Goal: Answer question/provide support: Share knowledge or assist other users

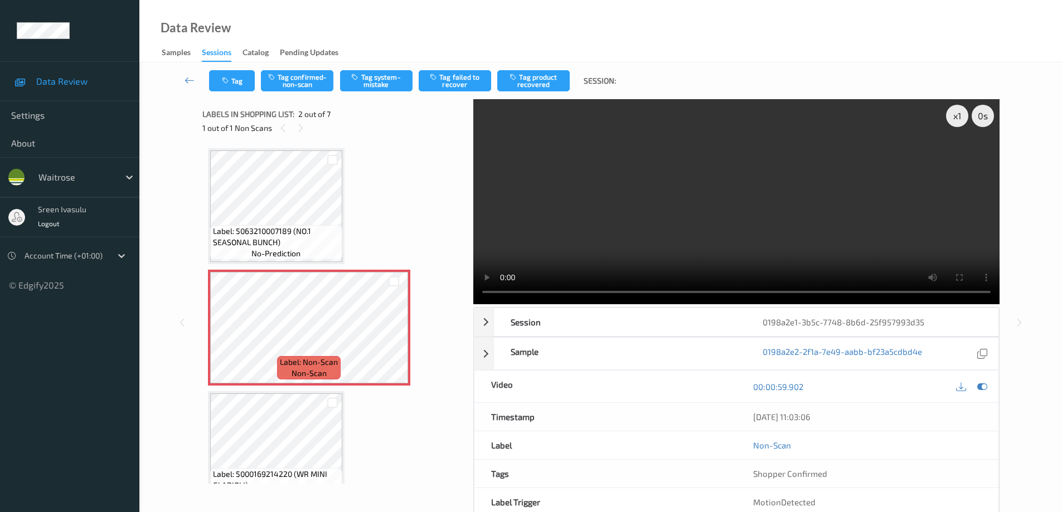
scroll to position [6, 0]
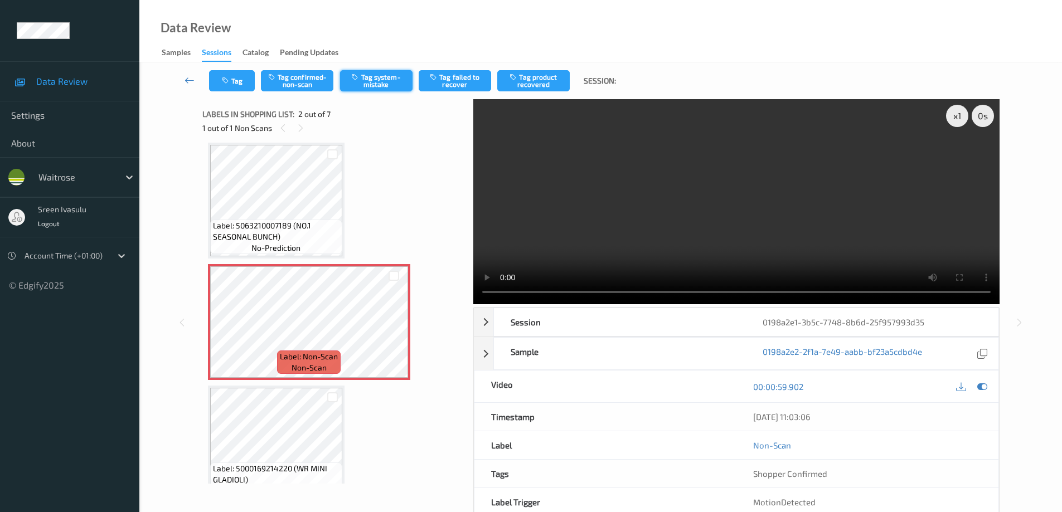
click at [380, 87] on button "Tag system-mistake" at bounding box center [376, 80] width 72 height 21
click at [248, 92] on div "Tag Tag confirmed-non-scan Untag system-mistake Tag failed to recover Tag produ…" at bounding box center [600, 80] width 877 height 37
click at [234, 75] on button "Tag" at bounding box center [232, 80] width 46 height 21
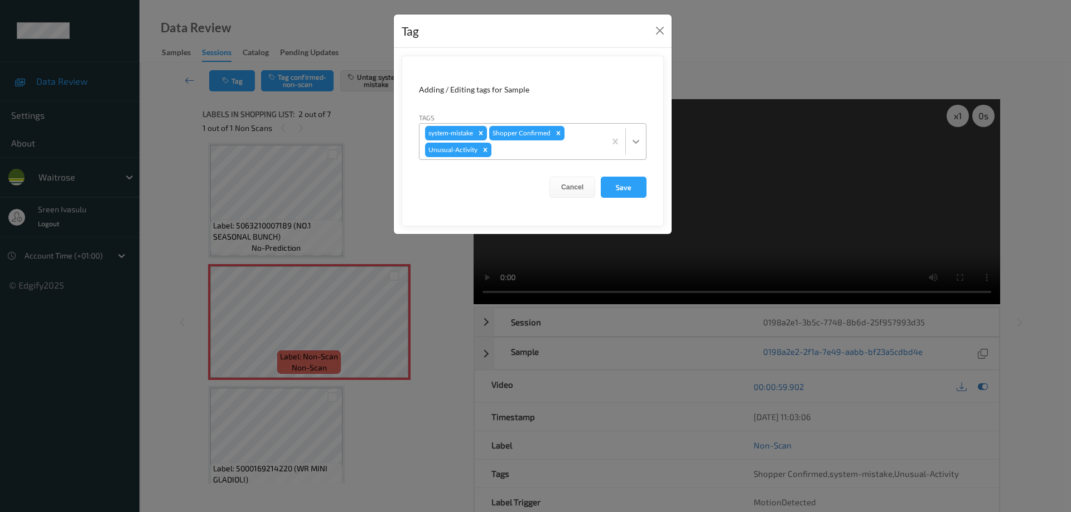
click at [639, 135] on div at bounding box center [636, 142] width 20 height 20
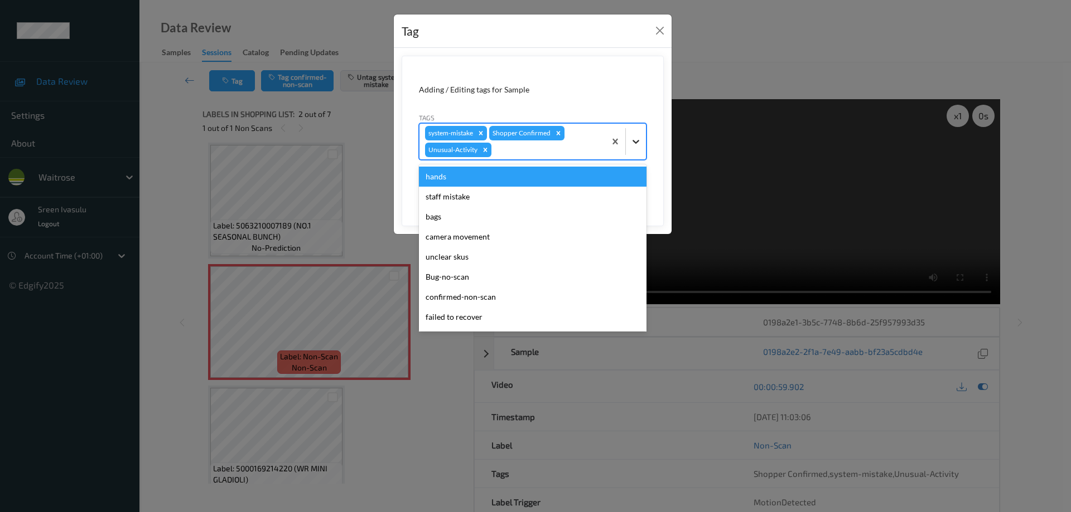
click at [633, 141] on icon at bounding box center [635, 142] width 7 height 4
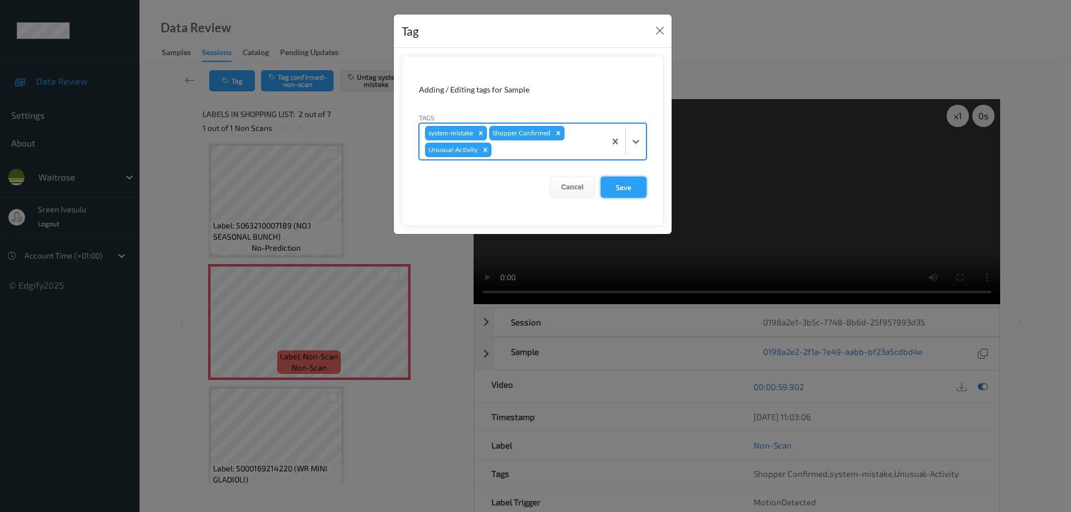
click at [626, 192] on button "Save" at bounding box center [624, 187] width 46 height 21
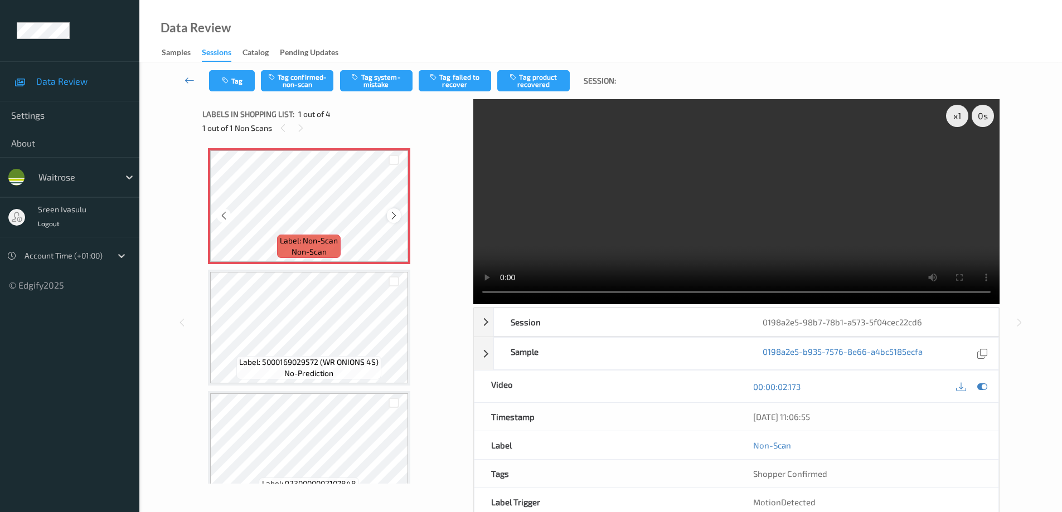
click at [394, 218] on icon at bounding box center [393, 216] width 9 height 10
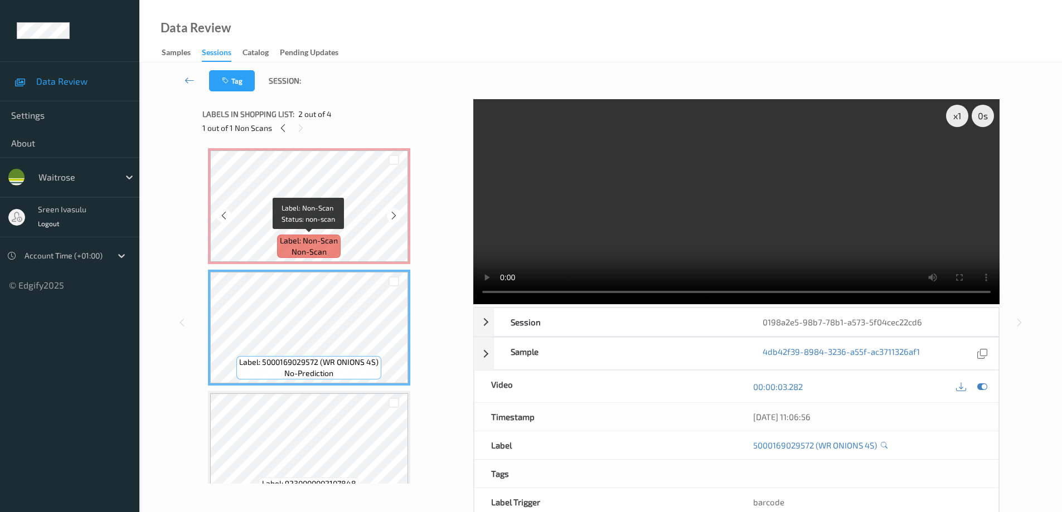
click at [322, 241] on span "Label: Non-Scan" at bounding box center [309, 240] width 58 height 11
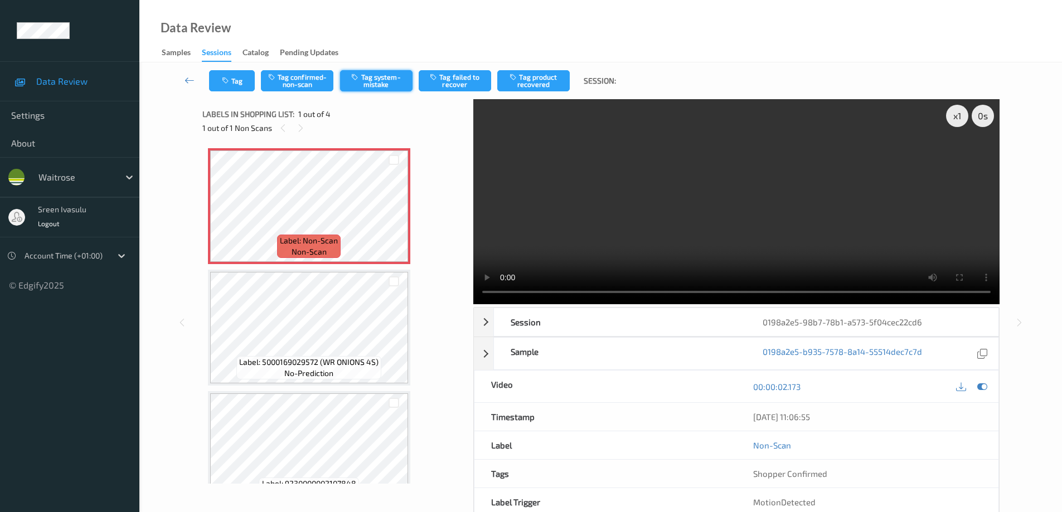
click at [364, 79] on button "Tag system-mistake" at bounding box center [376, 80] width 72 height 21
click at [394, 221] on div at bounding box center [394, 216] width 14 height 14
click at [393, 219] on icon at bounding box center [393, 216] width 9 height 10
click at [246, 84] on button "Tag" at bounding box center [232, 80] width 46 height 21
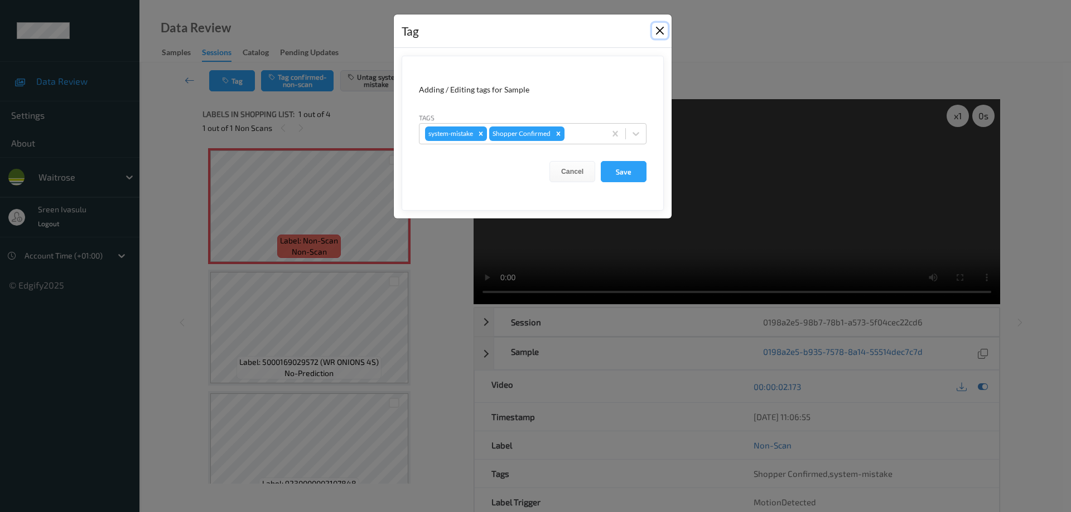
click at [661, 32] on button "Close" at bounding box center [660, 31] width 16 height 16
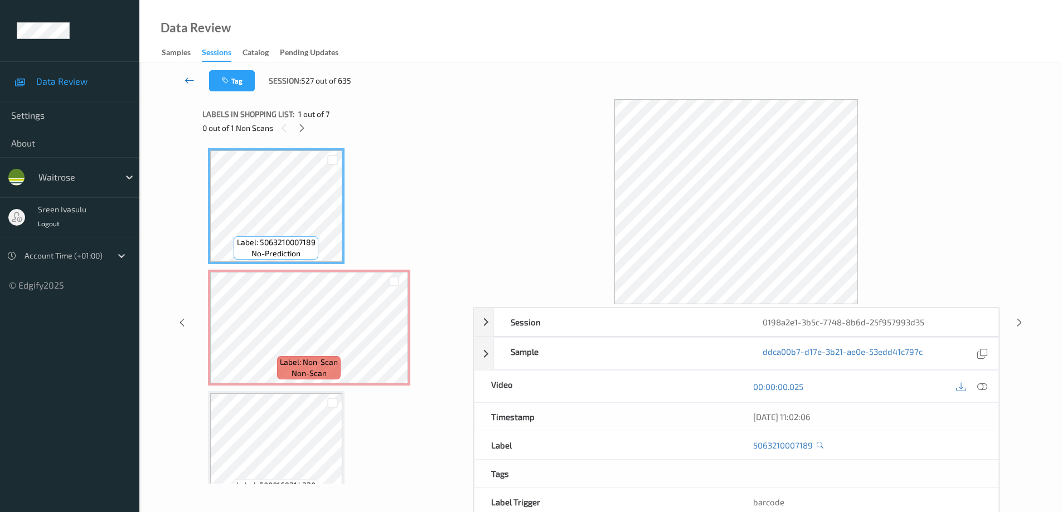
click at [187, 79] on icon at bounding box center [190, 80] width 10 height 11
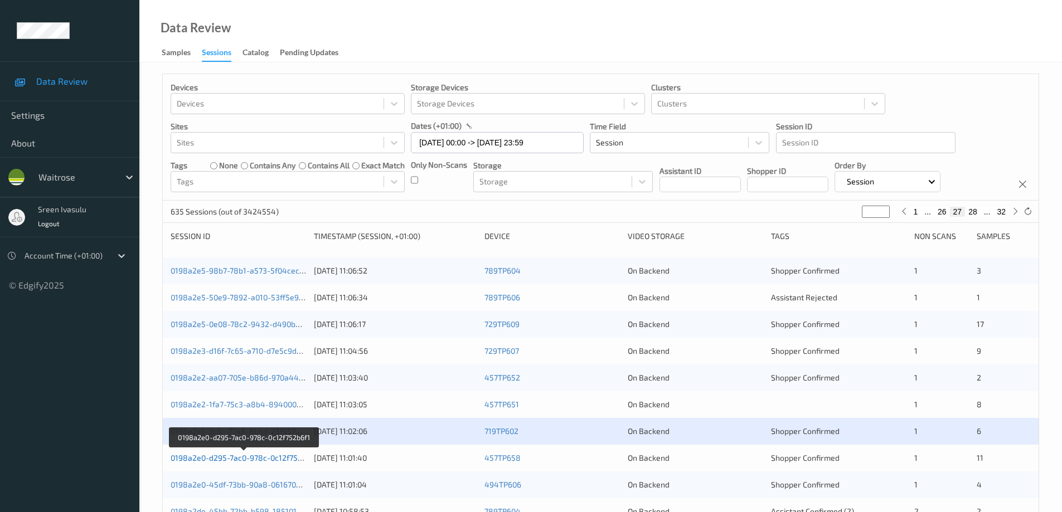
click at [271, 458] on link "0198a2e0-d295-7ac0-978c-0c12f752b6f1" at bounding box center [244, 457] width 147 height 9
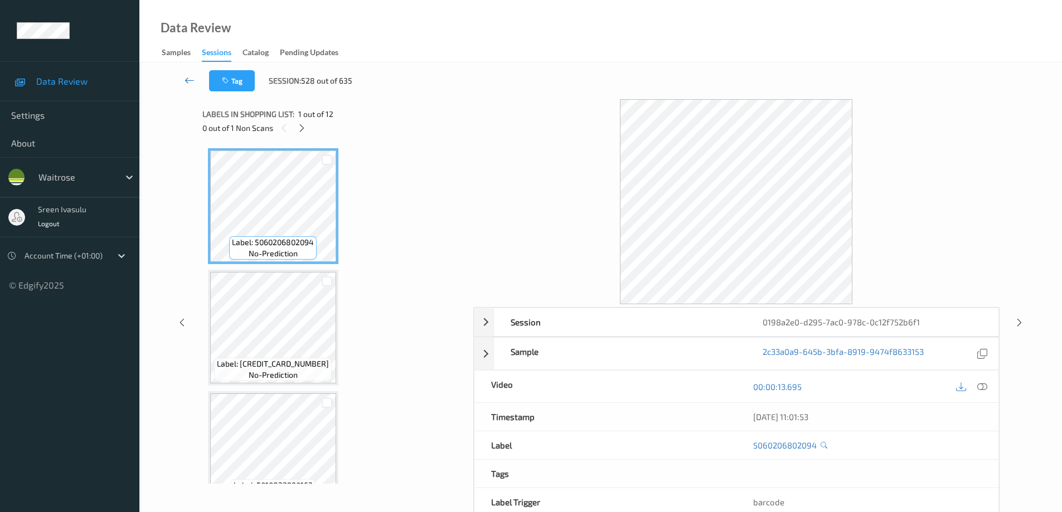
click at [188, 81] on icon at bounding box center [190, 80] width 10 height 11
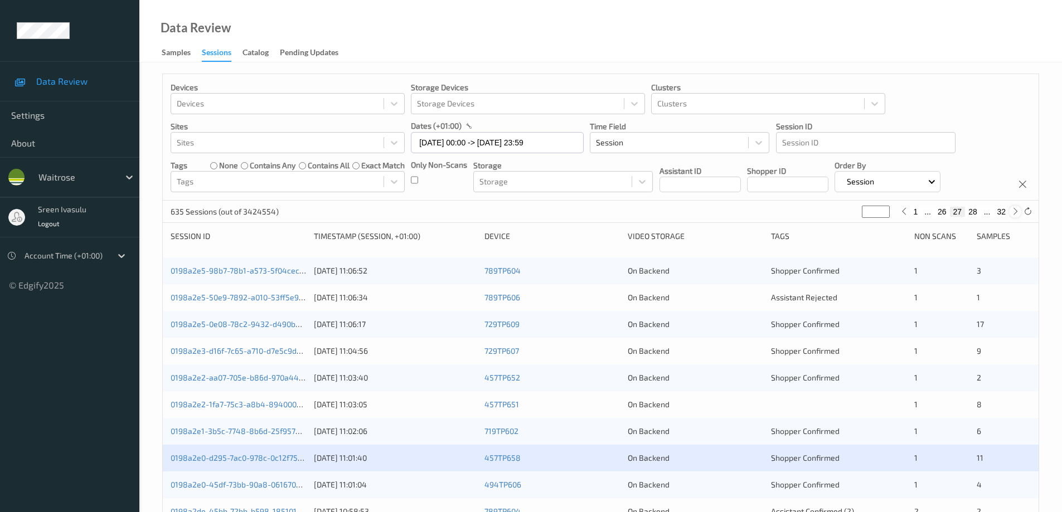
click at [1015, 211] on icon at bounding box center [1015, 211] width 8 height 8
type input "**"
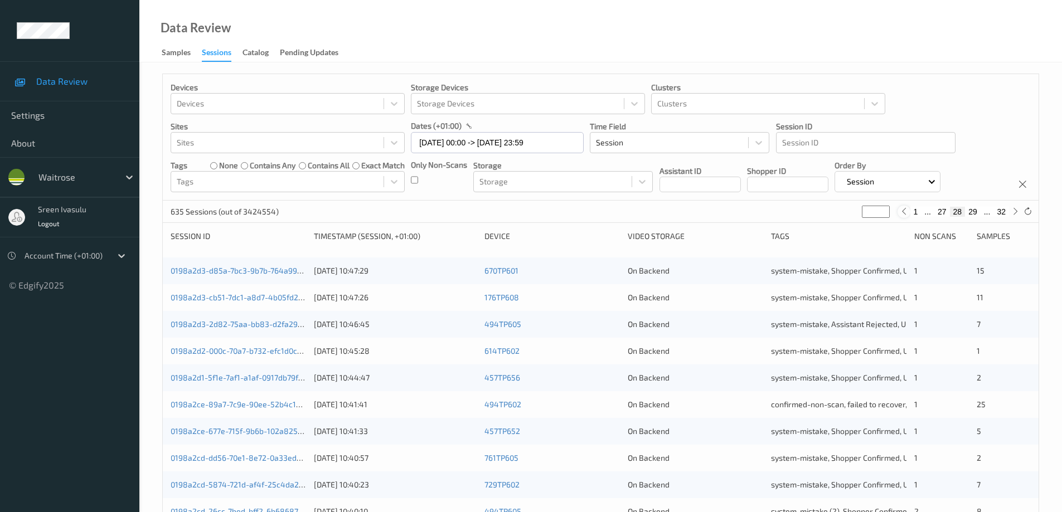
click at [900, 211] on icon at bounding box center [904, 211] width 8 height 8
type input "**"
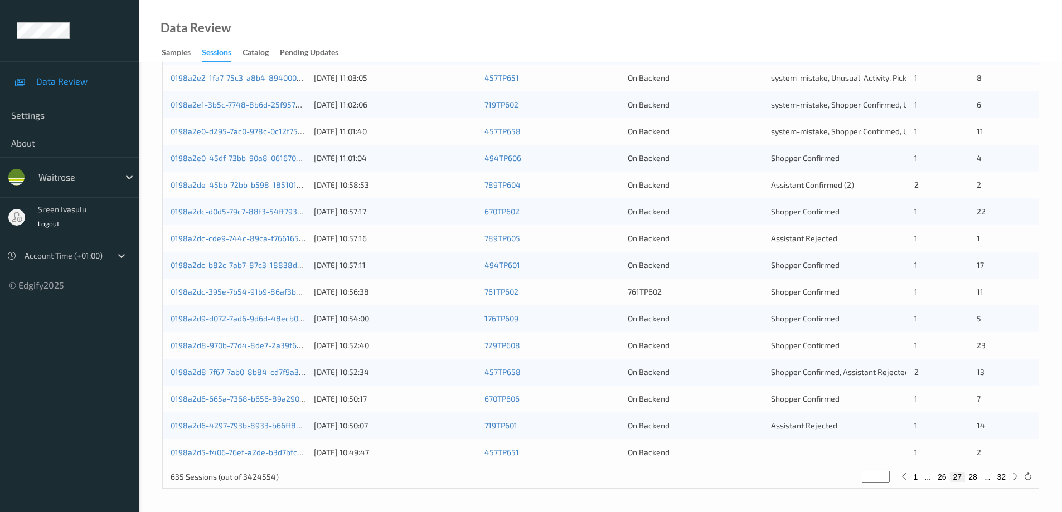
scroll to position [104, 0]
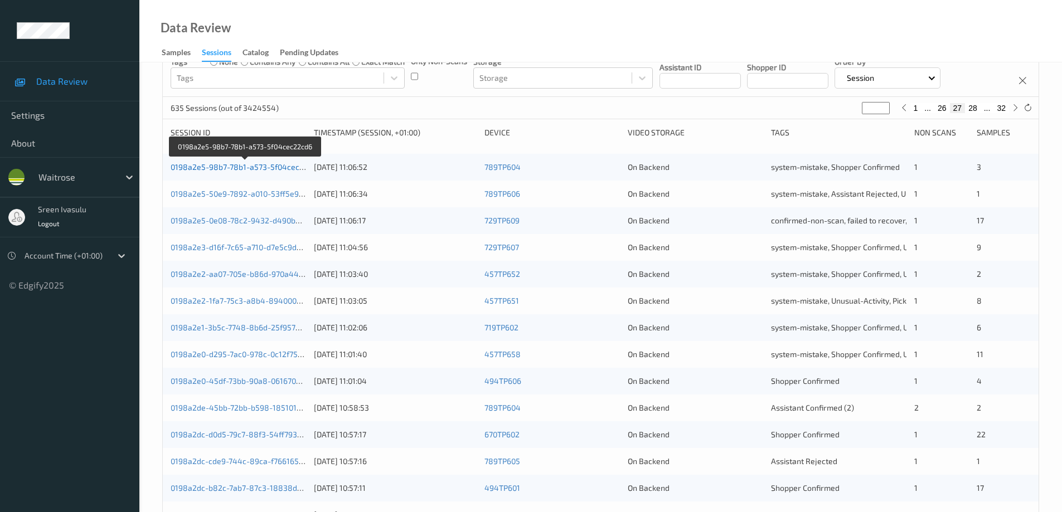
click at [255, 167] on link "0198a2e5-98b7-78b1-a573-5f04cec22cd6" at bounding box center [246, 166] width 151 height 9
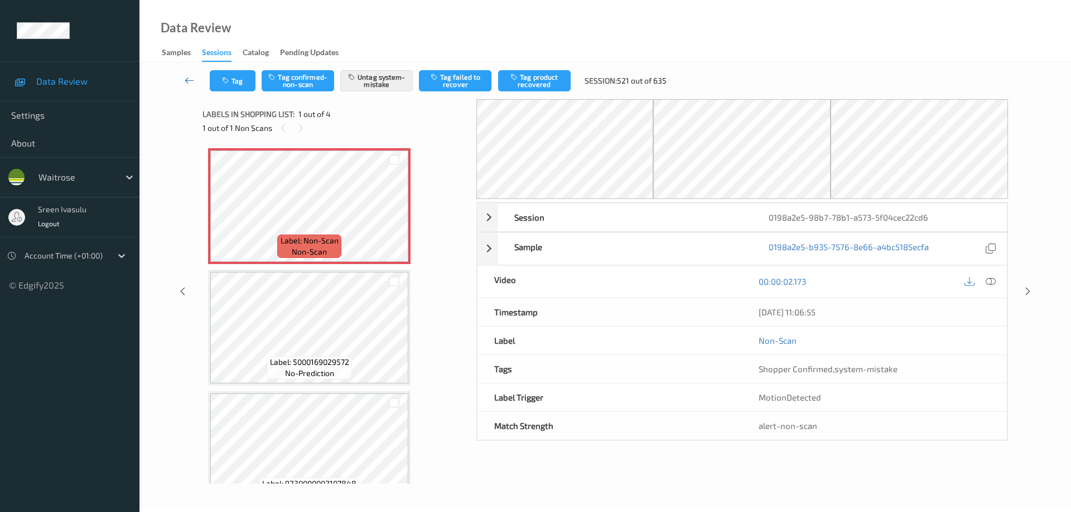
click at [190, 86] on link at bounding box center [190, 80] width 40 height 21
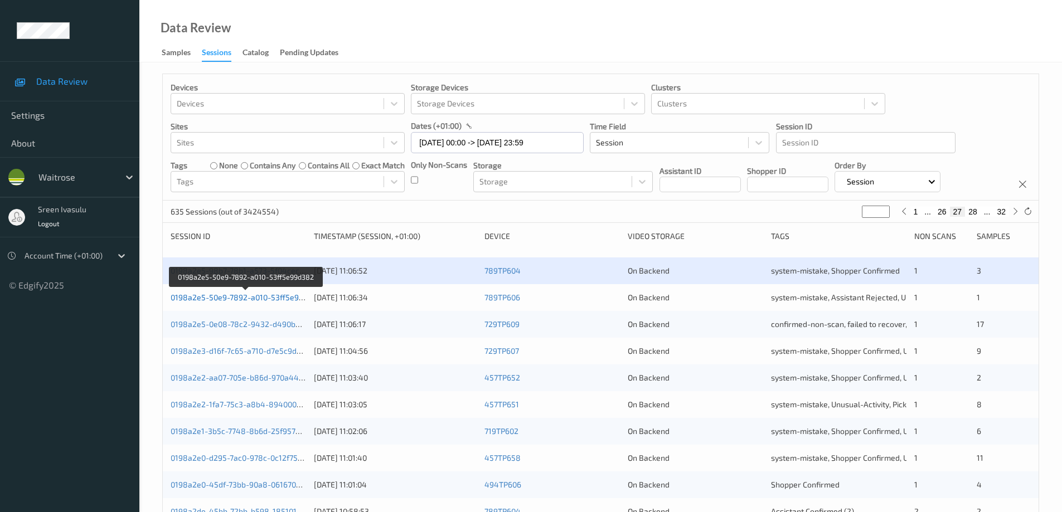
click at [297, 298] on link "0198a2e5-50e9-7892-a010-53ff5e99d382" at bounding box center [246, 297] width 151 height 9
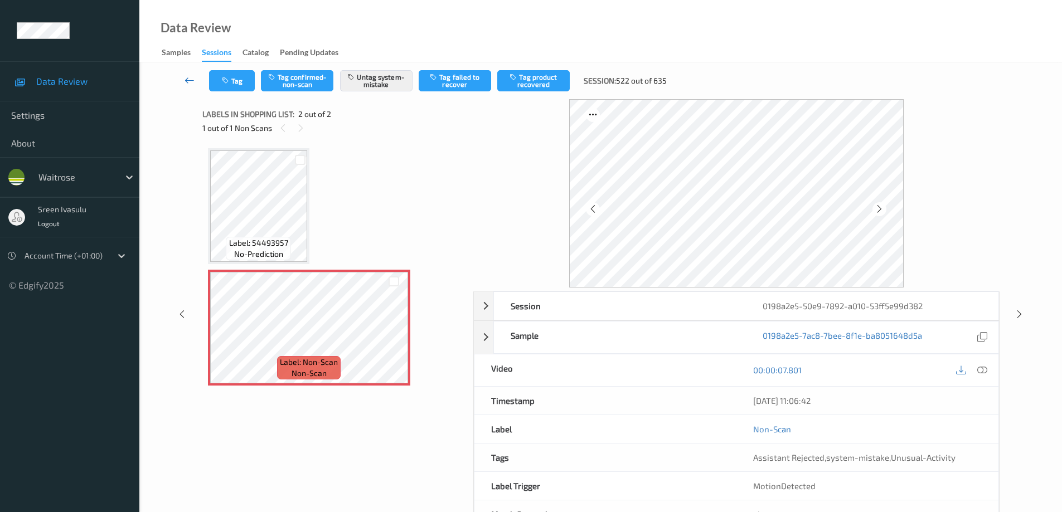
click at [192, 76] on icon at bounding box center [190, 80] width 10 height 11
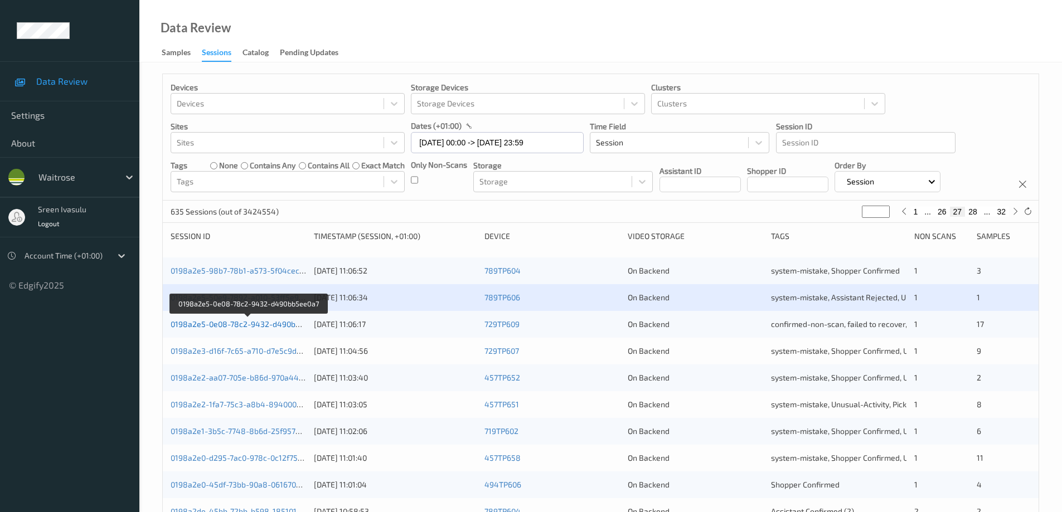
click at [297, 325] on link "0198a2e5-0e08-78c2-9432-d490bb5ee0a7" at bounding box center [249, 324] width 156 height 9
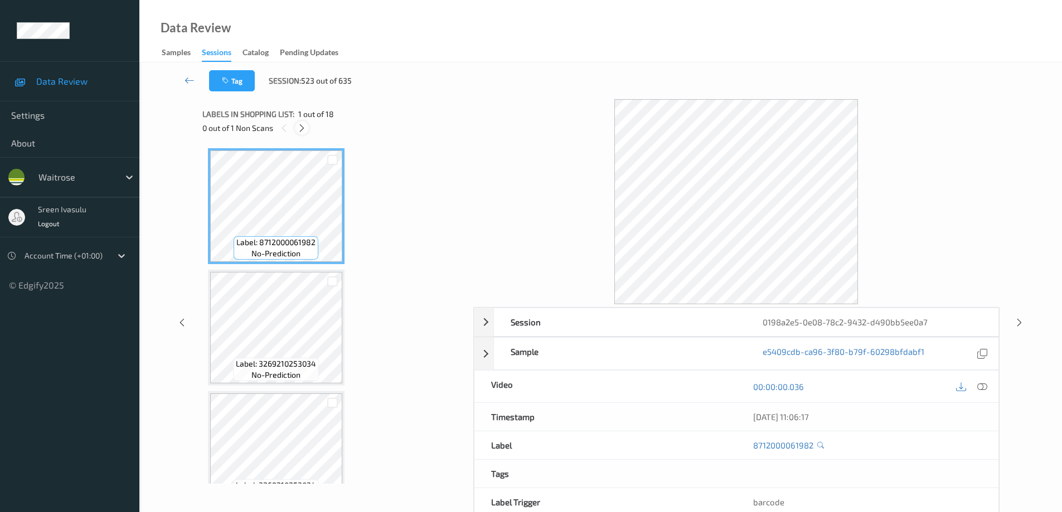
click at [298, 127] on icon at bounding box center [301, 128] width 9 height 10
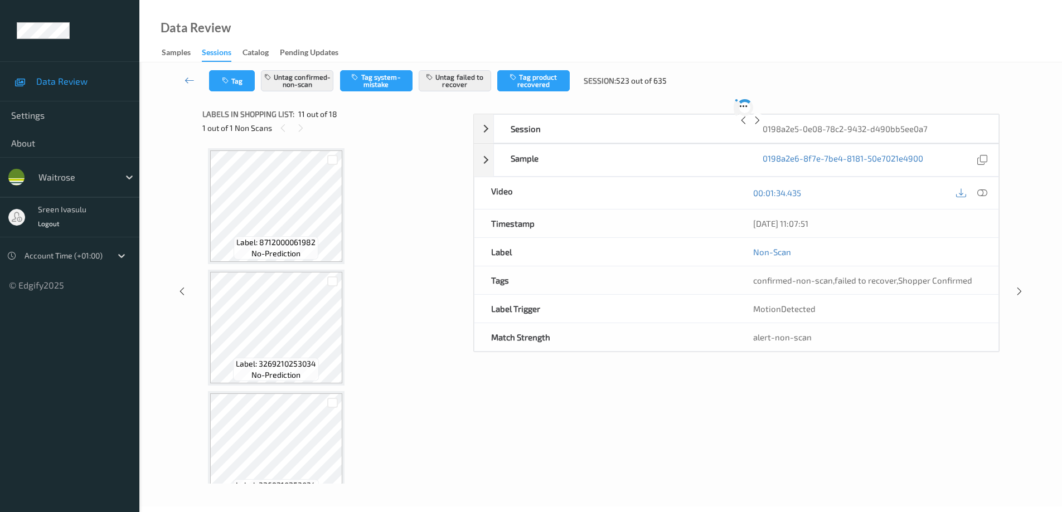
scroll to position [1100, 0]
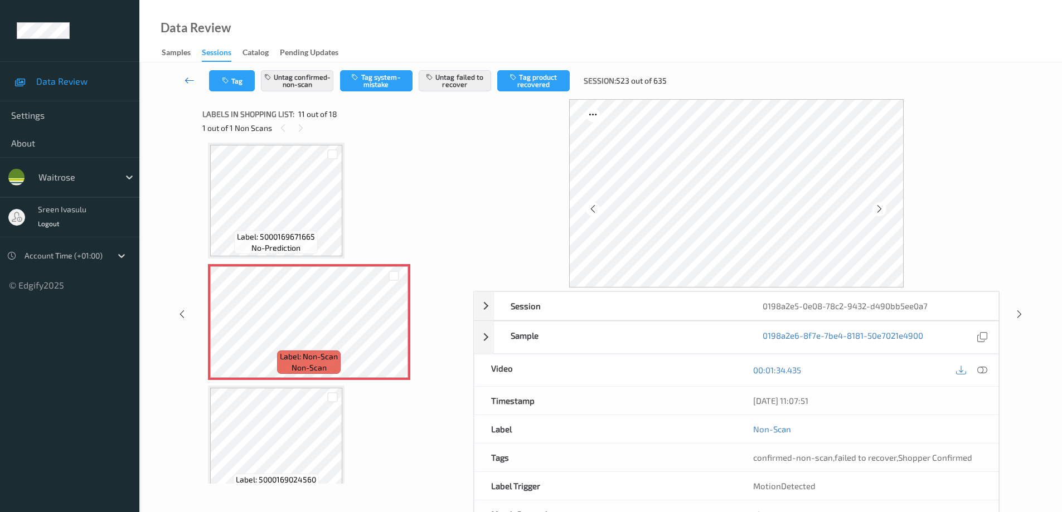
click at [192, 75] on icon at bounding box center [190, 80] width 10 height 11
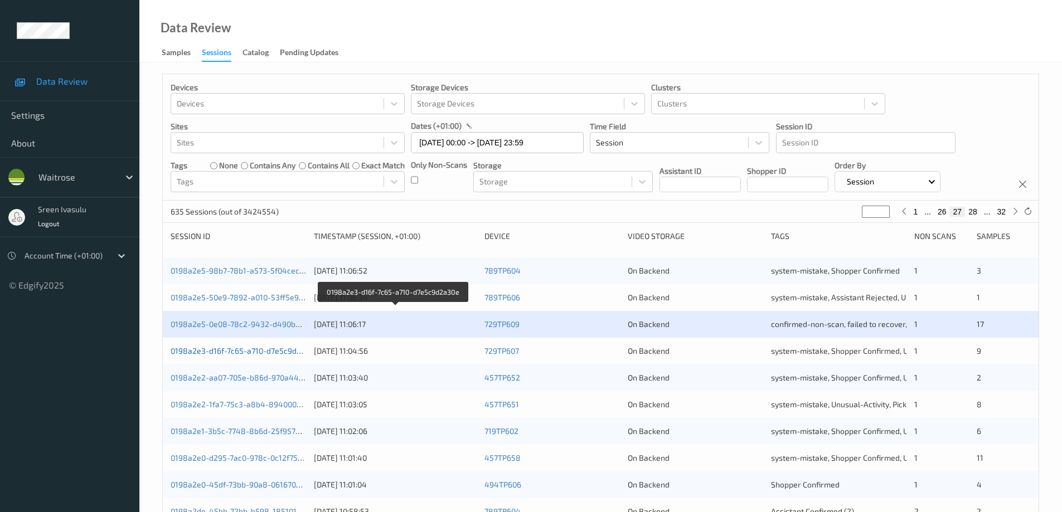
click at [280, 350] on link "0198a2e3-d16f-7c65-a710-d7e5c9d2a30e" at bounding box center [245, 350] width 148 height 9
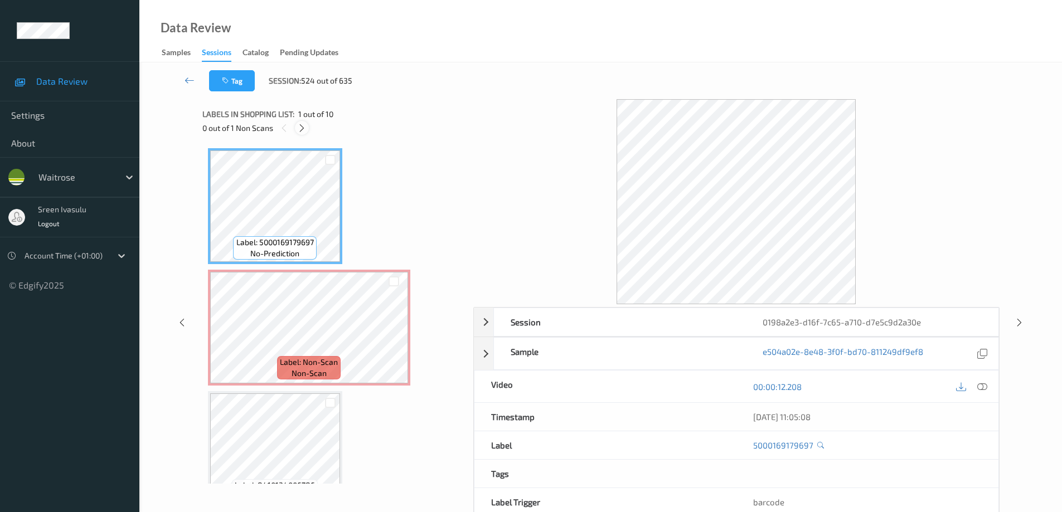
click at [303, 127] on icon at bounding box center [301, 128] width 9 height 10
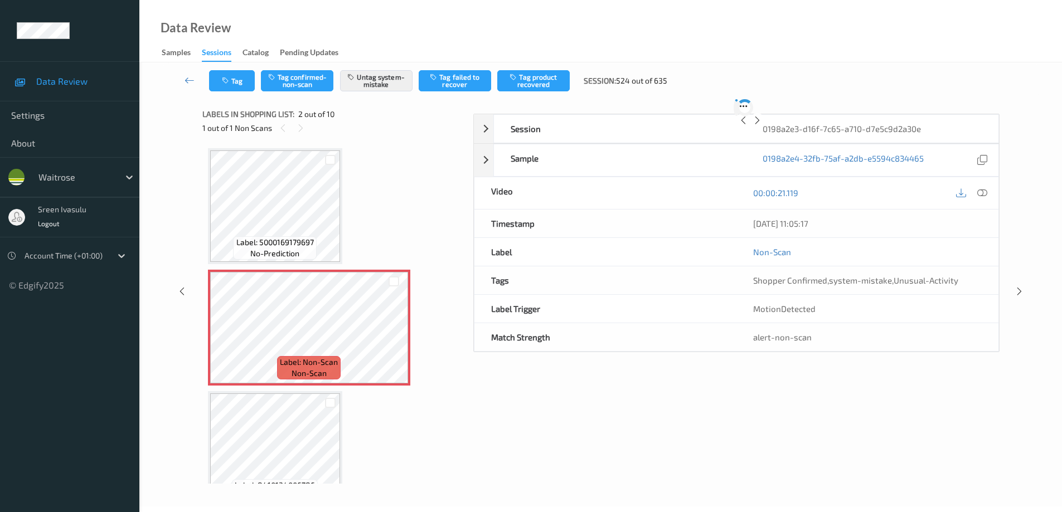
scroll to position [6, 0]
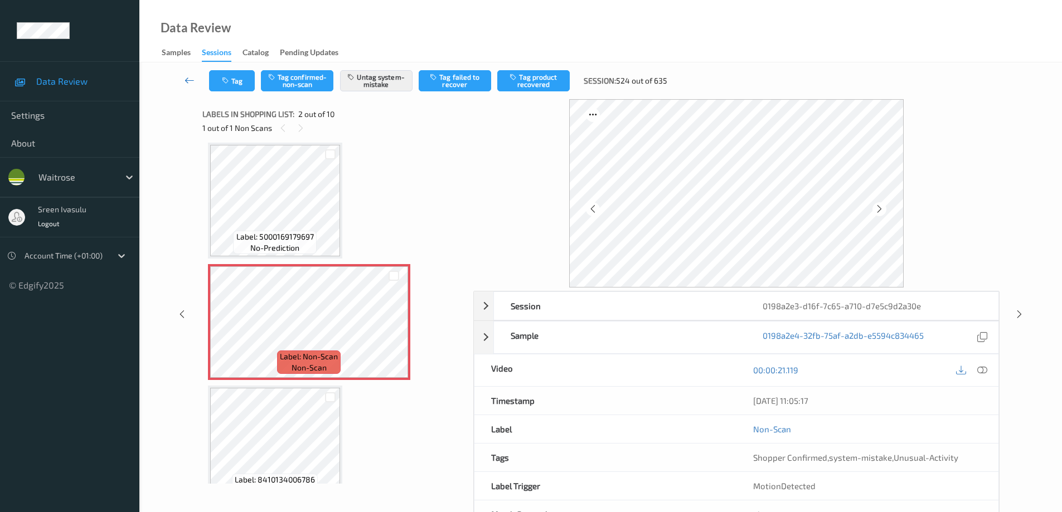
click at [188, 82] on icon at bounding box center [190, 80] width 10 height 11
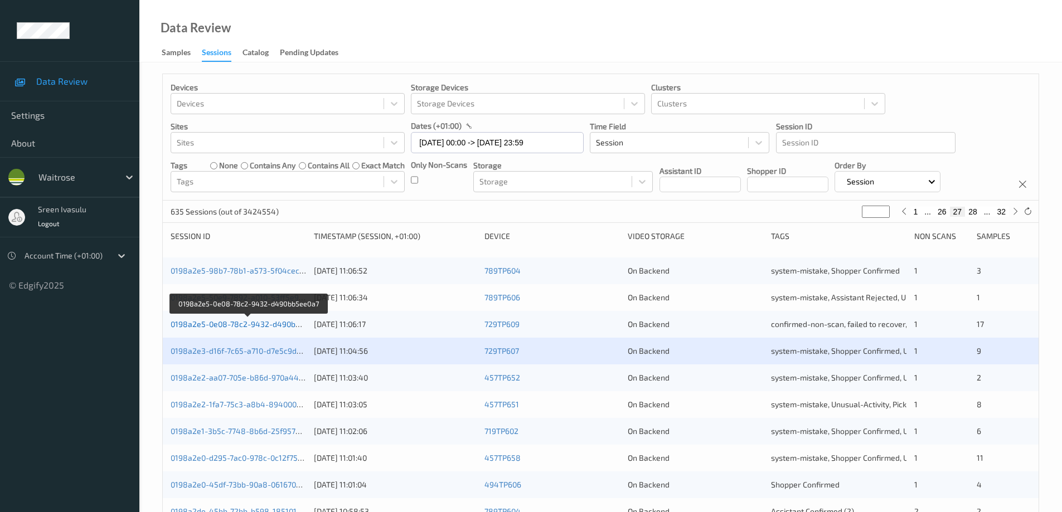
click at [287, 323] on link "0198a2e5-0e08-78c2-9432-d490bb5ee0a7" at bounding box center [249, 324] width 156 height 9
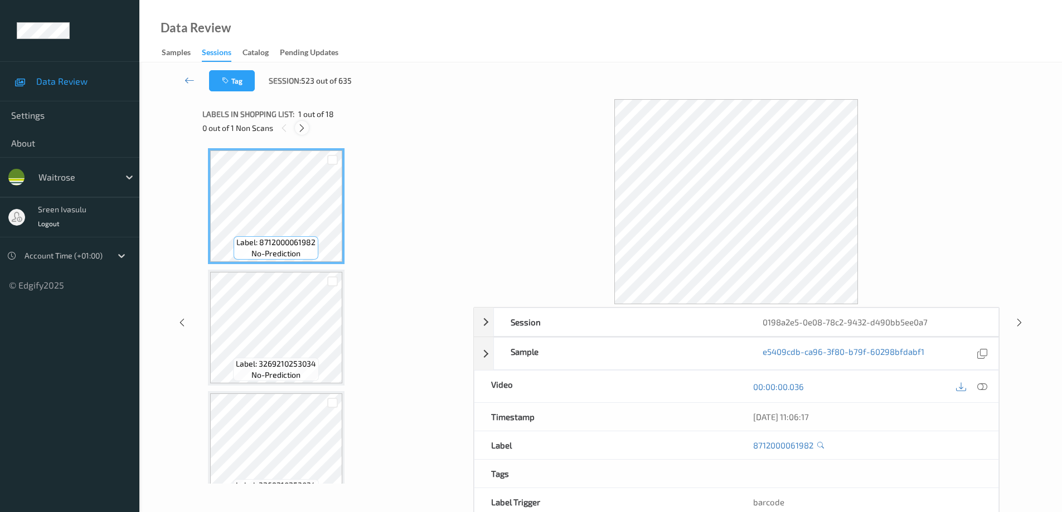
click at [303, 130] on icon at bounding box center [301, 128] width 9 height 10
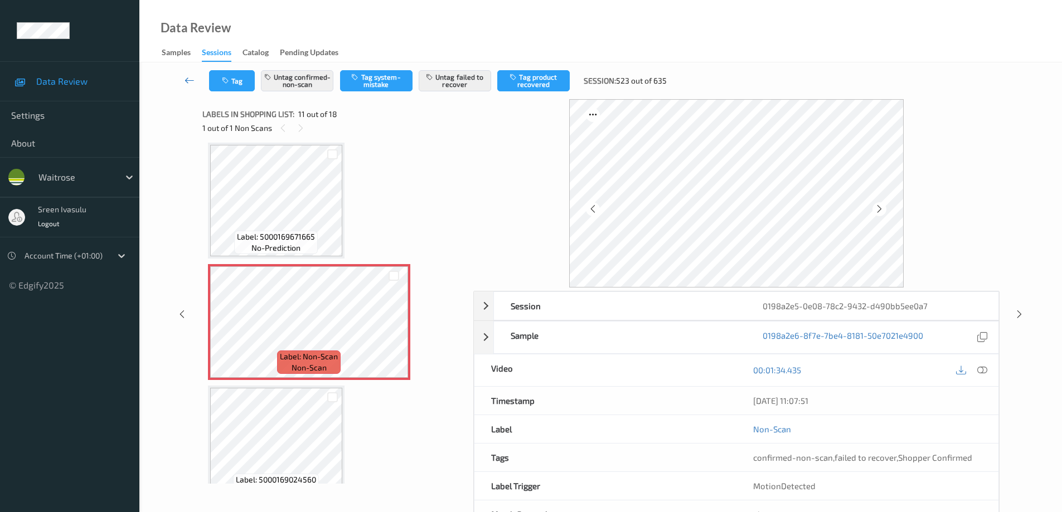
click at [193, 81] on icon at bounding box center [190, 80] width 10 height 11
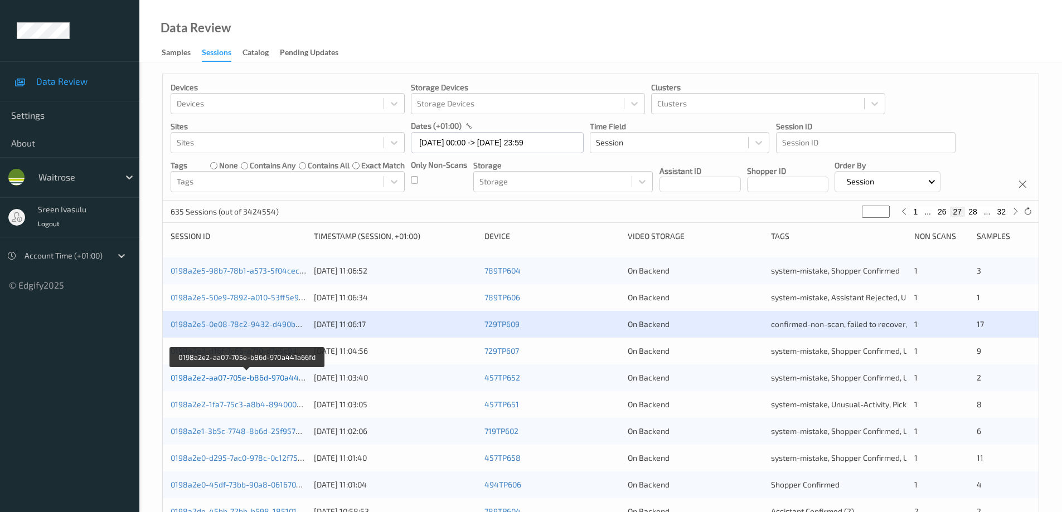
click at [277, 378] on link "0198a2e2-aa07-705e-b86d-970a441a66fd" at bounding box center [247, 377] width 152 height 9
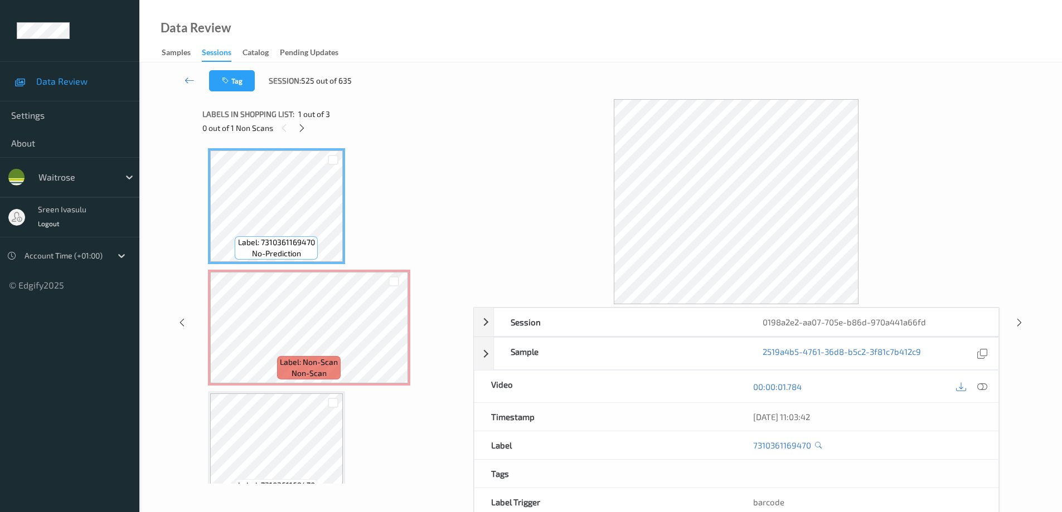
click at [294, 128] on div "0 out of 1 Non Scans" at bounding box center [333, 128] width 263 height 14
click at [302, 128] on icon at bounding box center [301, 128] width 9 height 10
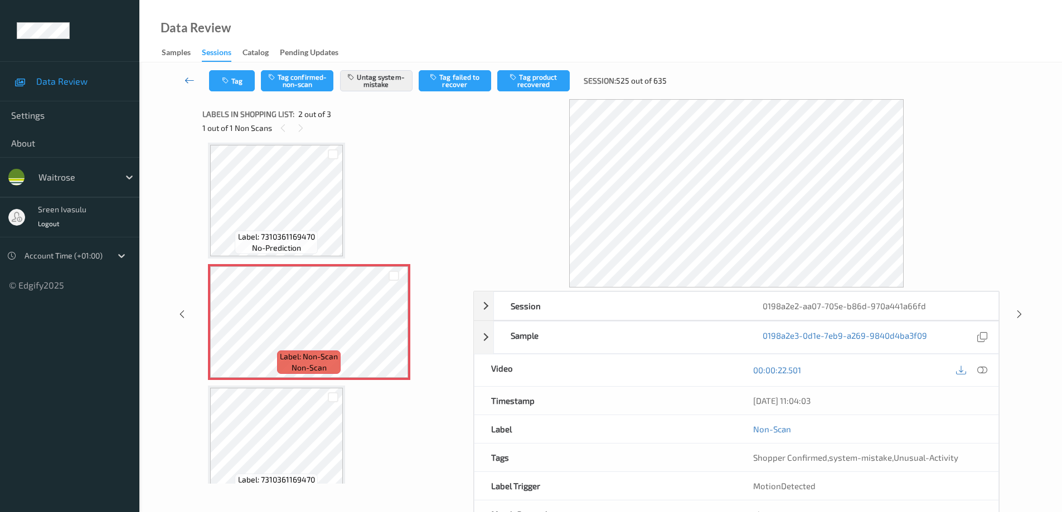
click at [189, 76] on icon at bounding box center [190, 80] width 10 height 11
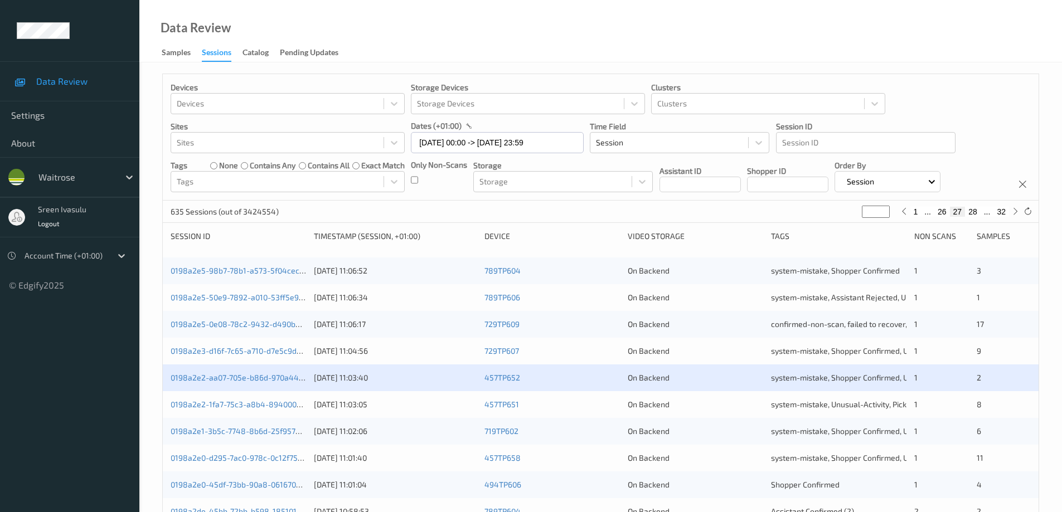
scroll to position [223, 0]
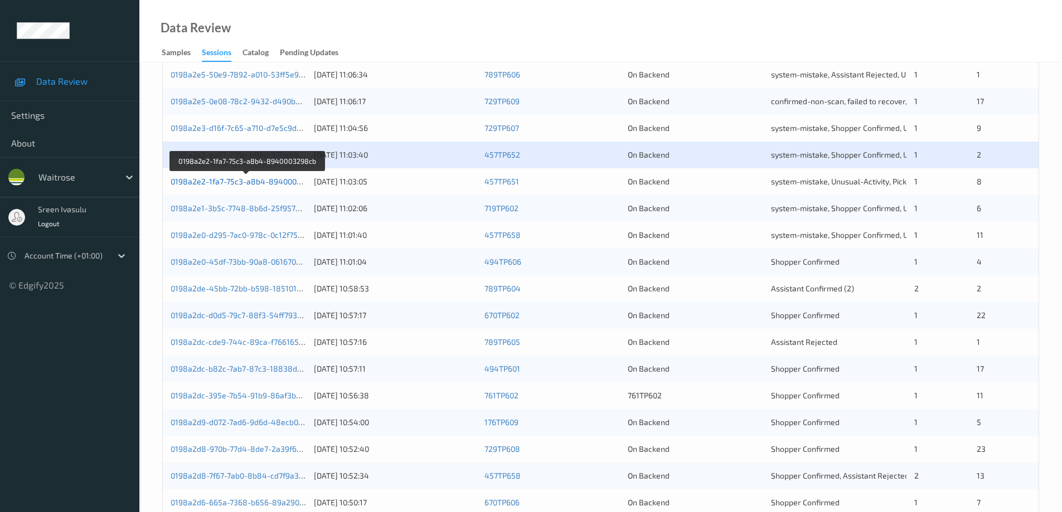
click at [293, 180] on link "0198a2e2-1fa7-75c3-a8b4-8940003298cb" at bounding box center [247, 181] width 153 height 9
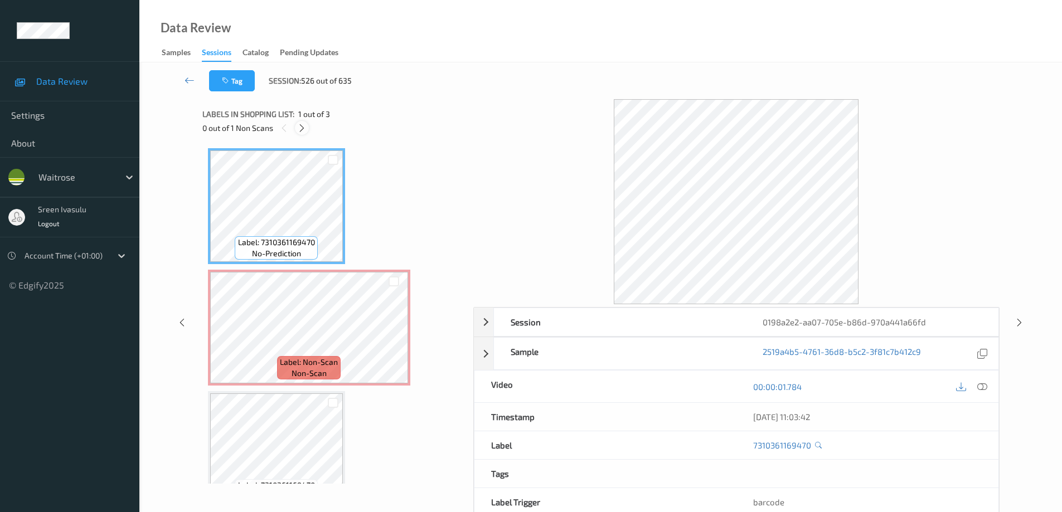
click at [300, 133] on div at bounding box center [302, 128] width 14 height 14
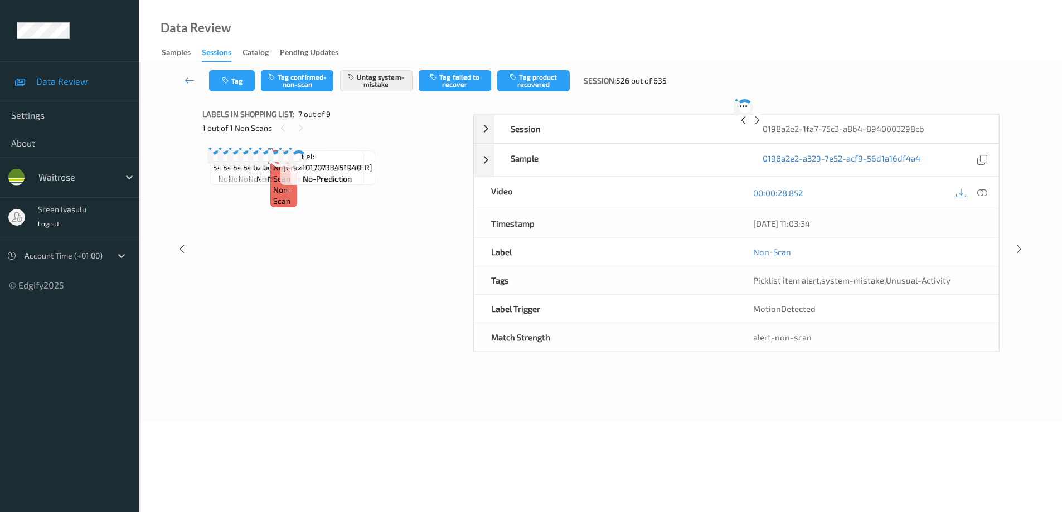
scroll to position [613, 0]
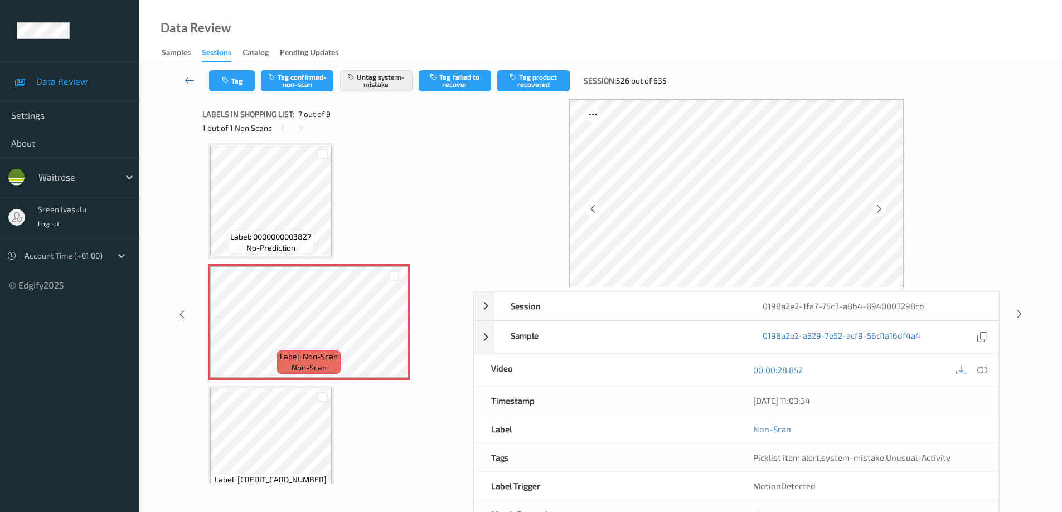
click at [190, 77] on icon at bounding box center [190, 80] width 10 height 11
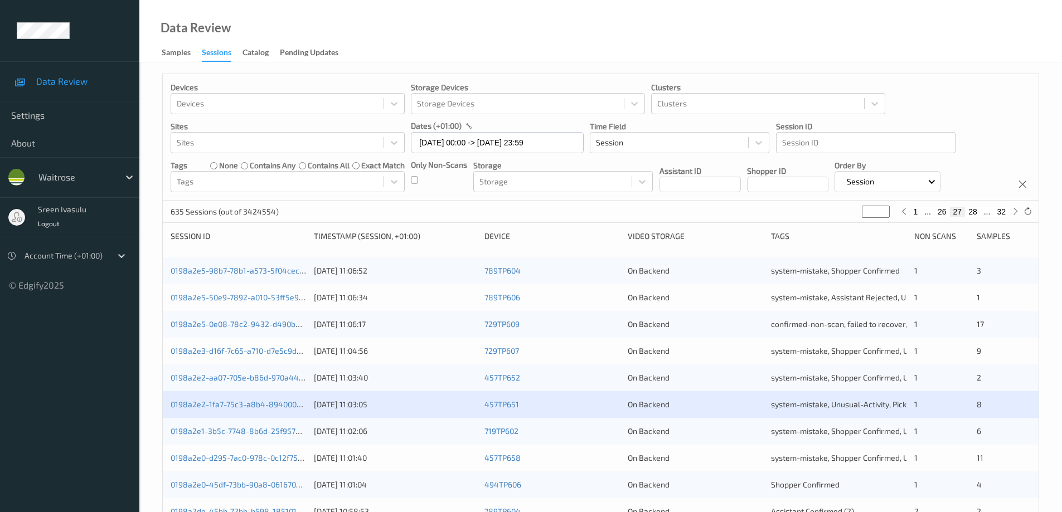
scroll to position [223, 0]
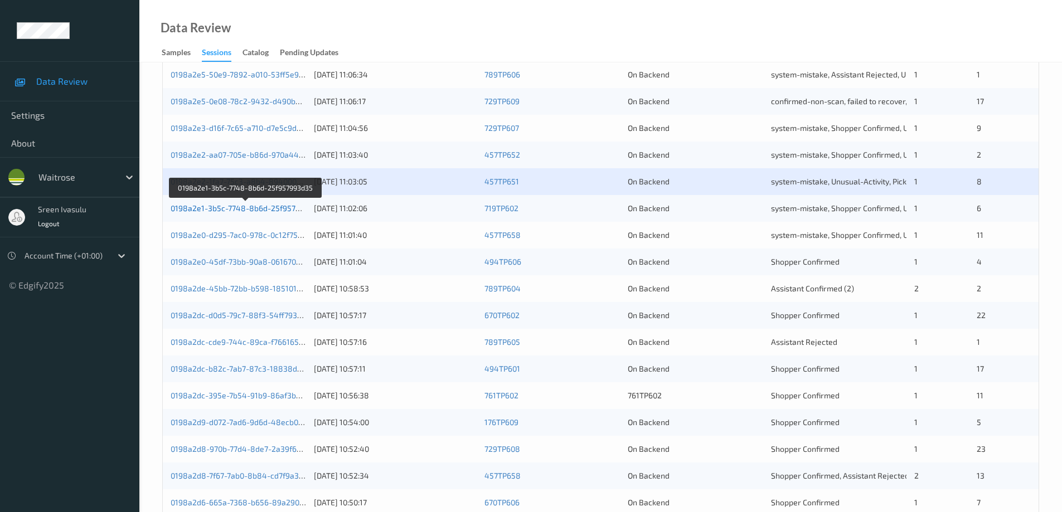
click at [249, 206] on link "0198a2e1-3b5c-7748-8b6d-25f957993d35" at bounding box center [247, 208] width 152 height 9
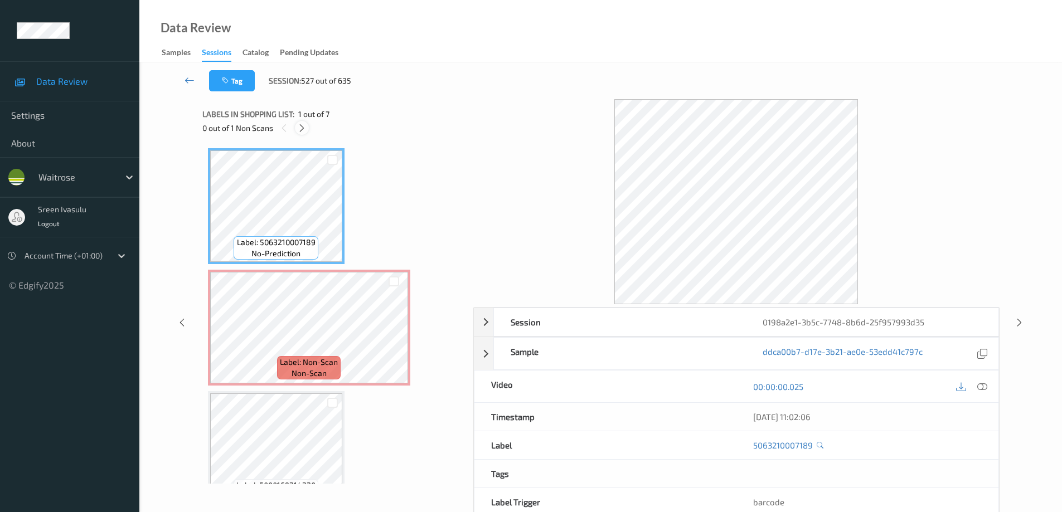
click at [304, 129] on icon at bounding box center [301, 128] width 9 height 10
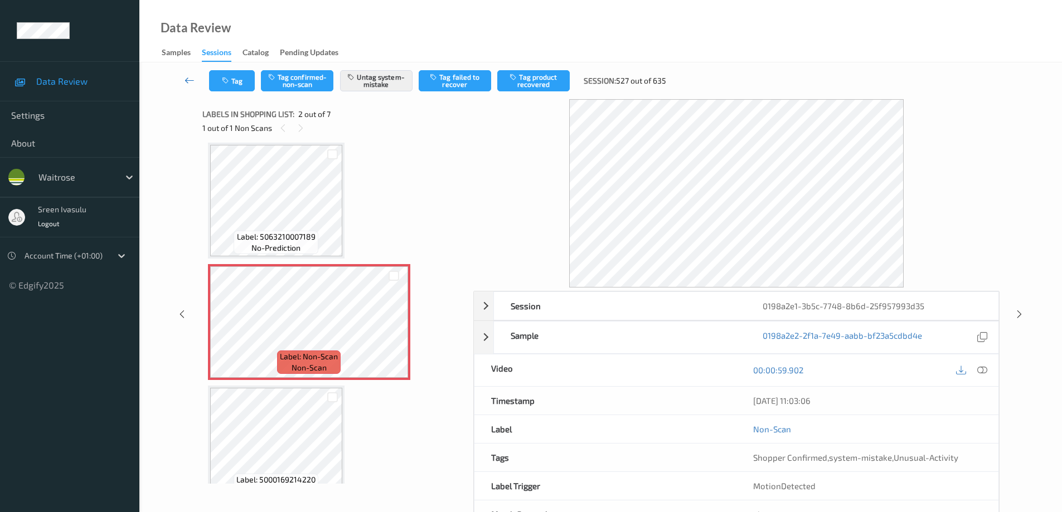
click at [190, 79] on icon at bounding box center [190, 80] width 10 height 11
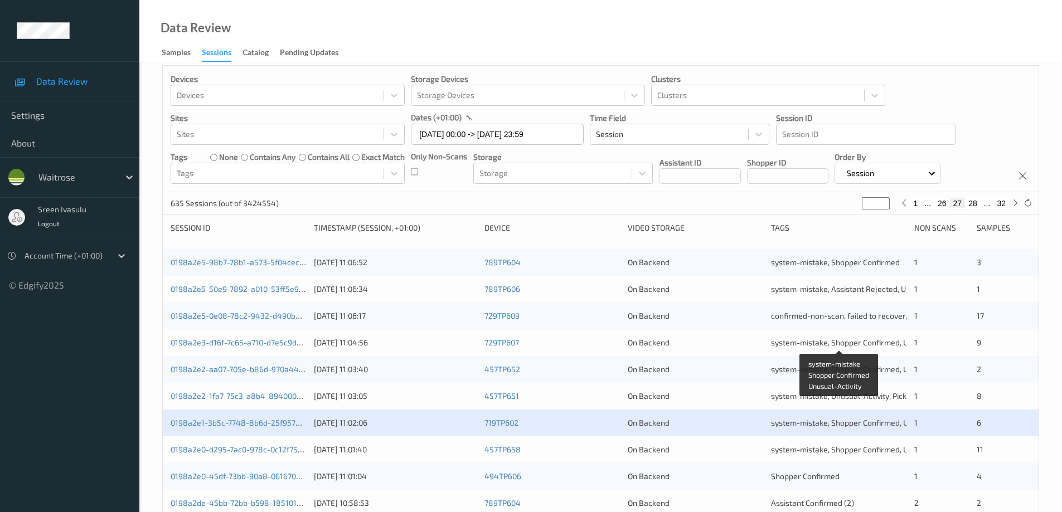
scroll to position [327, 0]
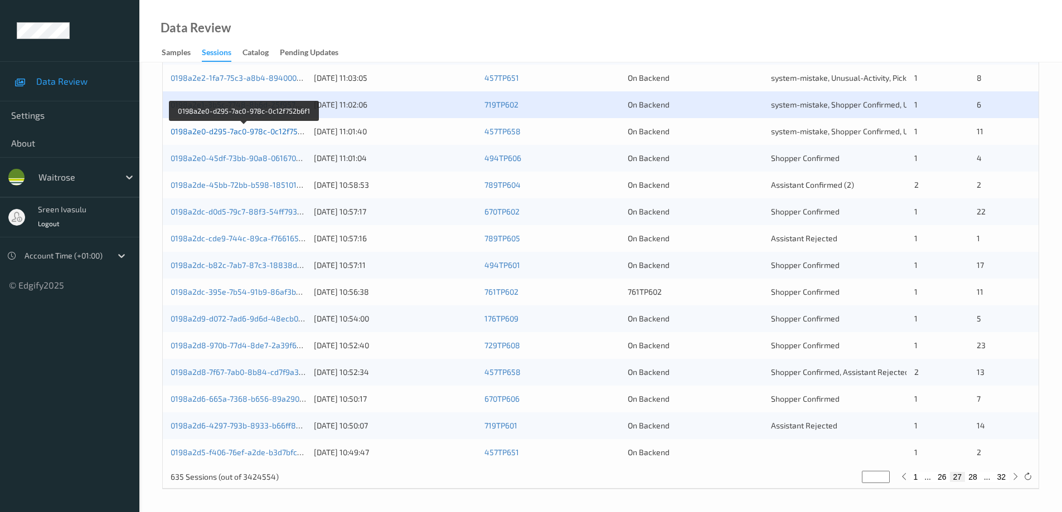
click at [268, 129] on link "0198a2e0-d295-7ac0-978c-0c12f752b6f1" at bounding box center [244, 131] width 147 height 9
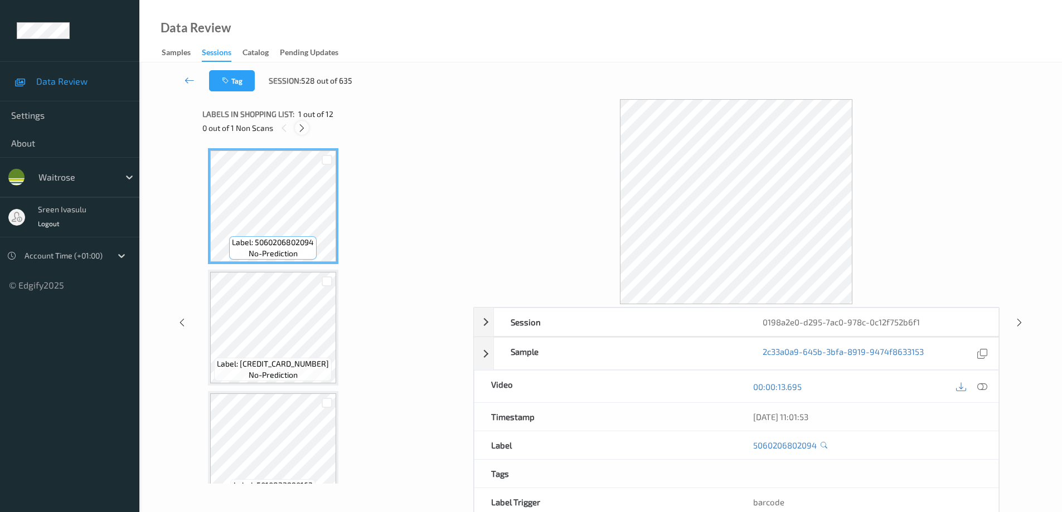
click at [301, 132] on icon at bounding box center [301, 128] width 9 height 10
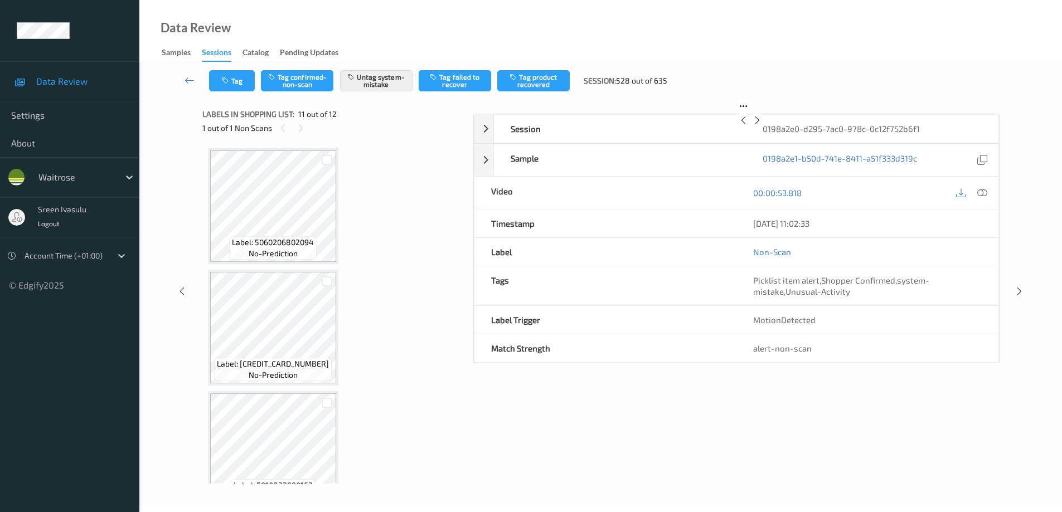
scroll to position [1100, 0]
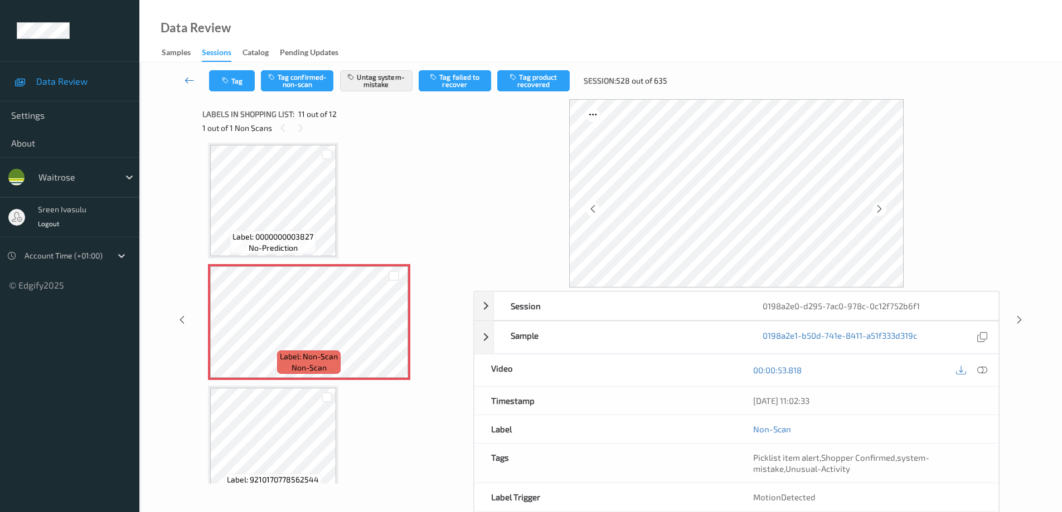
click at [191, 79] on icon at bounding box center [190, 80] width 10 height 11
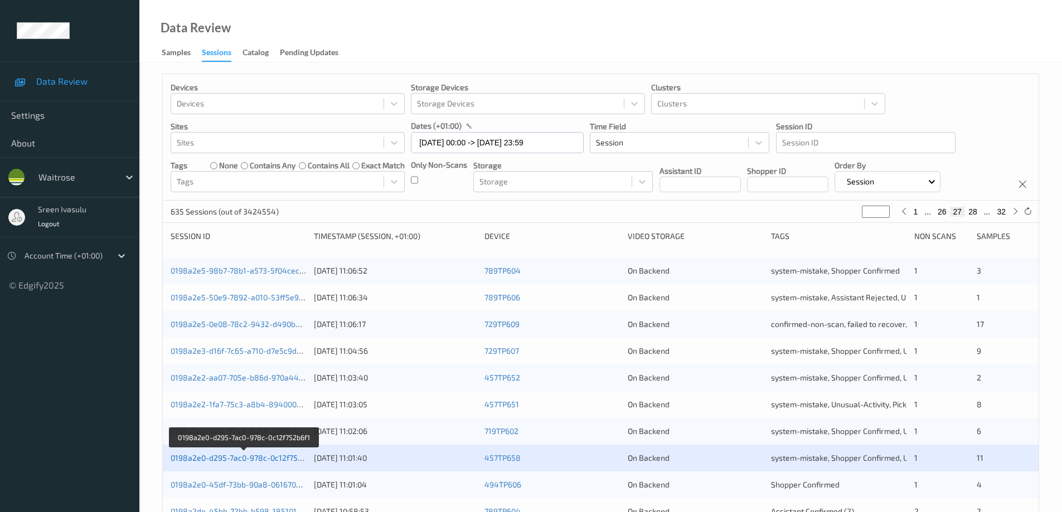
click at [282, 459] on link "0198a2e0-d295-7ac0-978c-0c12f752b6f1" at bounding box center [244, 457] width 147 height 9
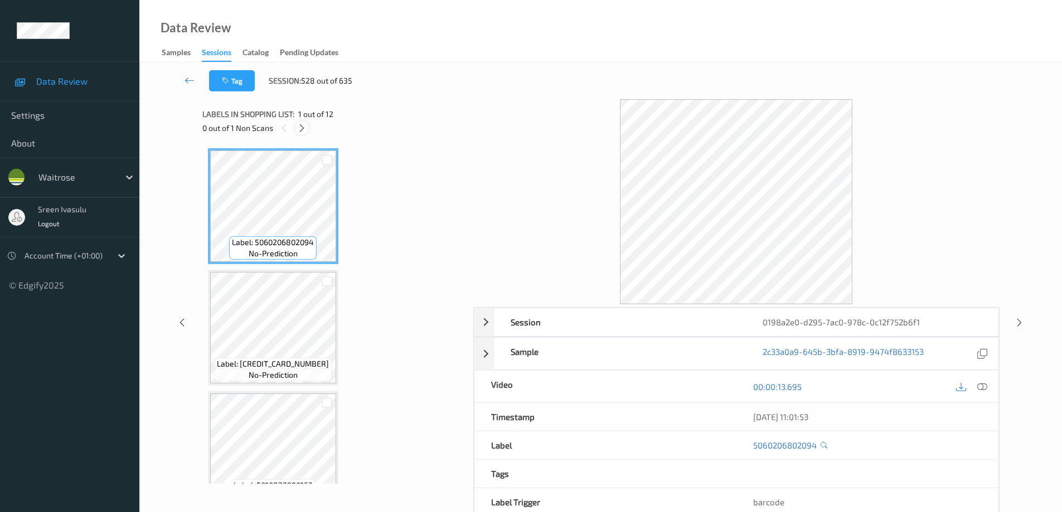
click at [296, 124] on div at bounding box center [302, 128] width 14 height 14
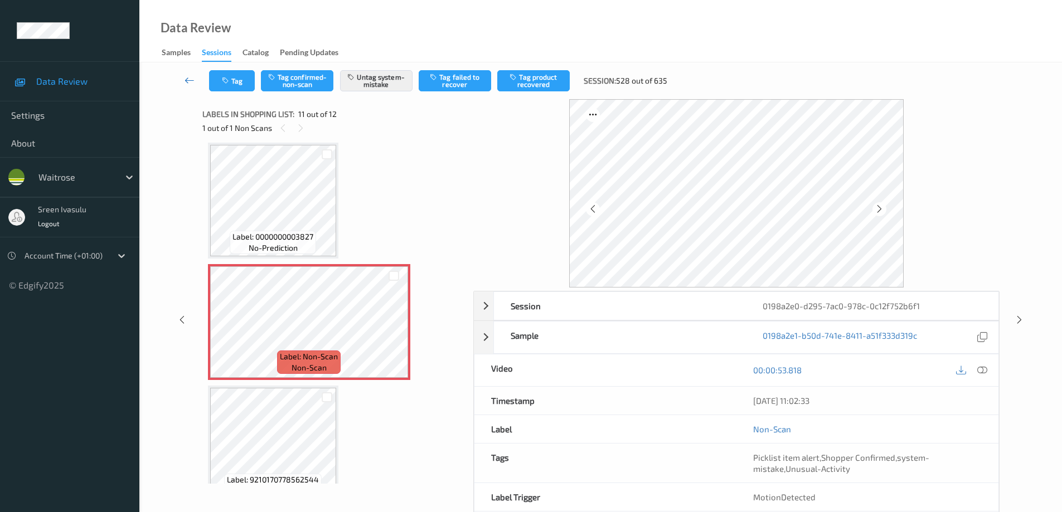
click at [191, 79] on icon at bounding box center [190, 80] width 10 height 11
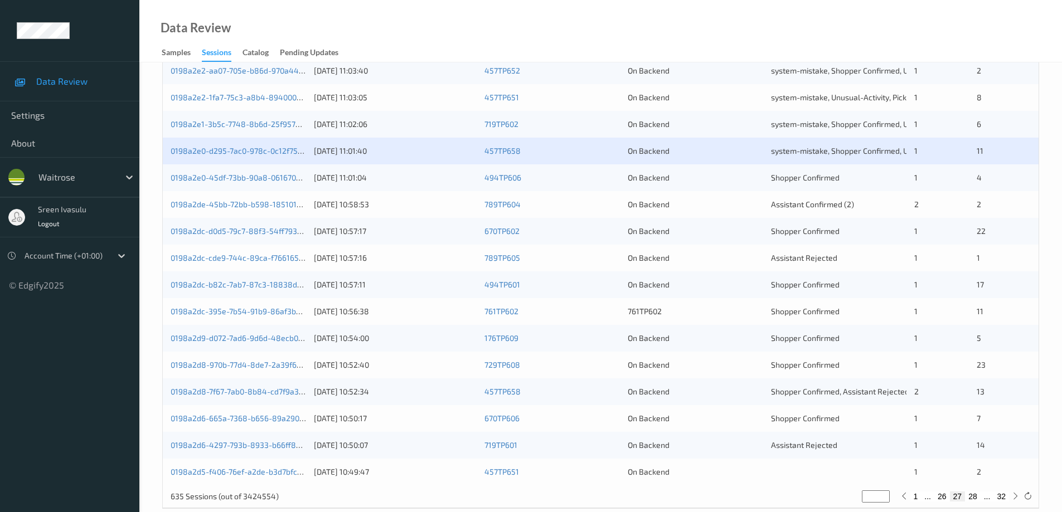
scroll to position [327, 0]
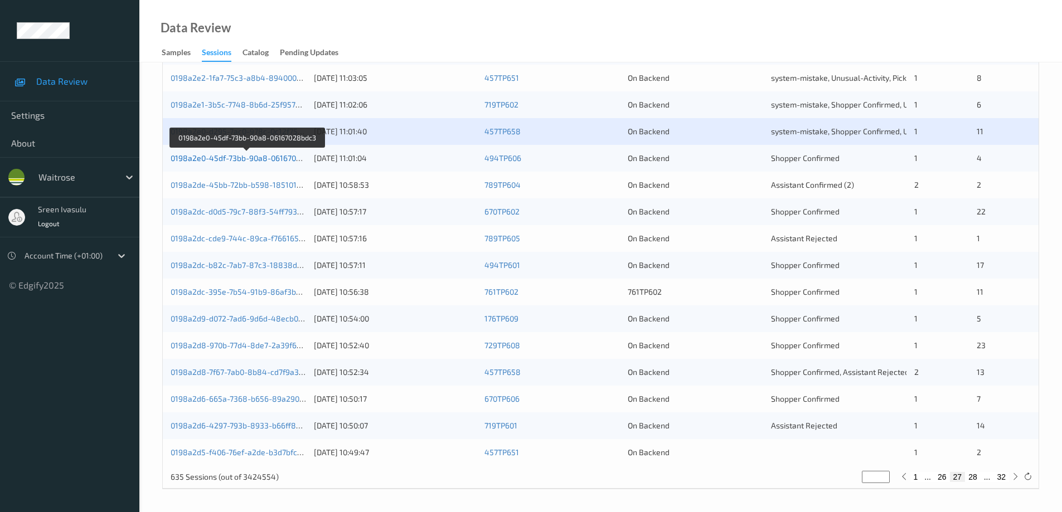
click at [291, 156] on link "0198a2e0-45df-73bb-90a8-06167028bdc3" at bounding box center [247, 157] width 152 height 9
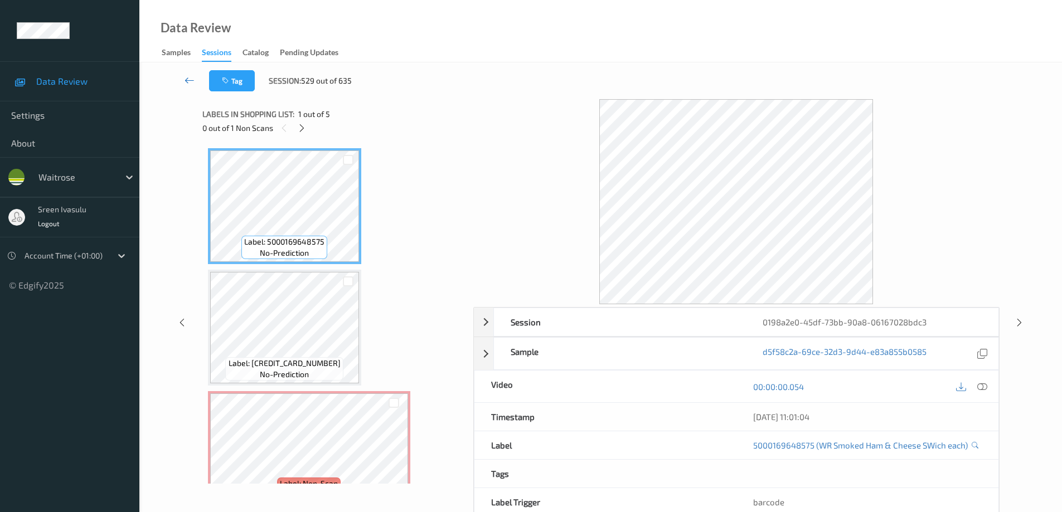
click at [192, 81] on icon at bounding box center [190, 80] width 10 height 11
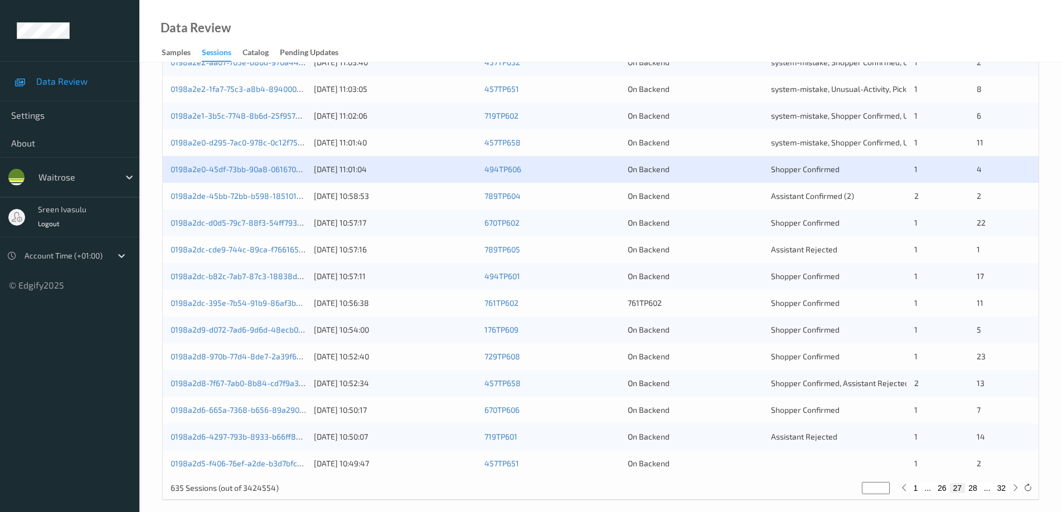
scroll to position [327, 0]
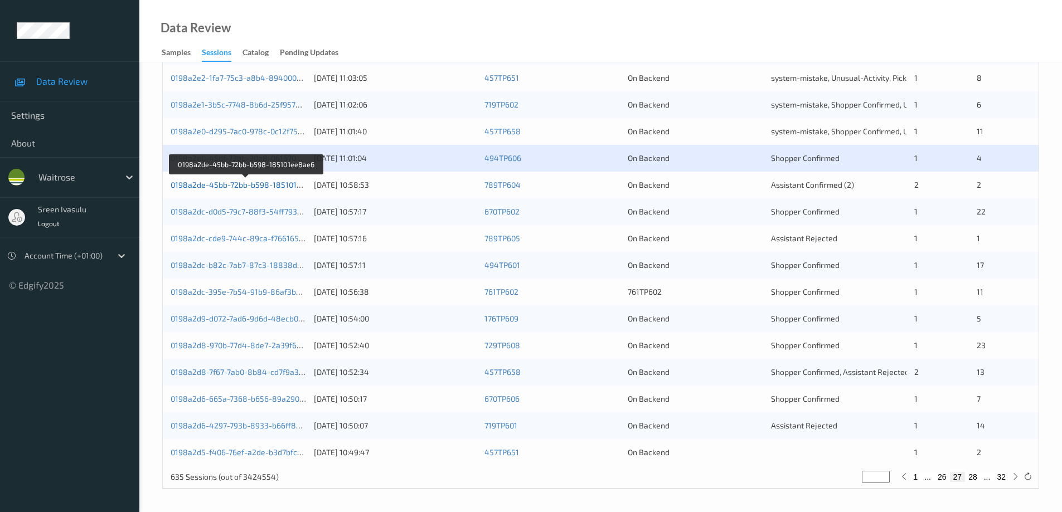
click at [294, 183] on link "0198a2de-45bb-72bb-b598-185101ee8ae6" at bounding box center [247, 184] width 153 height 9
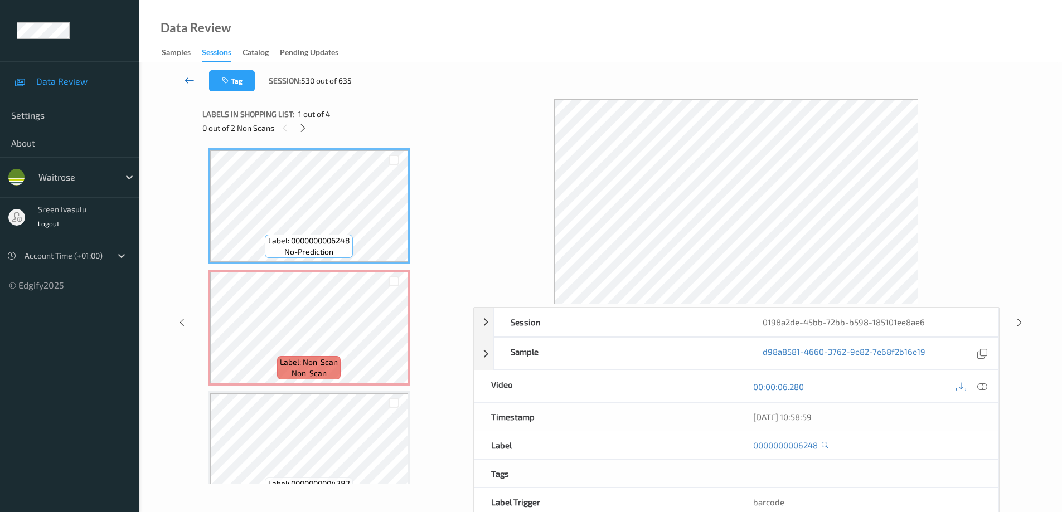
click at [193, 76] on icon at bounding box center [190, 80] width 10 height 11
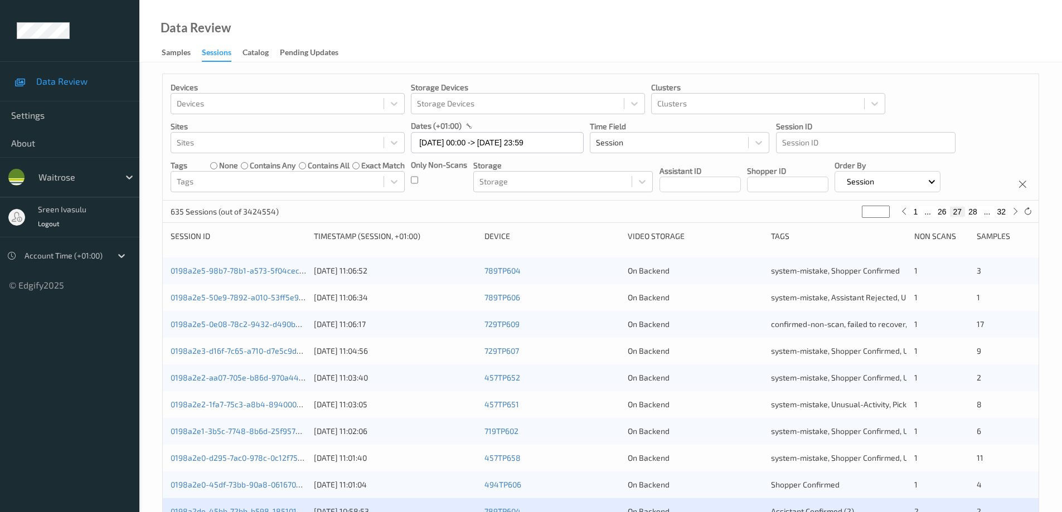
scroll to position [327, 0]
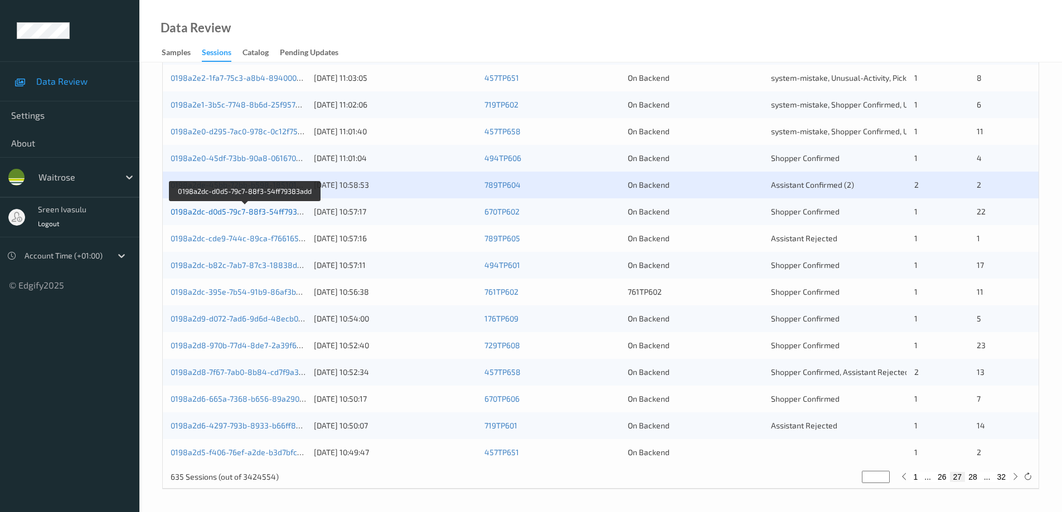
click at [289, 216] on link "0198a2dc-d0d5-79c7-88f3-54ff79383add" at bounding box center [245, 211] width 149 height 9
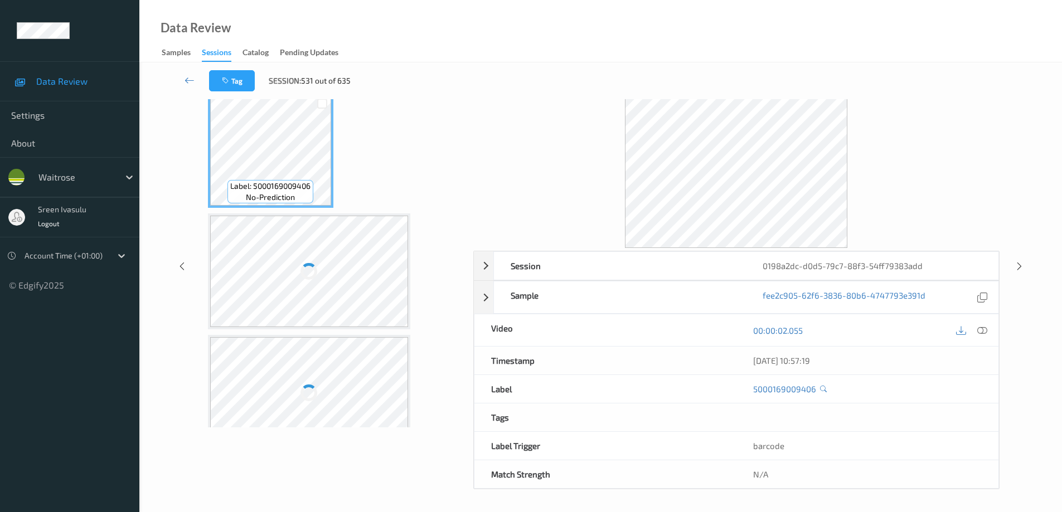
scroll to position [56, 0]
click at [186, 76] on icon at bounding box center [190, 80] width 10 height 11
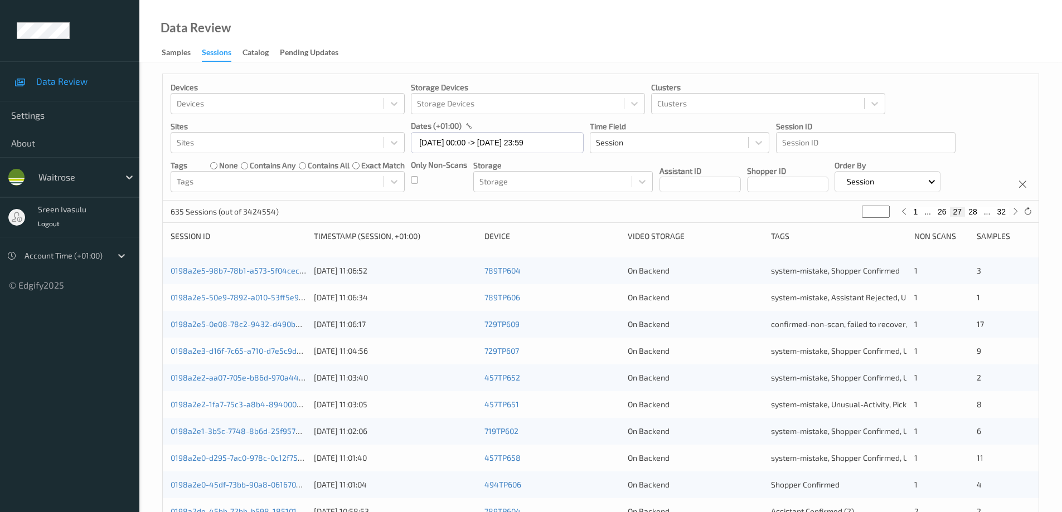
scroll to position [327, 0]
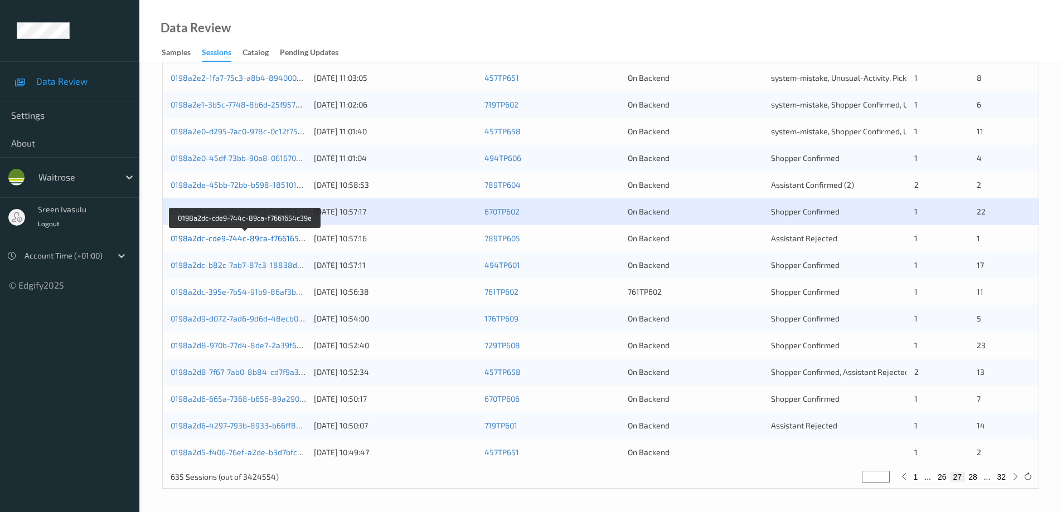
click at [296, 239] on link "0198a2dc-cde9-744c-89ca-f7661654c39e" at bounding box center [246, 238] width 151 height 9
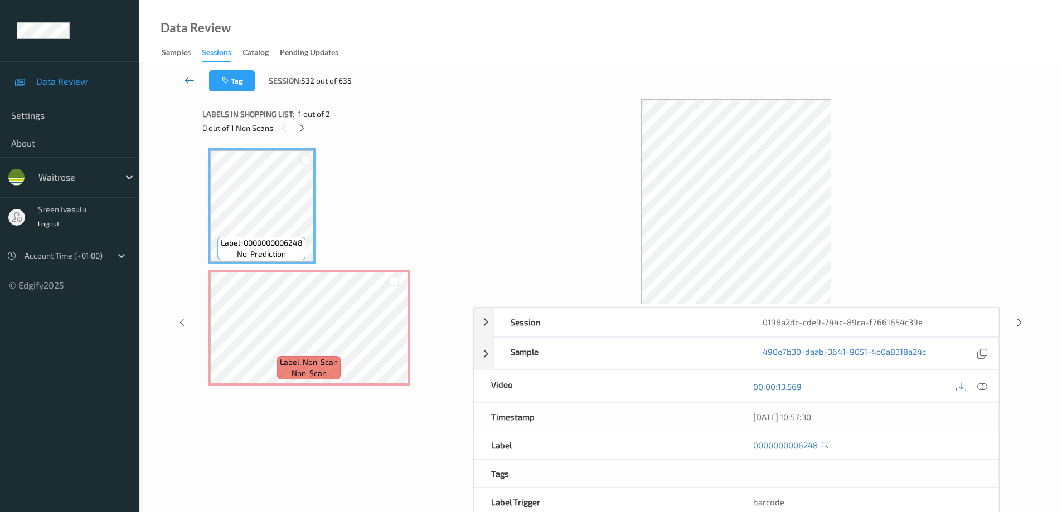
click at [191, 82] on icon at bounding box center [190, 80] width 10 height 11
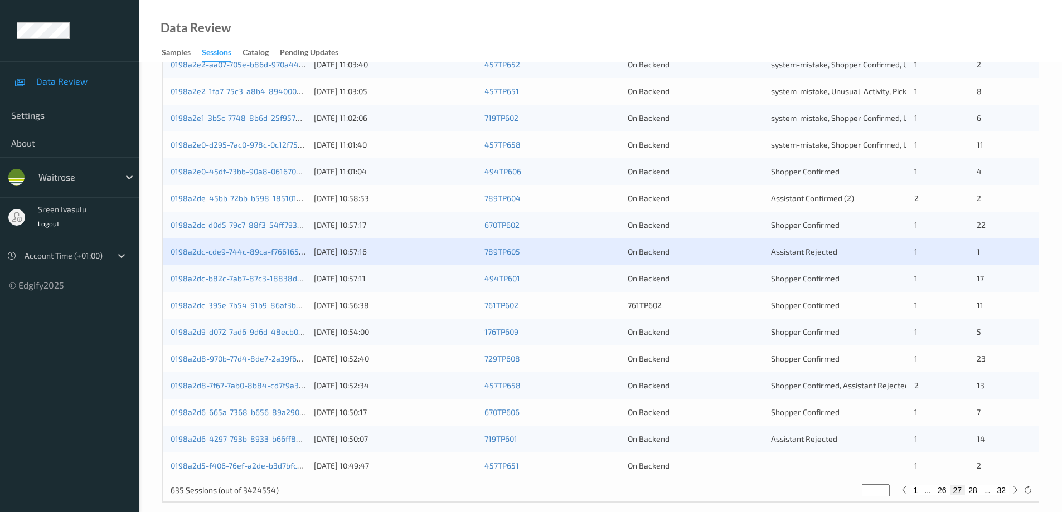
scroll to position [327, 0]
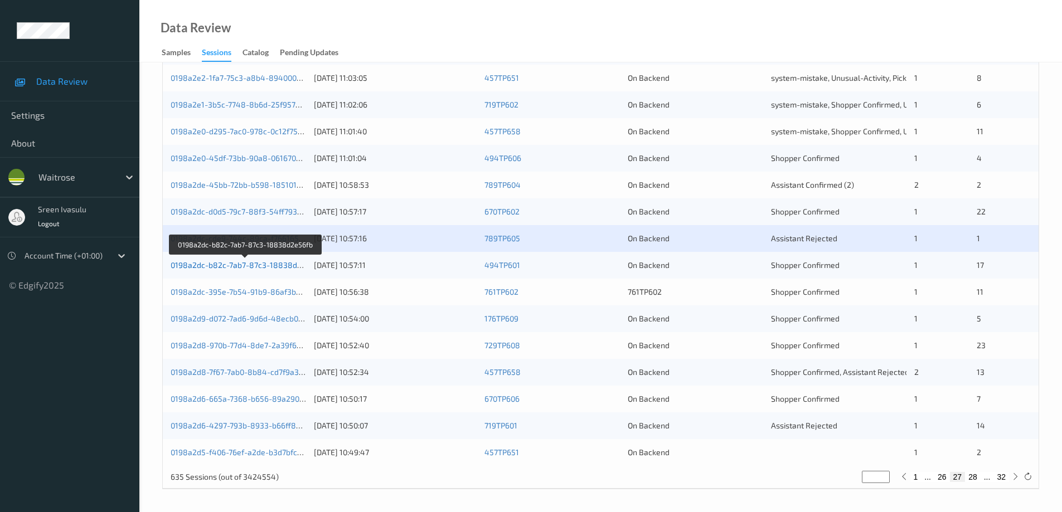
click at [295, 264] on link "0198a2dc-b82c-7ab7-87c3-18838d2e56fb" at bounding box center [247, 264] width 152 height 9
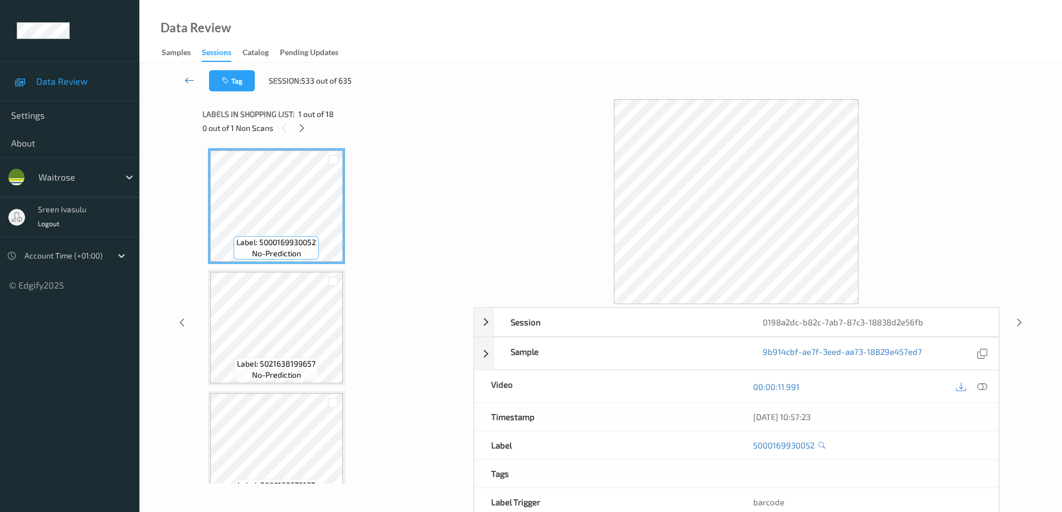
click at [195, 82] on icon at bounding box center [190, 80] width 10 height 11
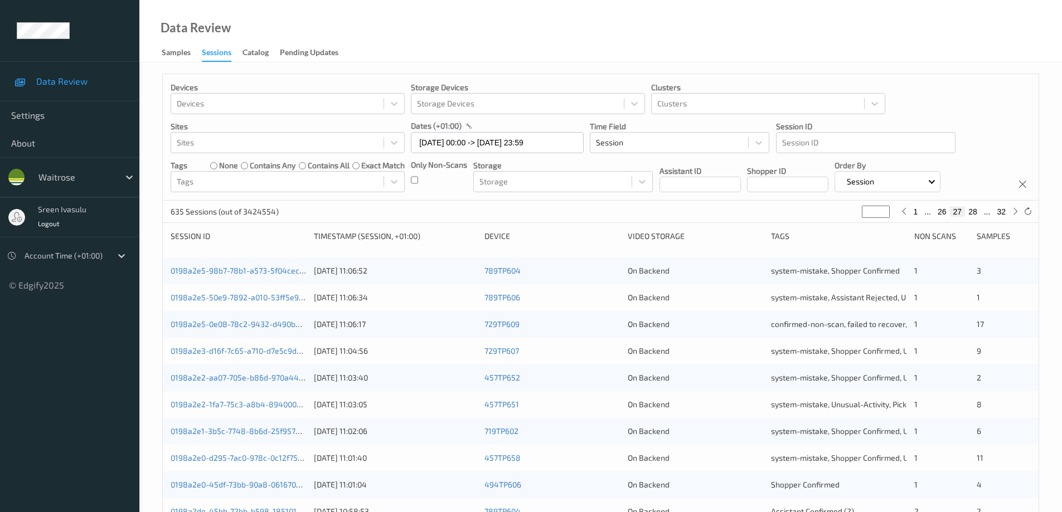
scroll to position [223, 0]
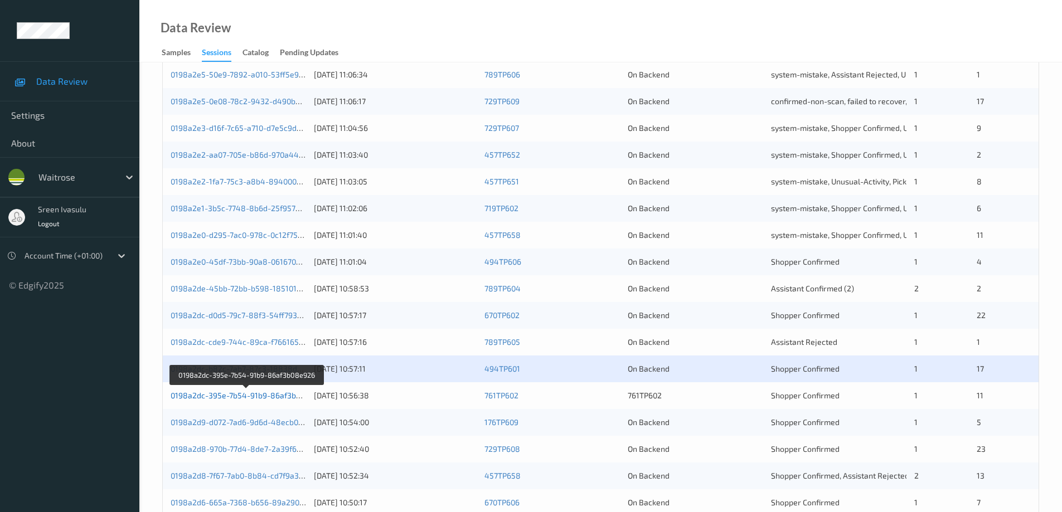
click at [295, 396] on link "0198a2dc-395e-7b54-91b9-86af3b08e926" at bounding box center [247, 395] width 153 height 9
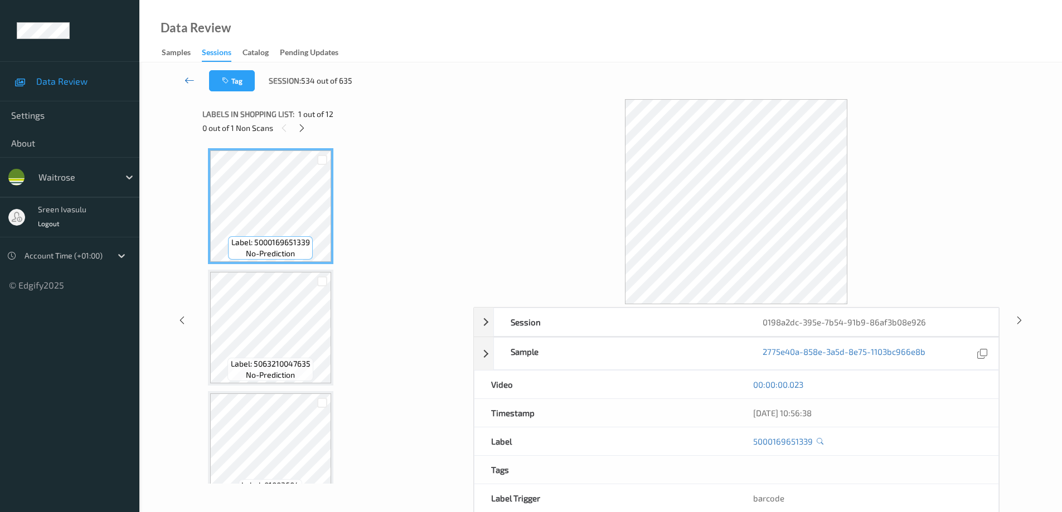
click at [188, 75] on icon at bounding box center [190, 80] width 10 height 11
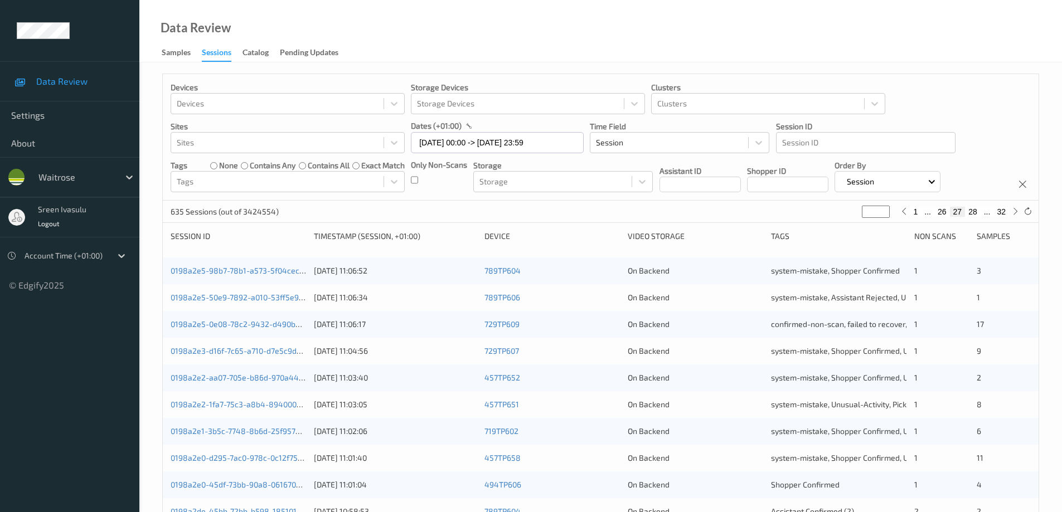
scroll to position [327, 0]
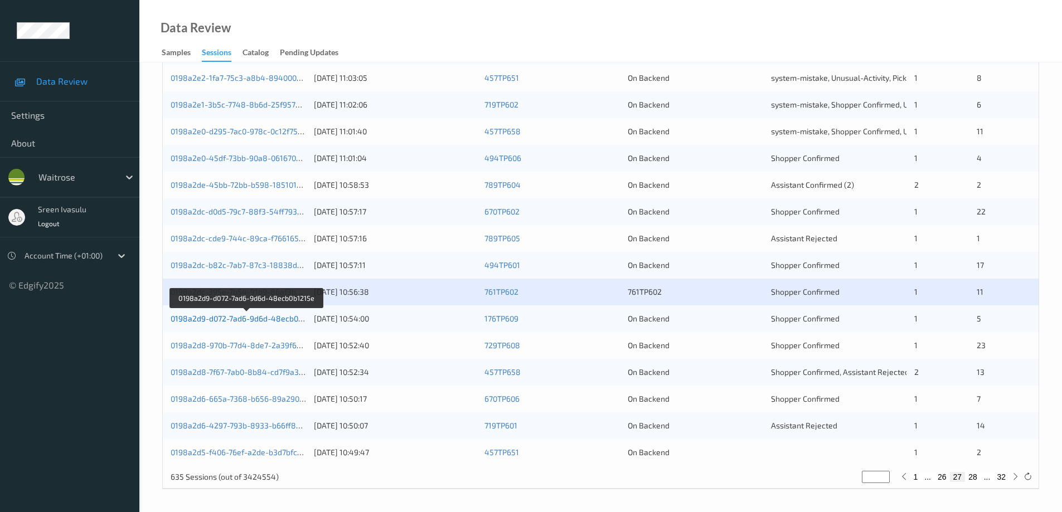
click at [277, 320] on link "0198a2d9-d072-7ad6-9d6d-48ecb0b1215e" at bounding box center [247, 318] width 152 height 9
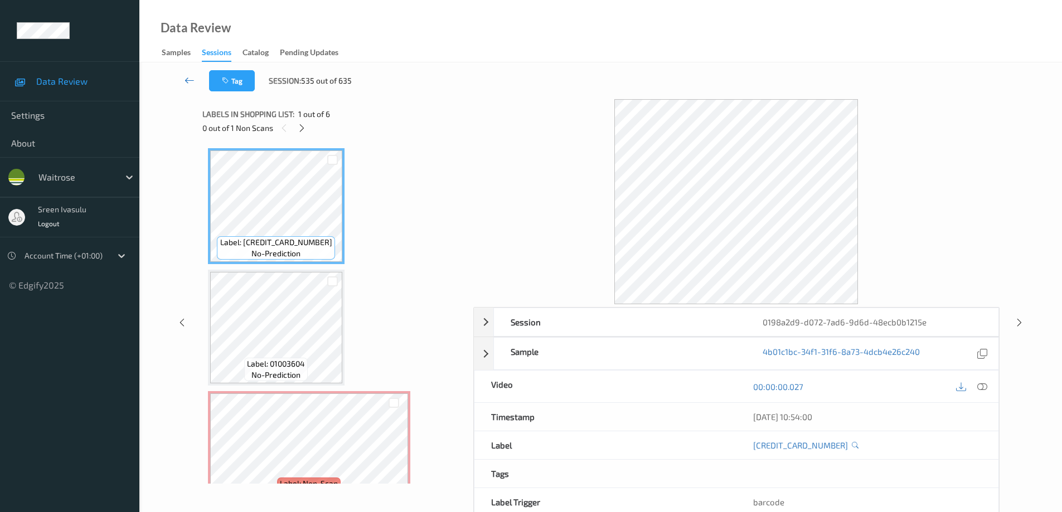
click at [186, 81] on icon at bounding box center [190, 80] width 10 height 11
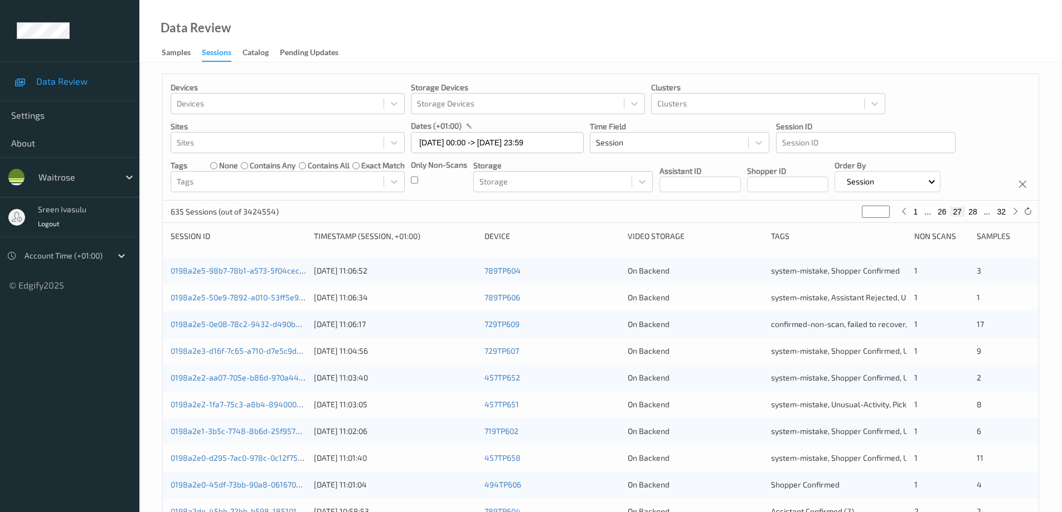
scroll to position [327, 0]
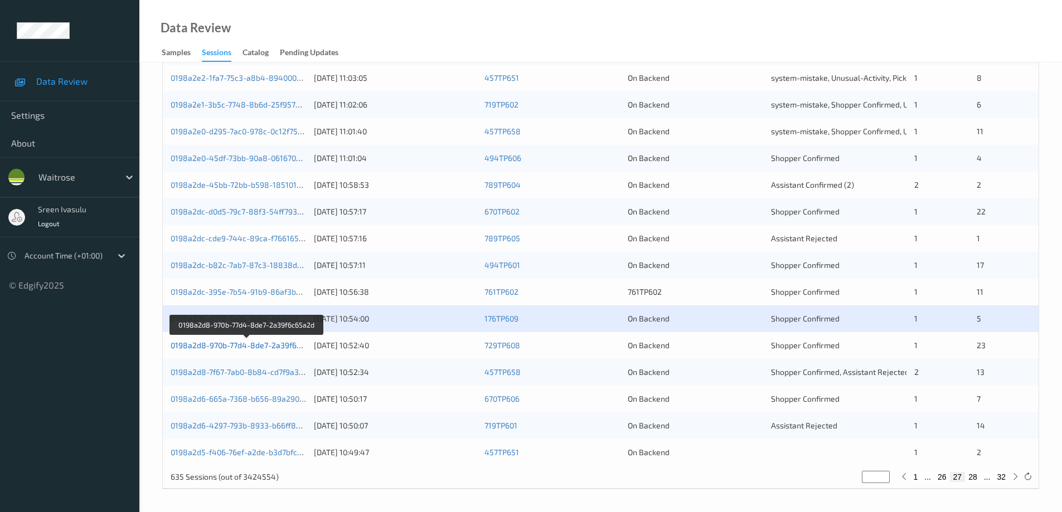
click at [294, 348] on link "0198a2d8-970b-77d4-8de7-2a39f6c65a2d" at bounding box center [247, 345] width 152 height 9
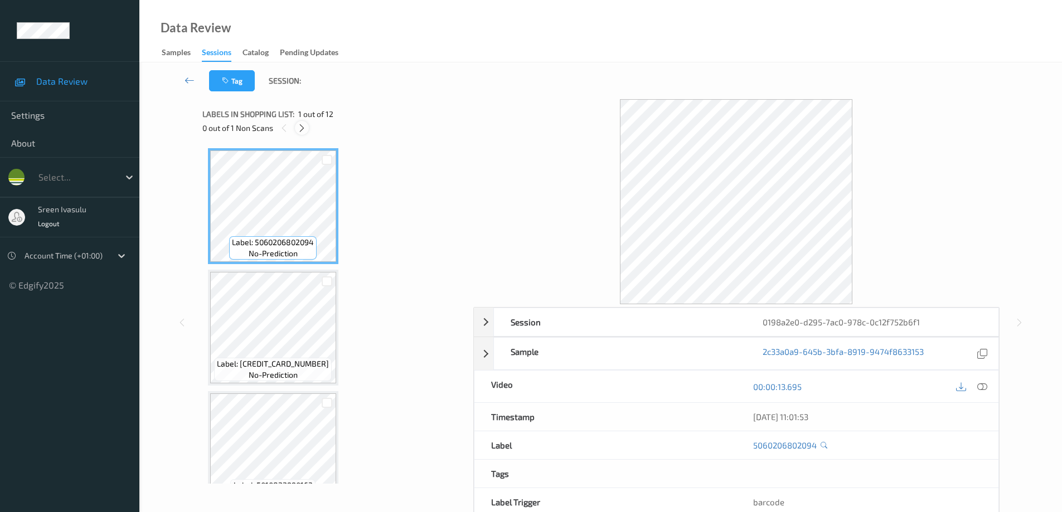
click at [301, 127] on icon at bounding box center [301, 128] width 9 height 10
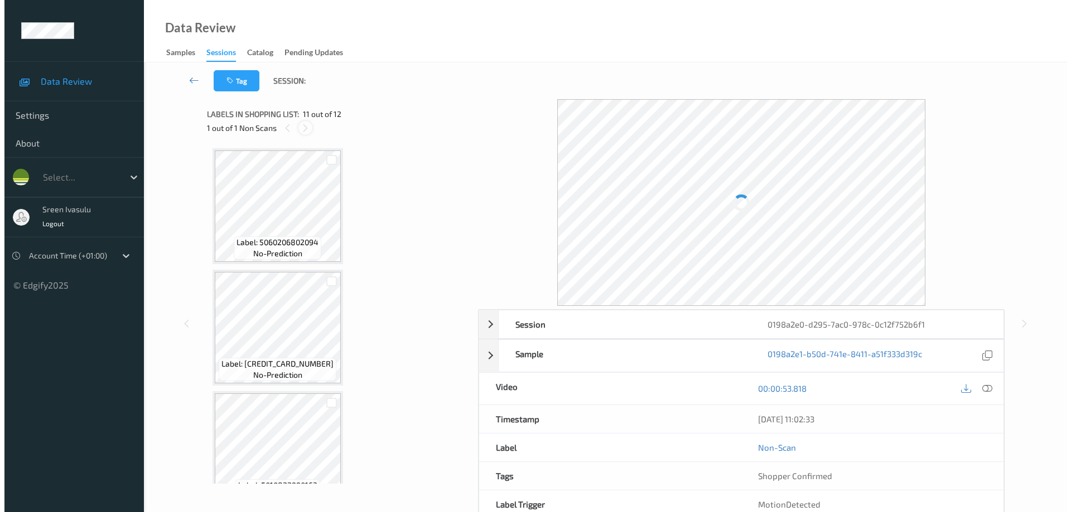
scroll to position [1100, 0]
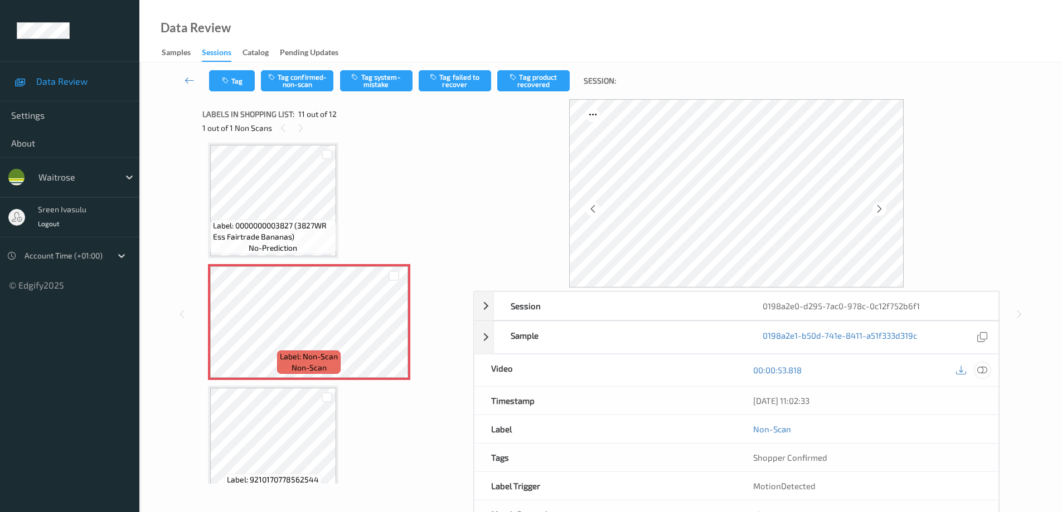
click at [980, 371] on icon at bounding box center [982, 370] width 10 height 10
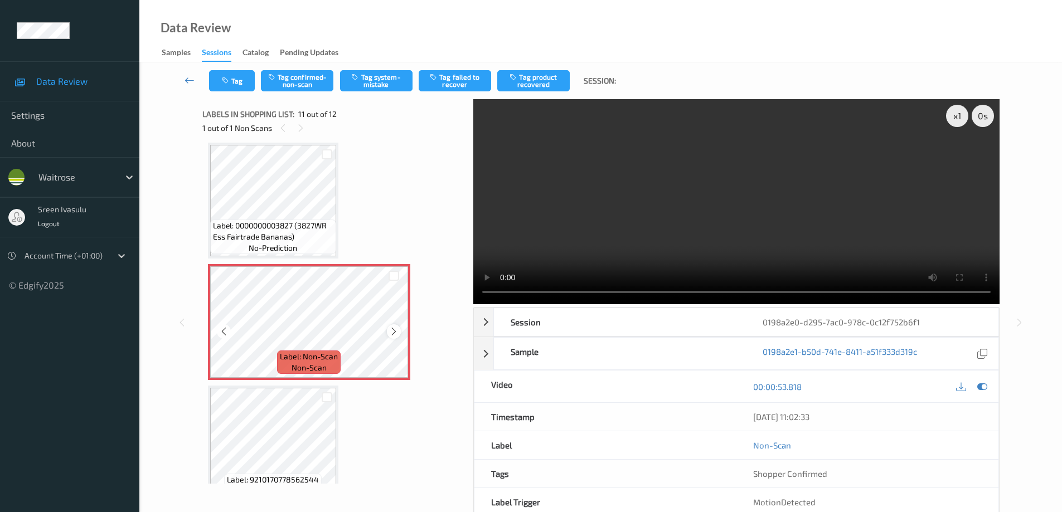
click at [393, 335] on icon at bounding box center [393, 332] width 9 height 10
click at [394, 332] on icon at bounding box center [393, 332] width 9 height 10
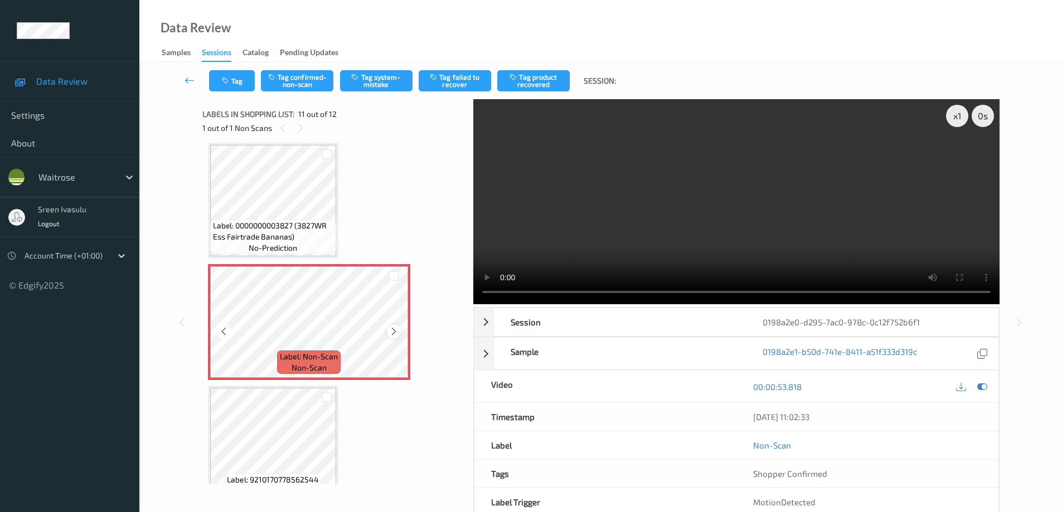
click at [392, 331] on icon at bounding box center [393, 332] width 9 height 10
click at [385, 85] on button "Tag system-mistake" at bounding box center [376, 80] width 72 height 21
click at [227, 77] on icon "button" at bounding box center [226, 81] width 9 height 8
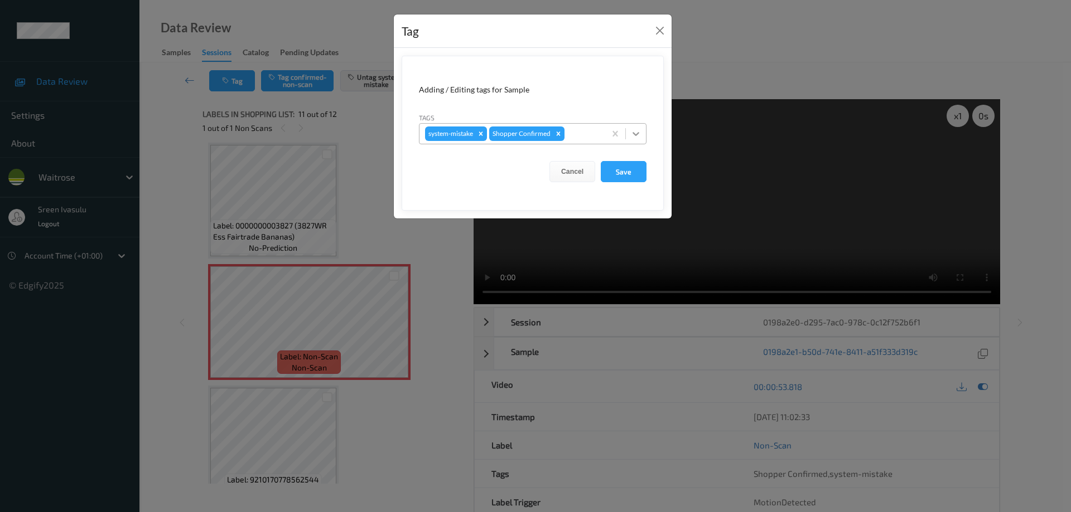
click at [638, 134] on icon at bounding box center [635, 133] width 11 height 11
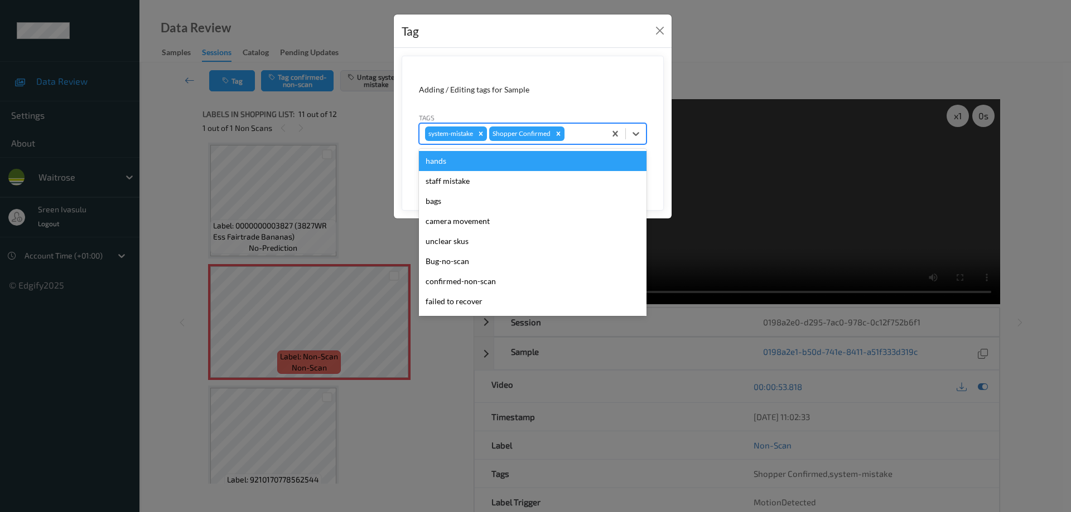
scroll to position [219, 0]
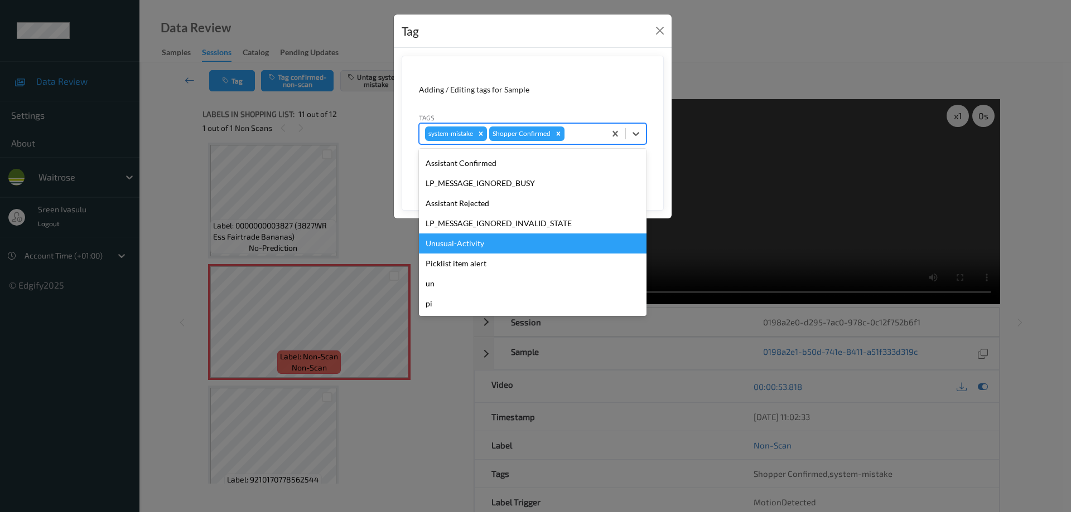
click at [457, 242] on div "Unusual-Activity" at bounding box center [533, 244] width 228 height 20
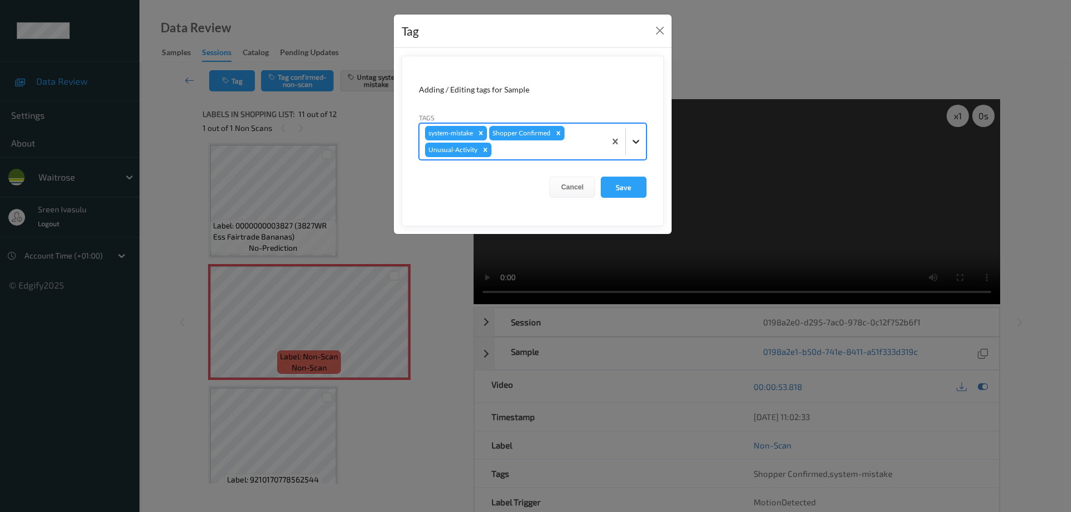
click at [637, 142] on icon at bounding box center [635, 142] width 7 height 4
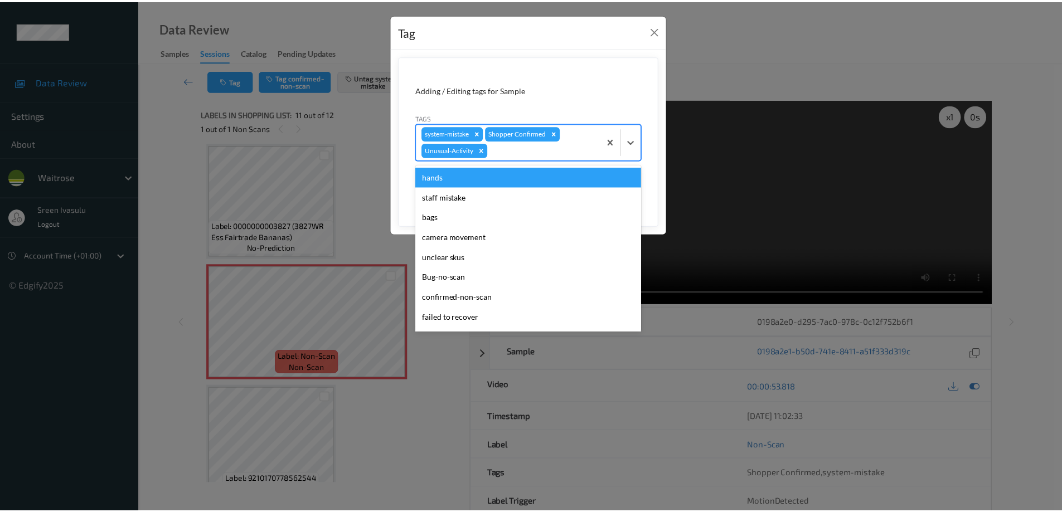
scroll to position [199, 0]
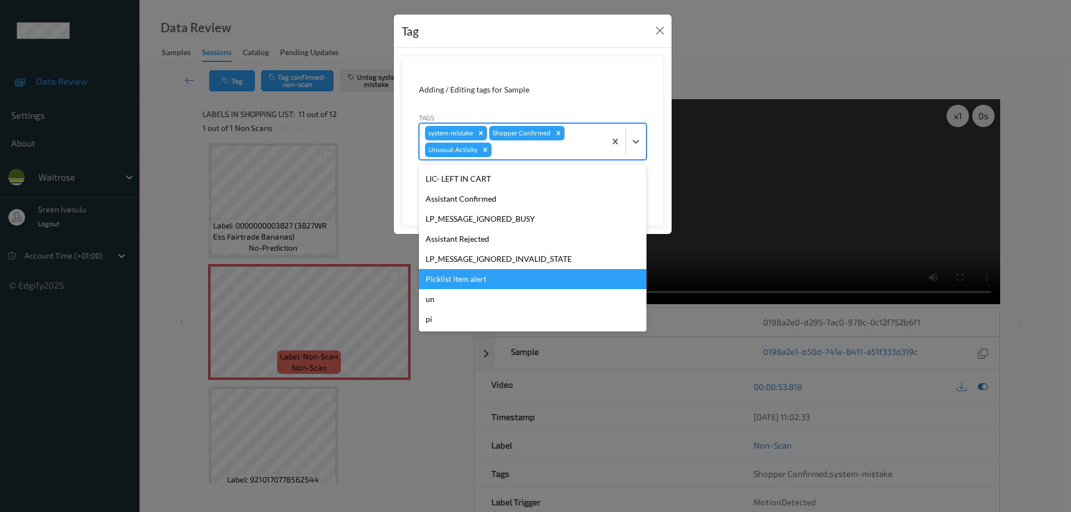
click at [489, 272] on div "Picklist item alert" at bounding box center [533, 279] width 228 height 20
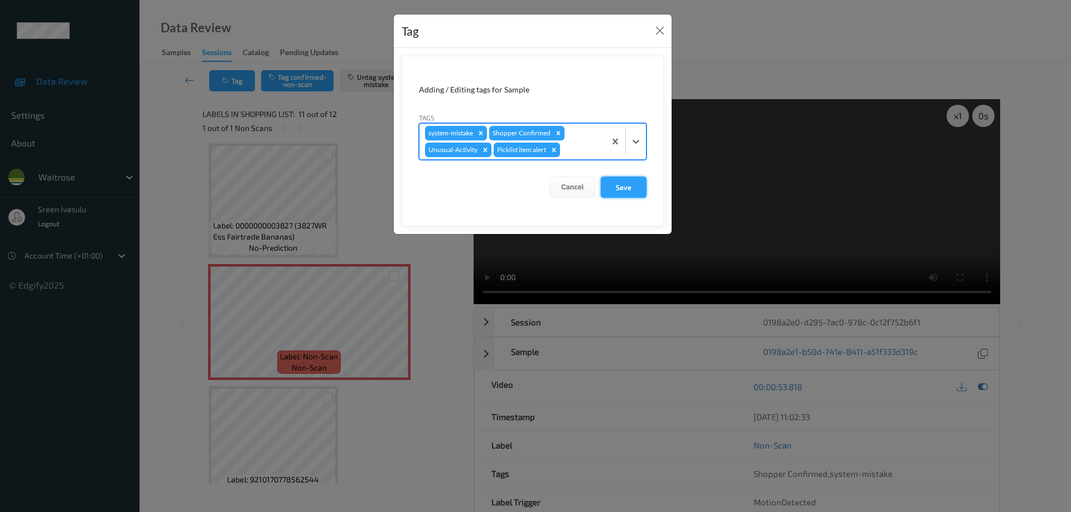
click at [626, 196] on button "Save" at bounding box center [624, 187] width 46 height 21
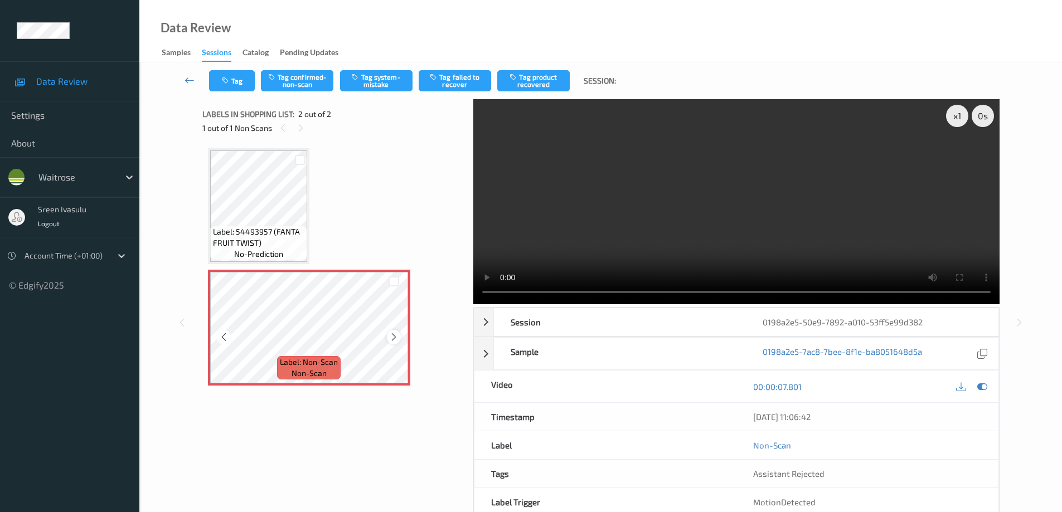
click at [390, 338] on icon at bounding box center [393, 337] width 9 height 10
click at [375, 88] on button "Tag system-mistake" at bounding box center [376, 80] width 72 height 21
click at [333, 362] on span "Label: Non-Scan" at bounding box center [309, 362] width 58 height 11
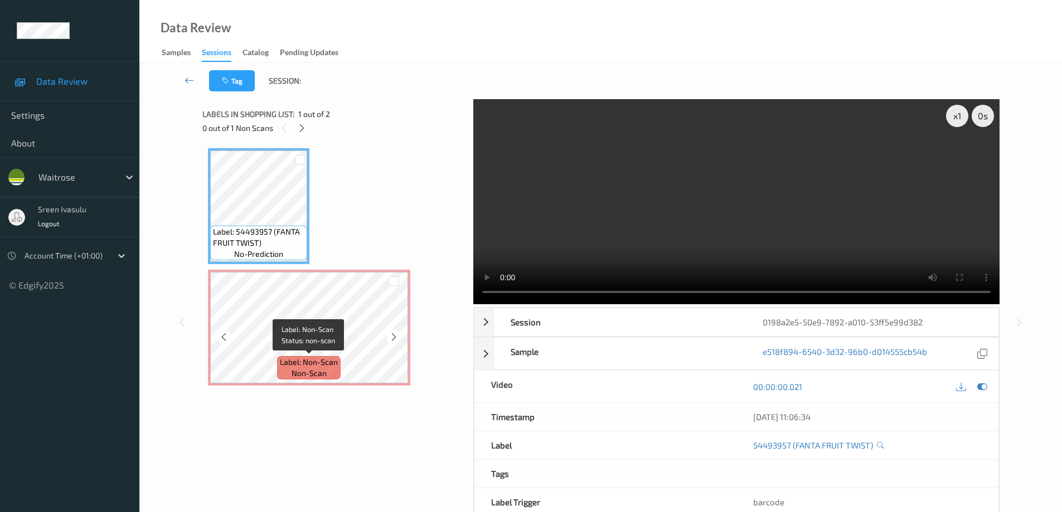
click at [319, 368] on span "non-scan" at bounding box center [309, 373] width 35 height 11
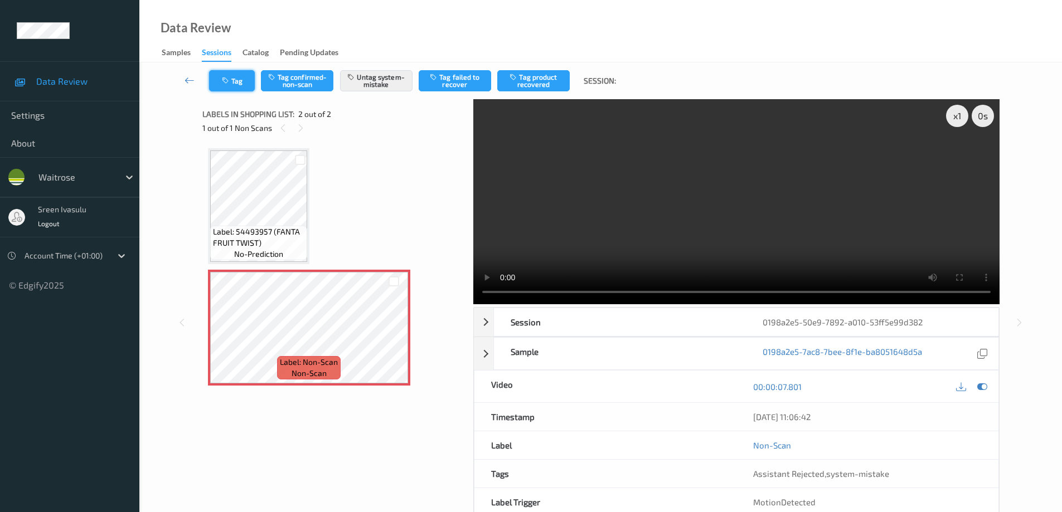
click at [237, 90] on button "Tag" at bounding box center [232, 80] width 46 height 21
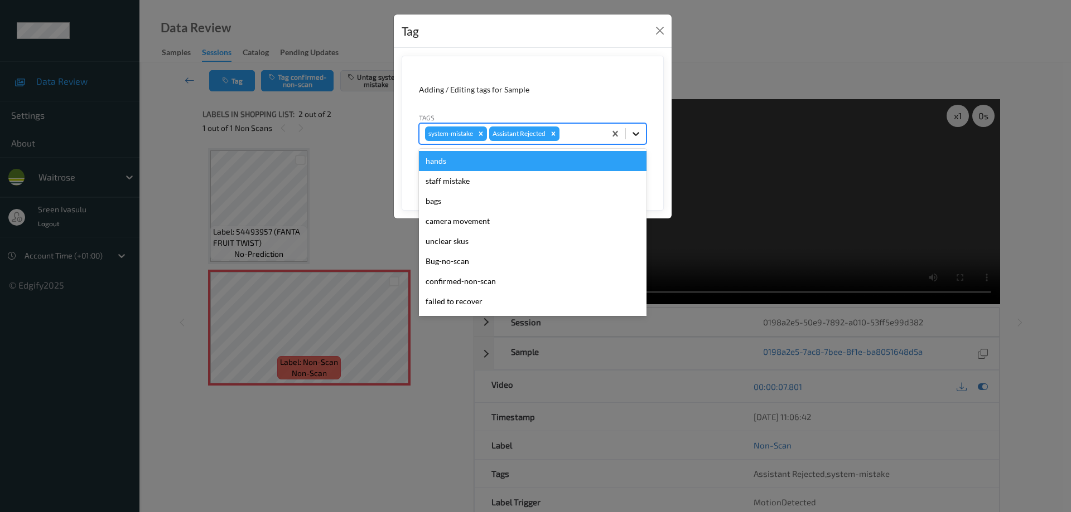
click at [632, 133] on icon at bounding box center [635, 133] width 11 height 11
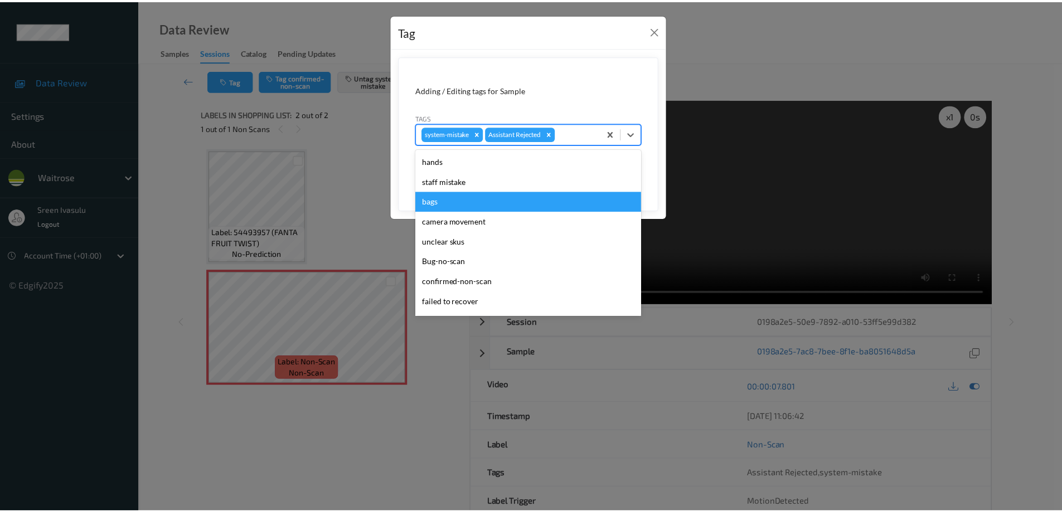
scroll to position [219, 0]
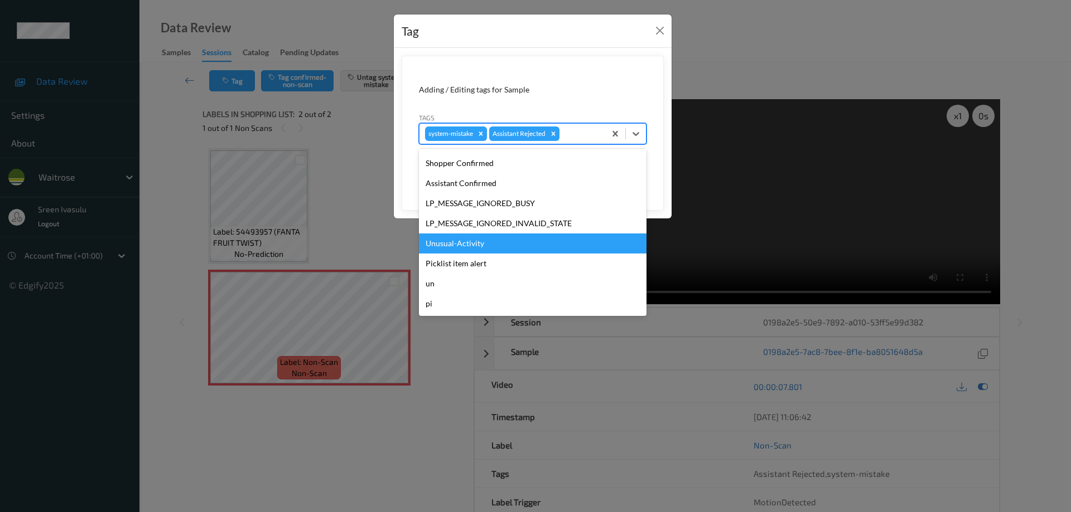
click at [461, 244] on div "Unusual-Activity" at bounding box center [533, 244] width 228 height 20
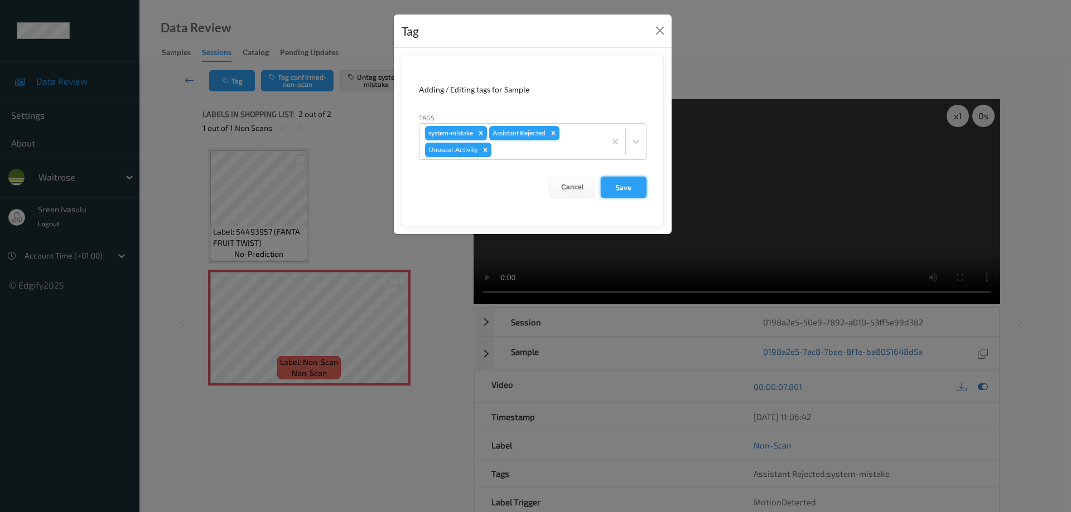
click at [638, 186] on button "Save" at bounding box center [624, 187] width 46 height 21
click at [637, 182] on button "Save" at bounding box center [624, 187] width 46 height 21
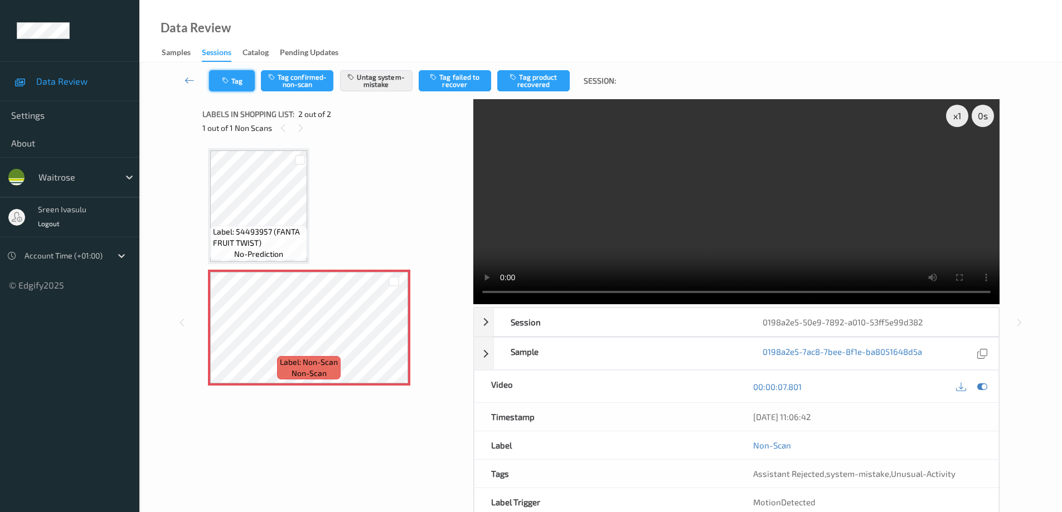
click at [218, 79] on button "Tag" at bounding box center [232, 80] width 46 height 21
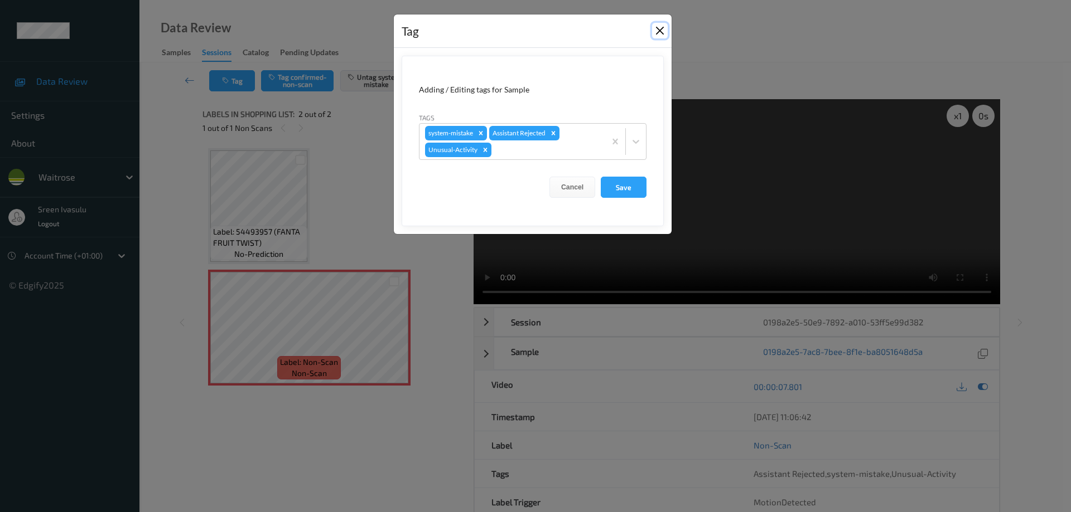
drag, startPoint x: 657, startPoint y: 34, endPoint x: 604, endPoint y: 3, distance: 61.5
click at [657, 33] on button "Close" at bounding box center [660, 31] width 16 height 16
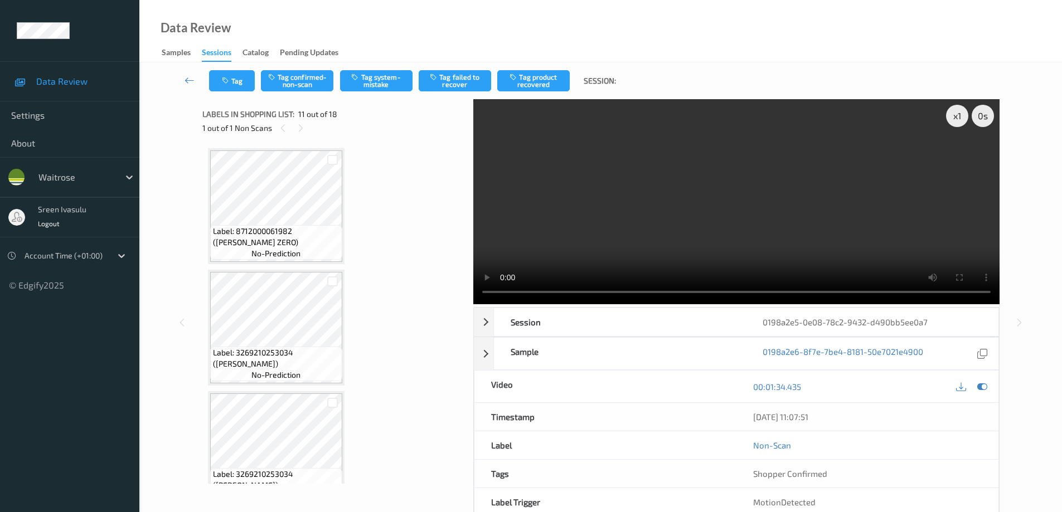
scroll to position [1100, 0]
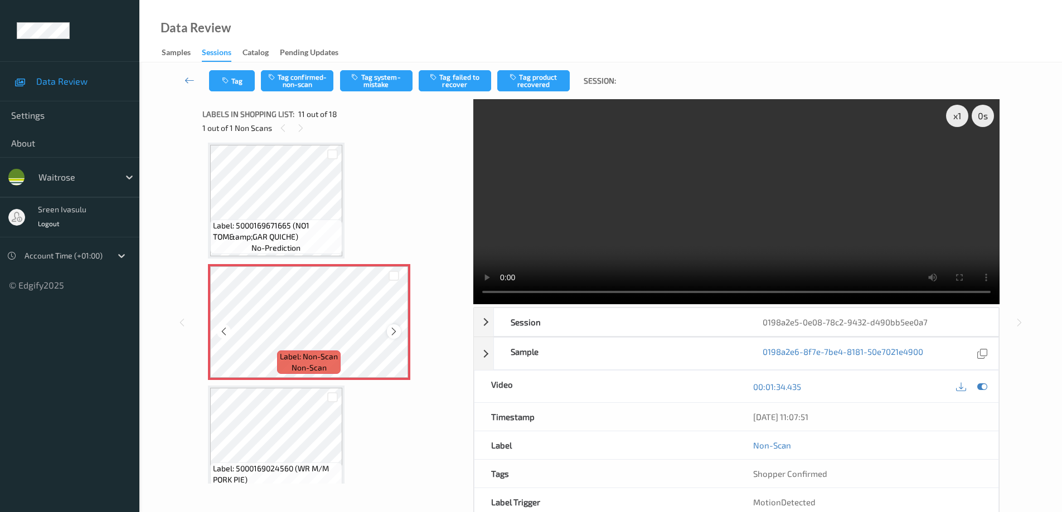
click at [396, 330] on icon at bounding box center [393, 332] width 9 height 10
click at [400, 330] on div at bounding box center [394, 332] width 14 height 14
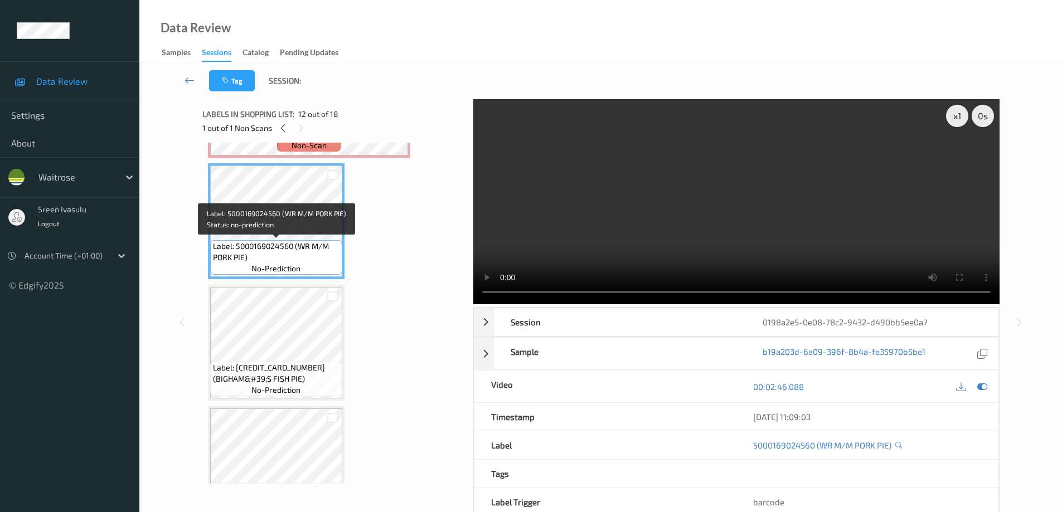
scroll to position [1323, 0]
drag, startPoint x: 295, startPoint y: 245, endPoint x: 317, endPoint y: 265, distance: 30.0
click at [317, 265] on div "Label: 5000169024560 (WR M/M PORK PIE) no-prediction" at bounding box center [276, 257] width 132 height 35
copy span "(WR M/M PORK PIE)"
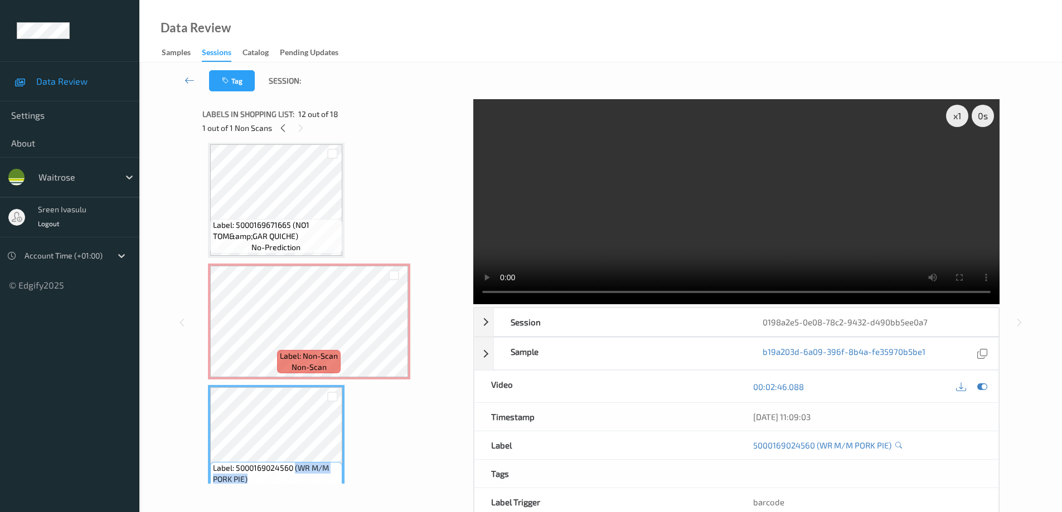
scroll to position [1100, 0]
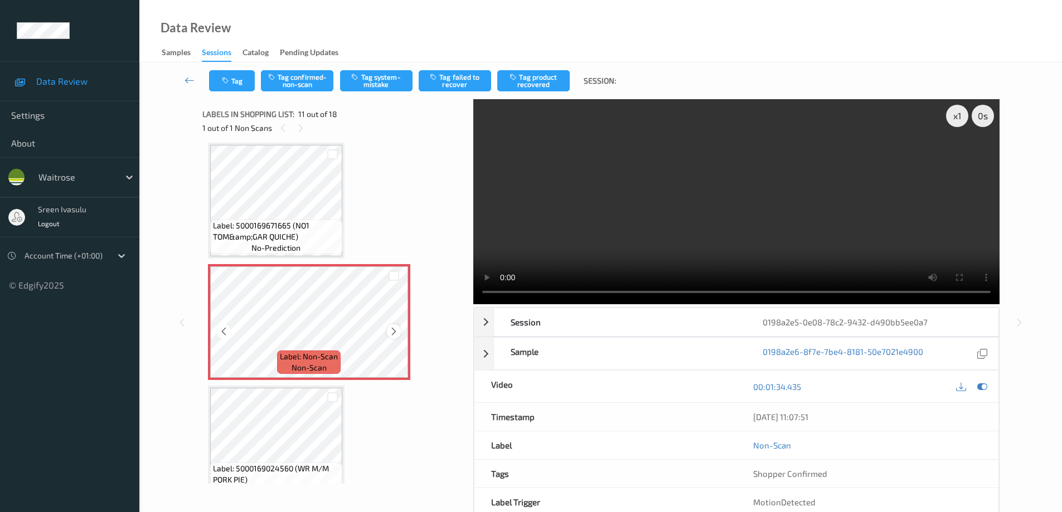
click at [394, 331] on icon at bounding box center [393, 332] width 9 height 10
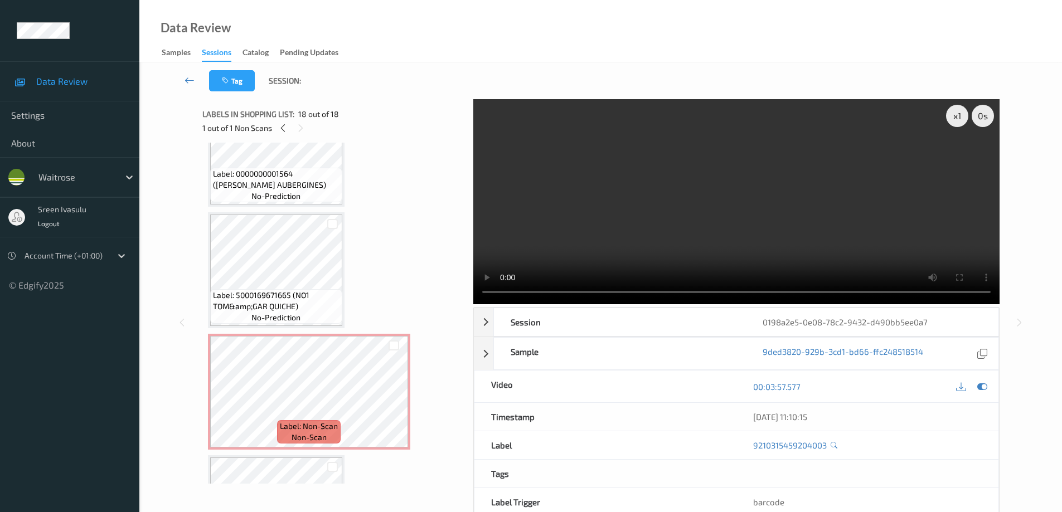
scroll to position [960, 0]
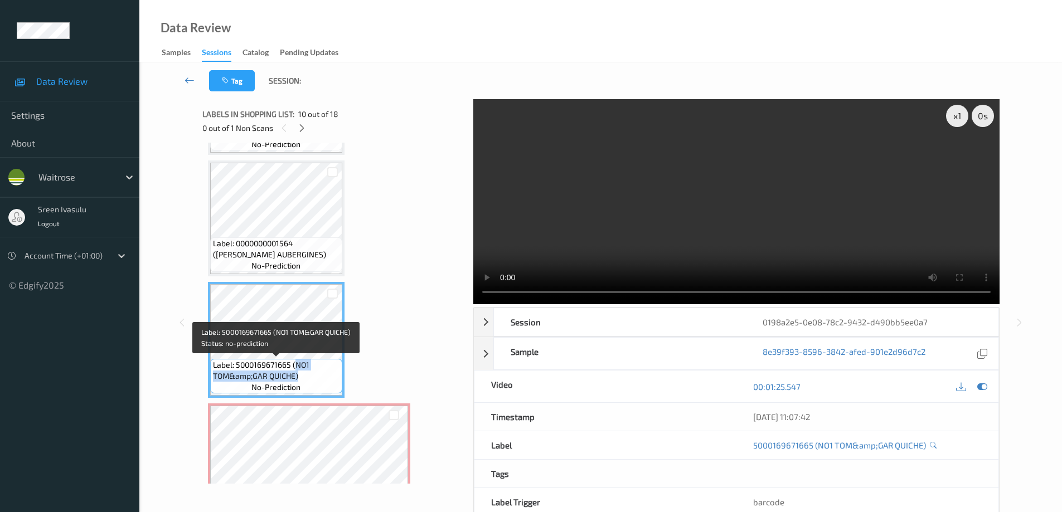
drag, startPoint x: 295, startPoint y: 365, endPoint x: 306, endPoint y: 377, distance: 17.0
click at [306, 377] on span "Label: 5000169671665 (NO1 TOM&amp;GAR QUICHE)" at bounding box center [276, 371] width 127 height 22
copy span "NO1 TOM&amp;GAR QUICHE)"
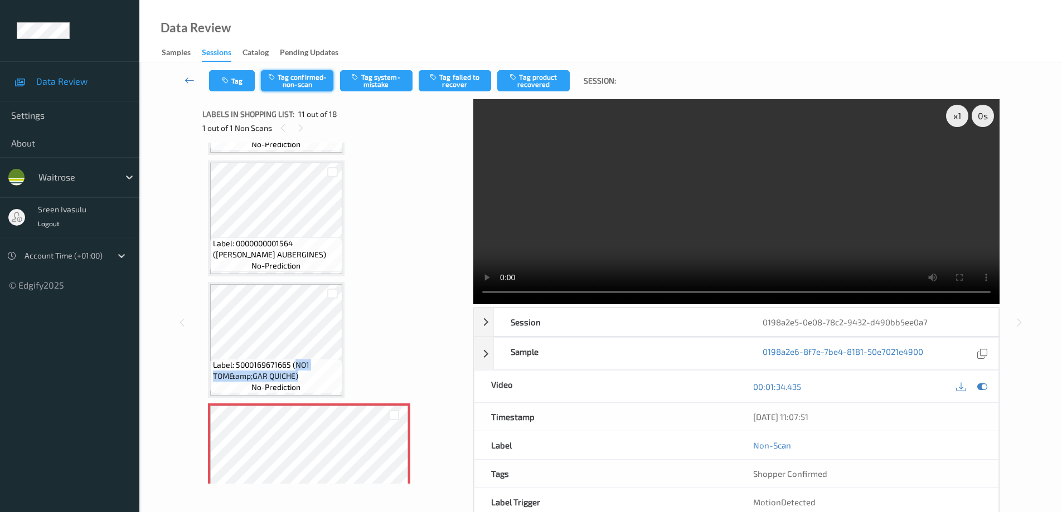
click at [309, 80] on button "Tag confirmed-non-scan" at bounding box center [297, 80] width 72 height 21
click at [455, 77] on button "Tag failed to recover" at bounding box center [455, 80] width 72 height 21
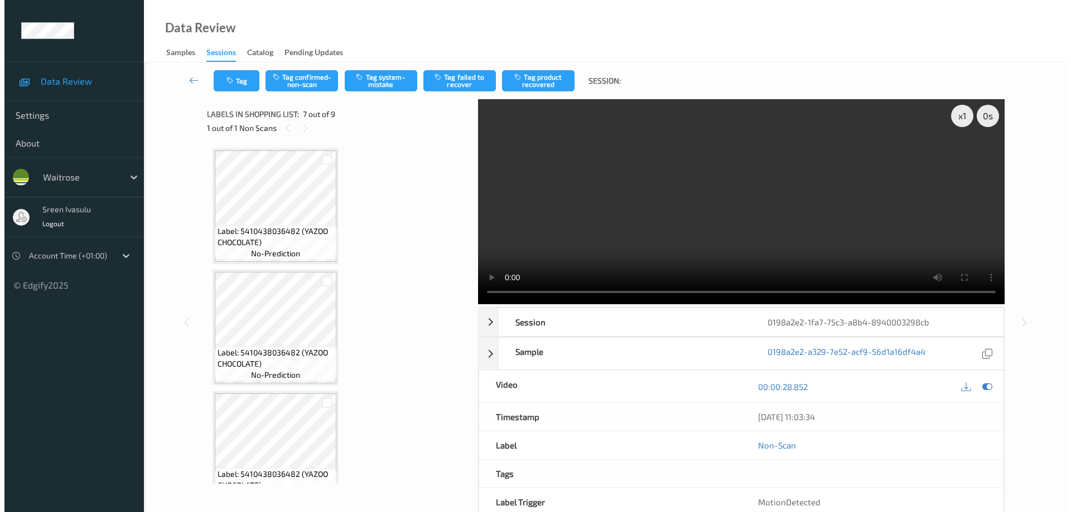
scroll to position [613, 0]
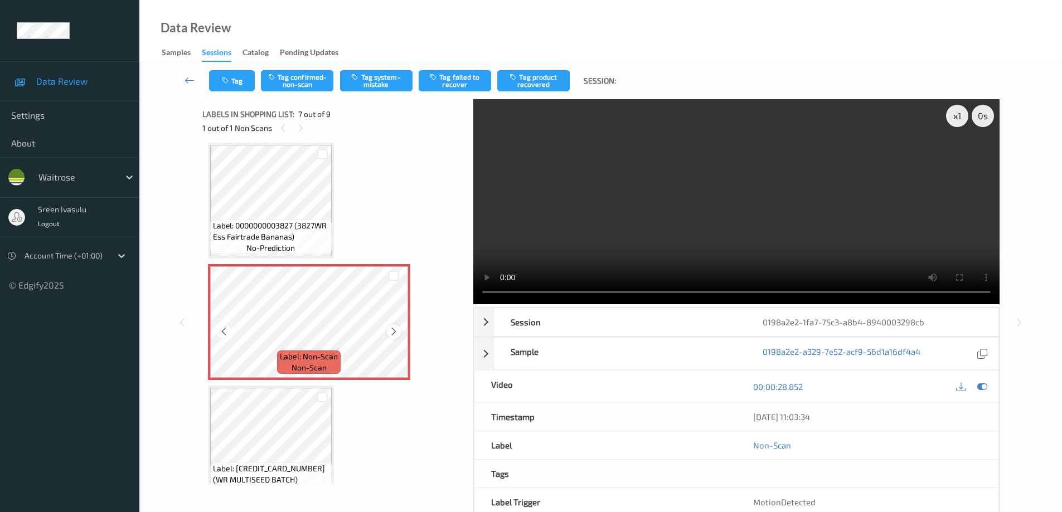
click at [392, 335] on icon at bounding box center [393, 332] width 9 height 10
click at [393, 335] on icon at bounding box center [393, 332] width 9 height 10
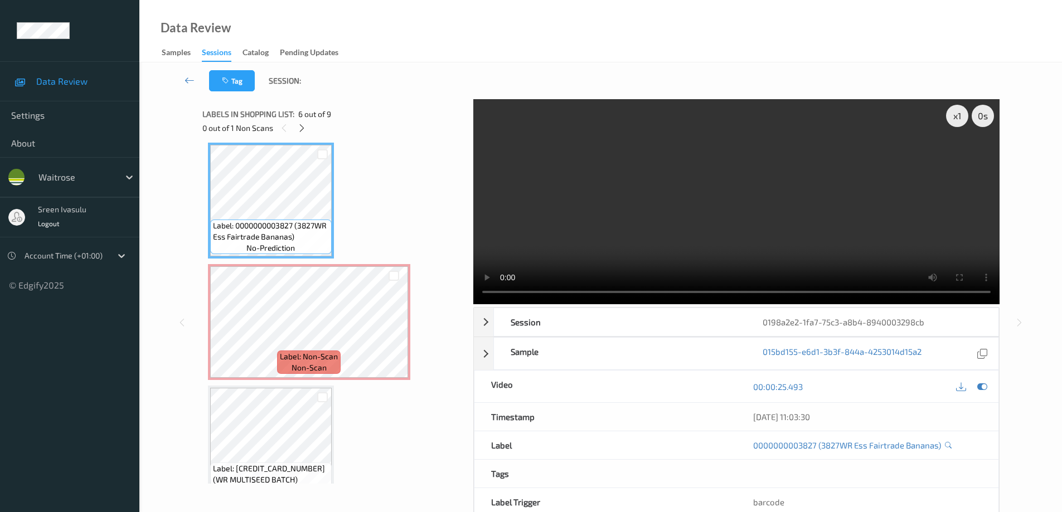
click at [398, 219] on div "Label: 5410438036482 (YAZOO CHOCOLATE) no-prediction Label: 5410438036482 (YAZO…" at bounding box center [334, 79] width 252 height 1088
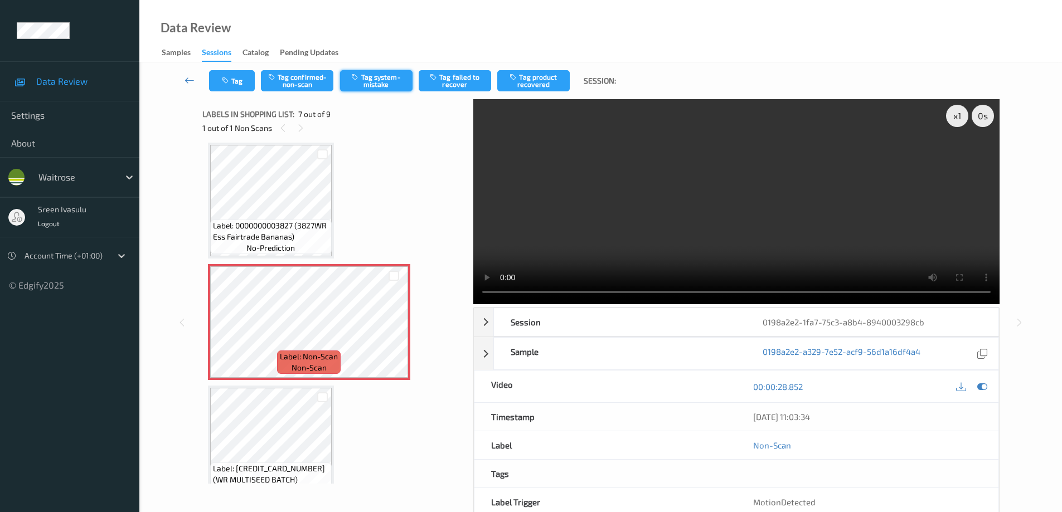
click at [367, 84] on button "Tag system-mistake" at bounding box center [376, 80] width 72 height 21
click at [236, 88] on button "Tag" at bounding box center [232, 80] width 46 height 21
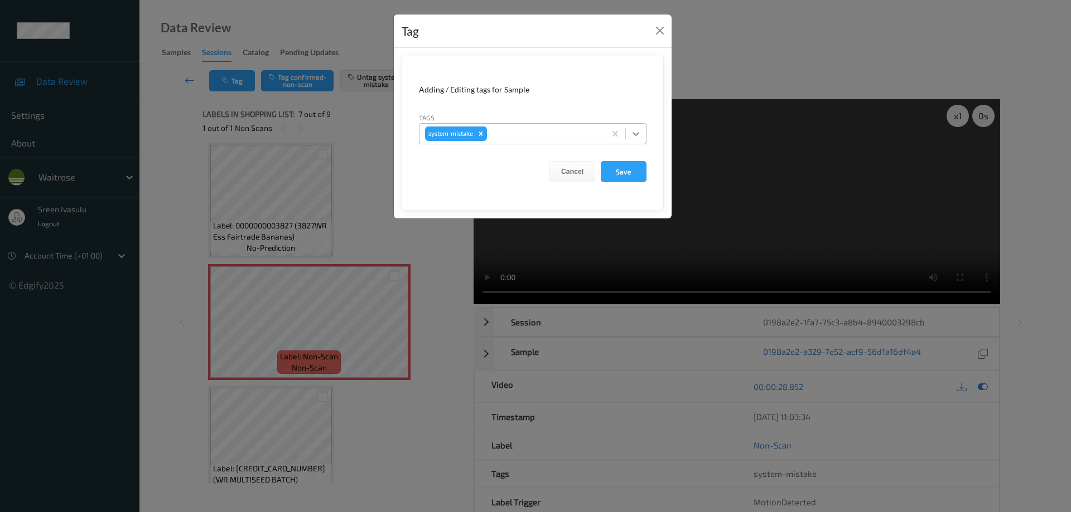
click at [637, 135] on icon at bounding box center [635, 133] width 11 height 11
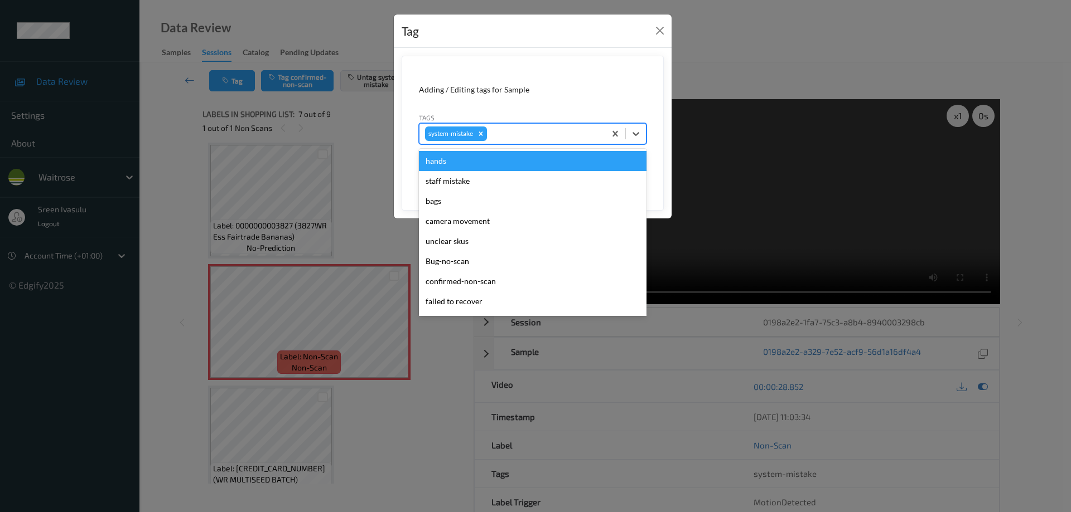
scroll to position [223, 0]
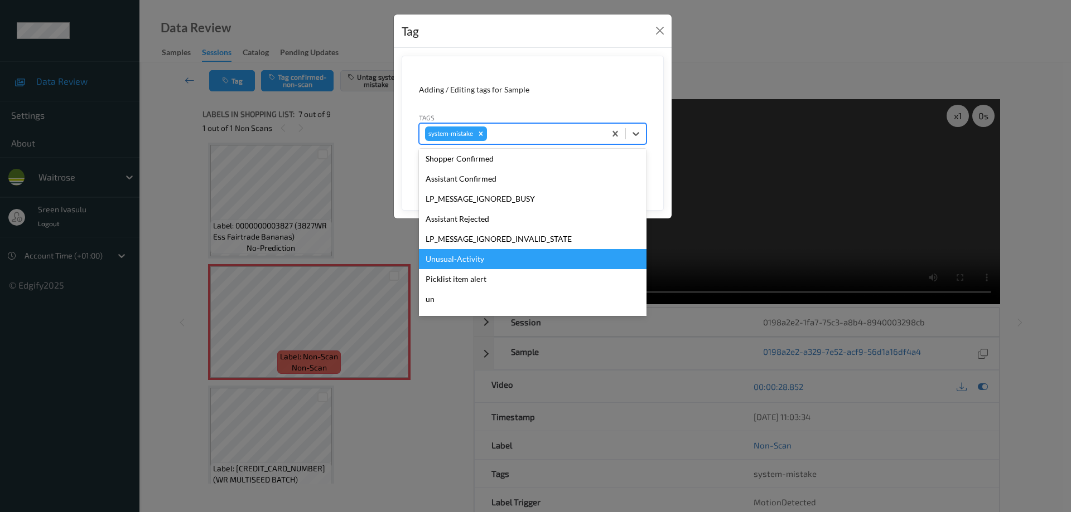
click at [455, 260] on div "Unusual-Activity" at bounding box center [533, 259] width 228 height 20
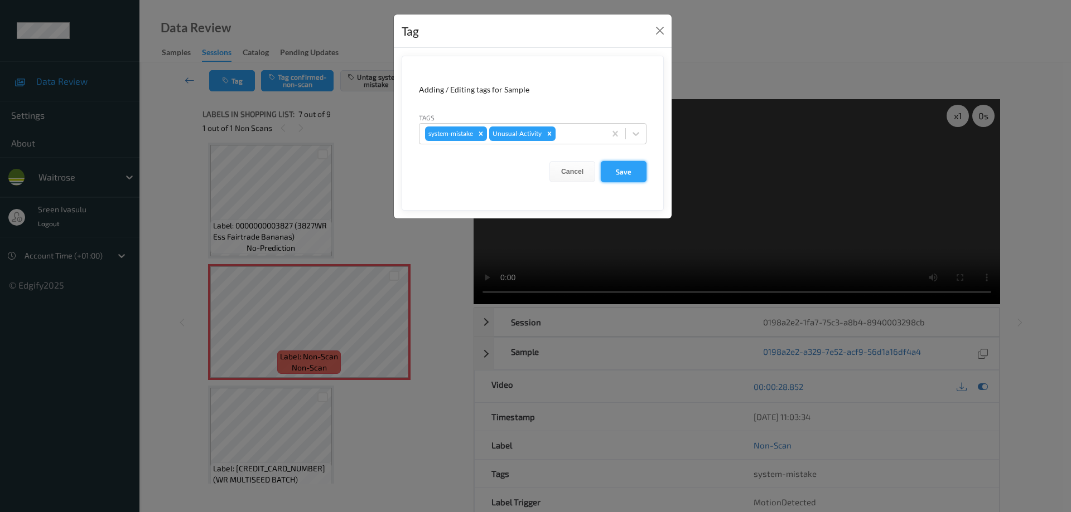
click at [616, 178] on button "Save" at bounding box center [624, 171] width 46 height 21
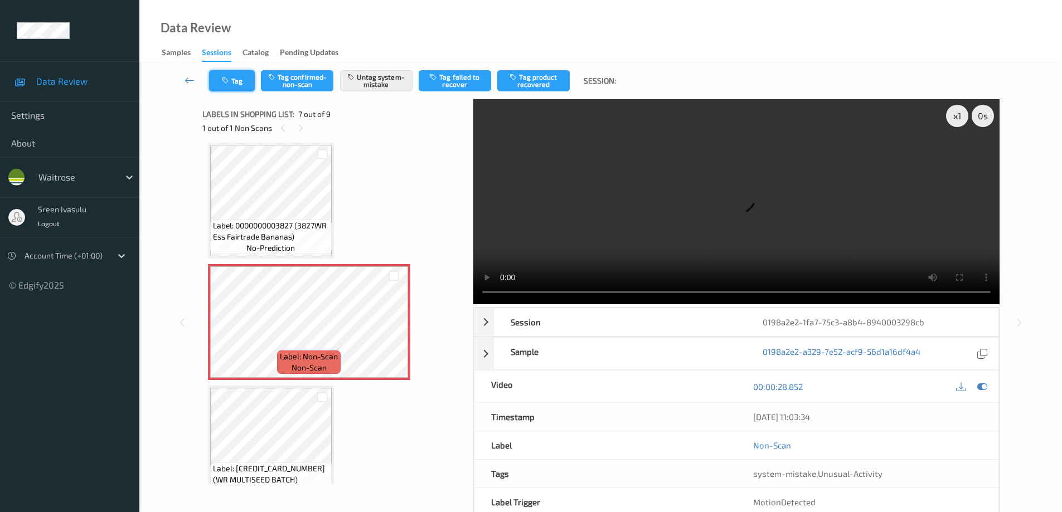
click at [239, 80] on button "Tag" at bounding box center [232, 80] width 46 height 21
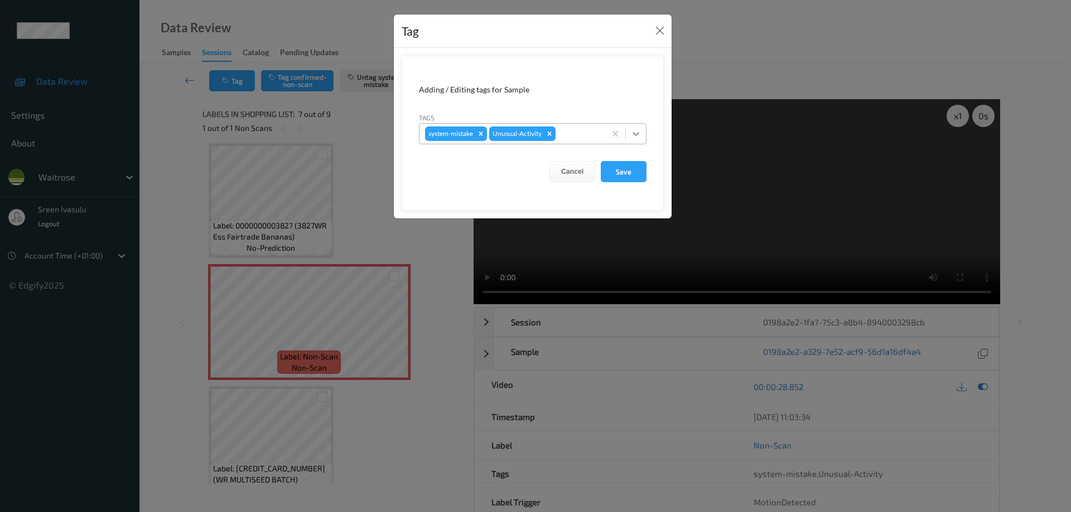
click at [645, 136] on div at bounding box center [636, 134] width 20 height 20
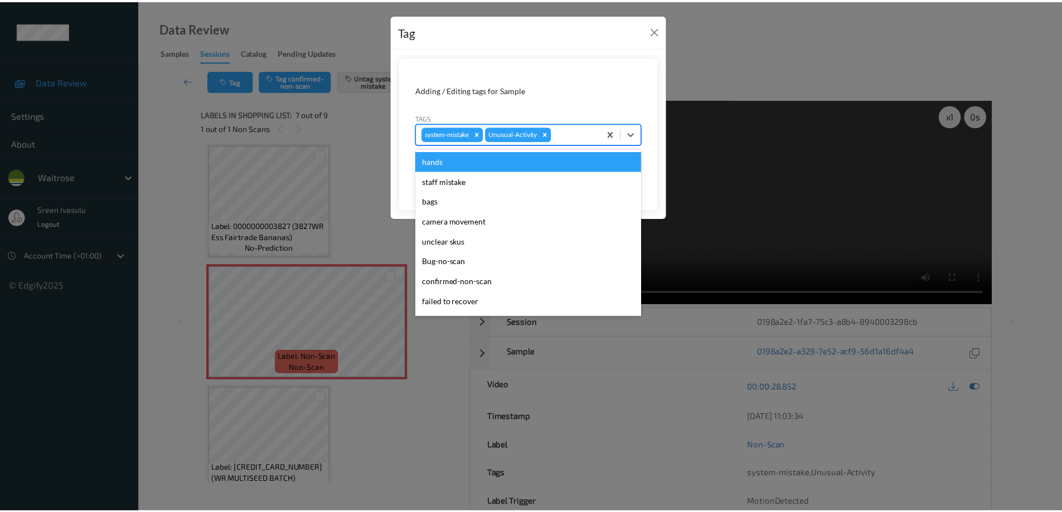
scroll to position [219, 0]
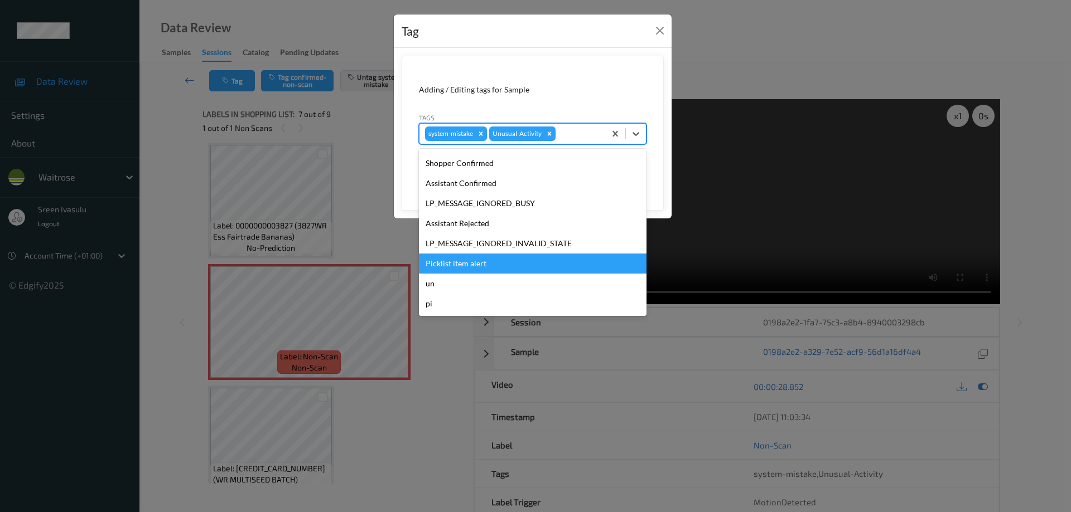
click at [463, 269] on div "Picklist item alert" at bounding box center [533, 264] width 228 height 20
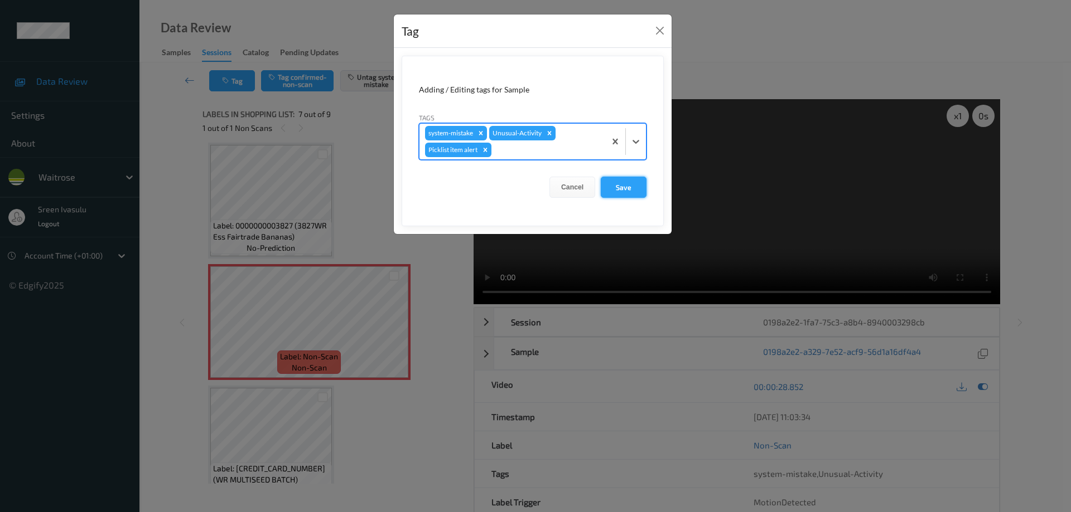
click at [625, 189] on button "Save" at bounding box center [624, 187] width 46 height 21
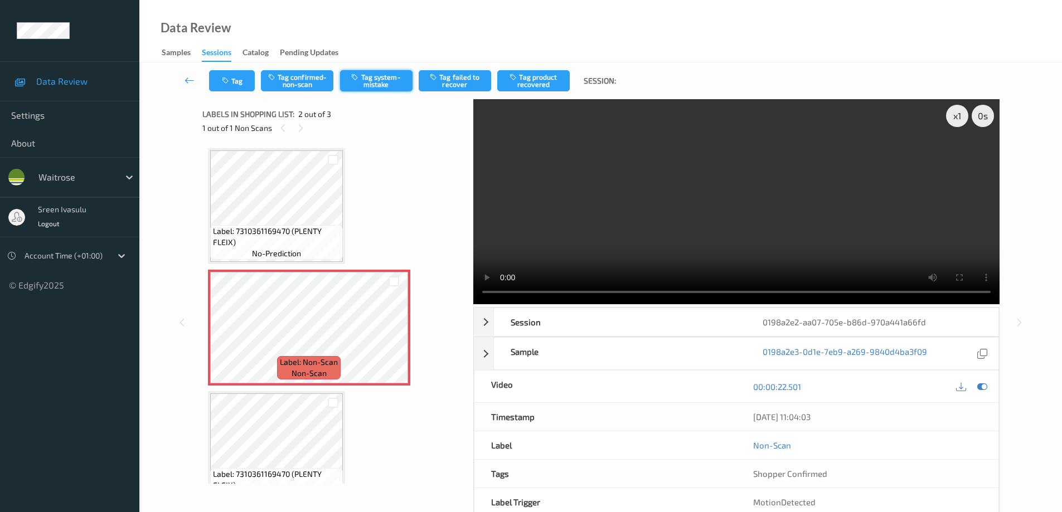
click at [391, 74] on button "Tag system-mistake" at bounding box center [376, 80] width 72 height 21
click at [249, 85] on button "Tag" at bounding box center [232, 80] width 46 height 21
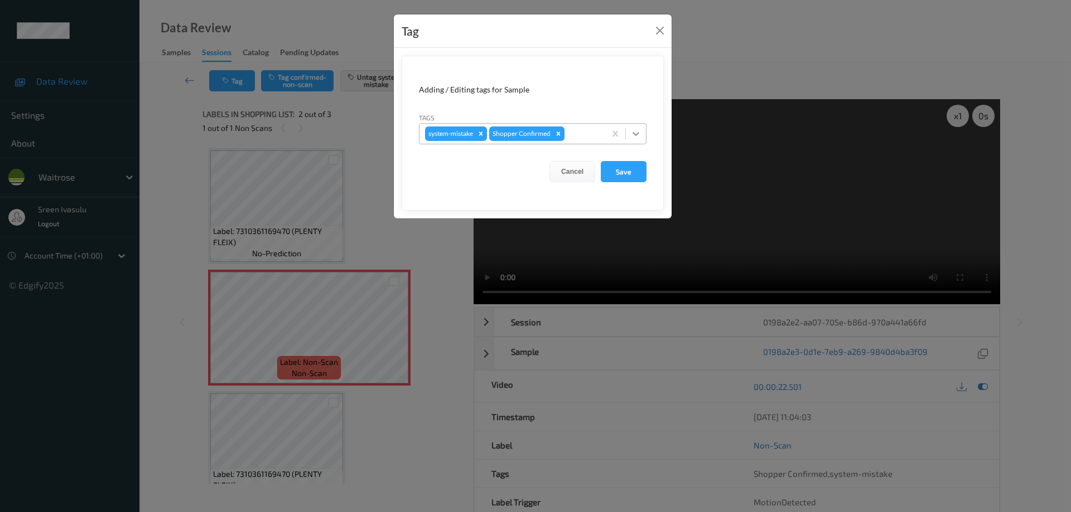
click at [636, 134] on icon at bounding box center [635, 133] width 11 height 11
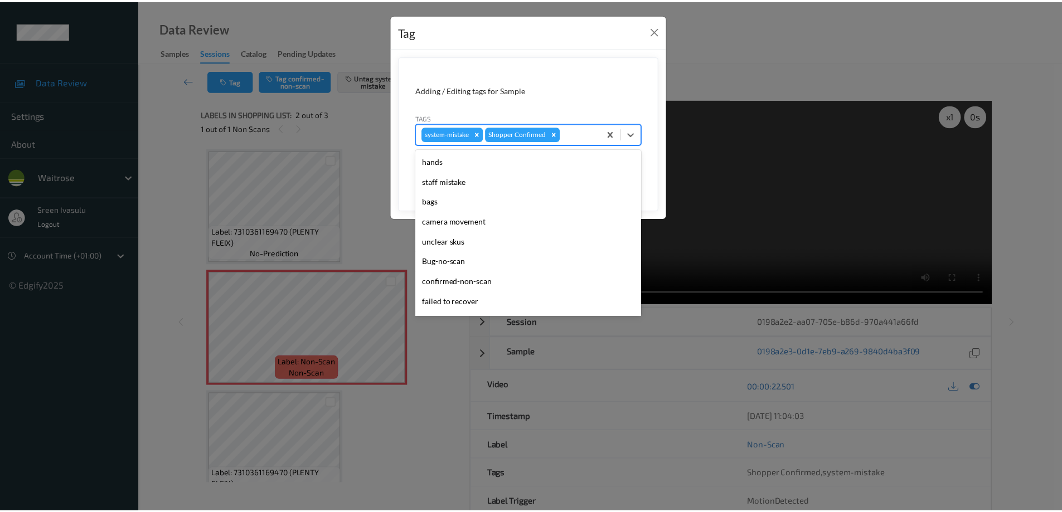
scroll to position [219, 0]
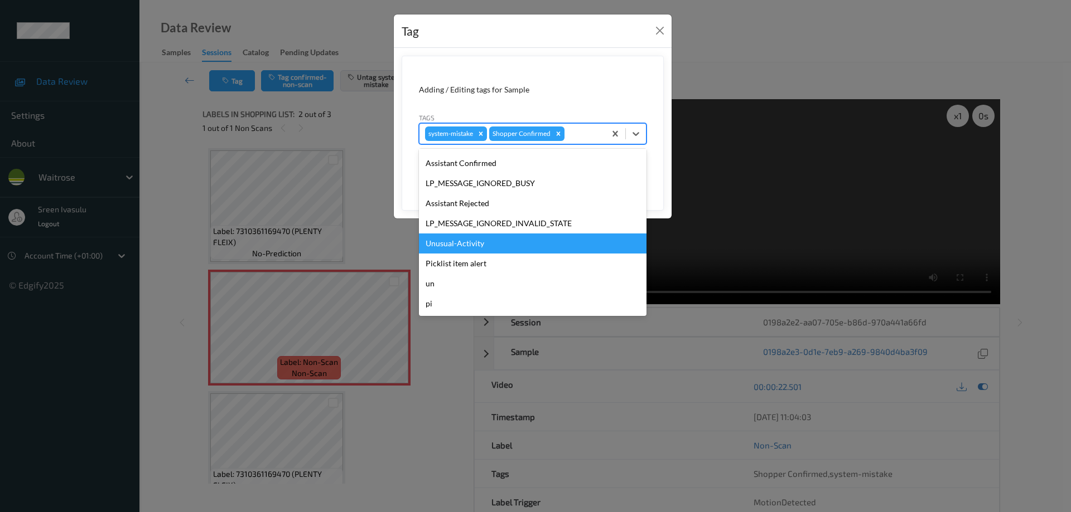
click at [458, 246] on div "Unusual-Activity" at bounding box center [533, 244] width 228 height 20
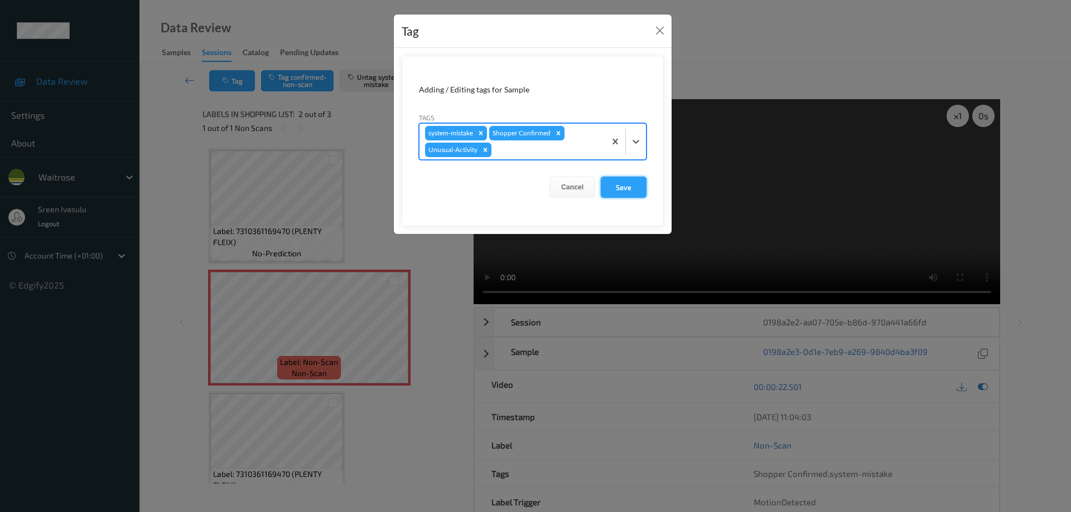
click at [610, 191] on button "Save" at bounding box center [624, 187] width 46 height 21
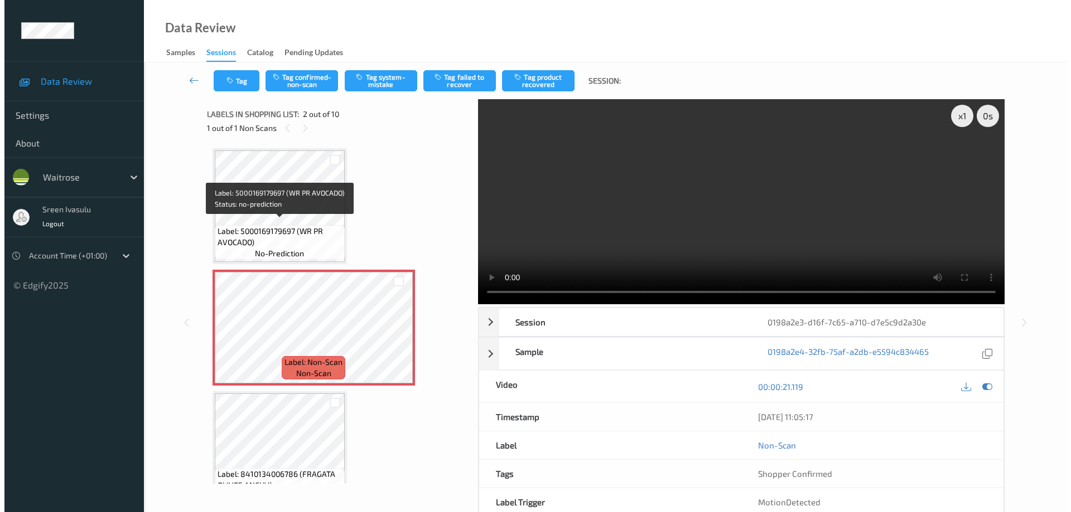
scroll to position [6, 0]
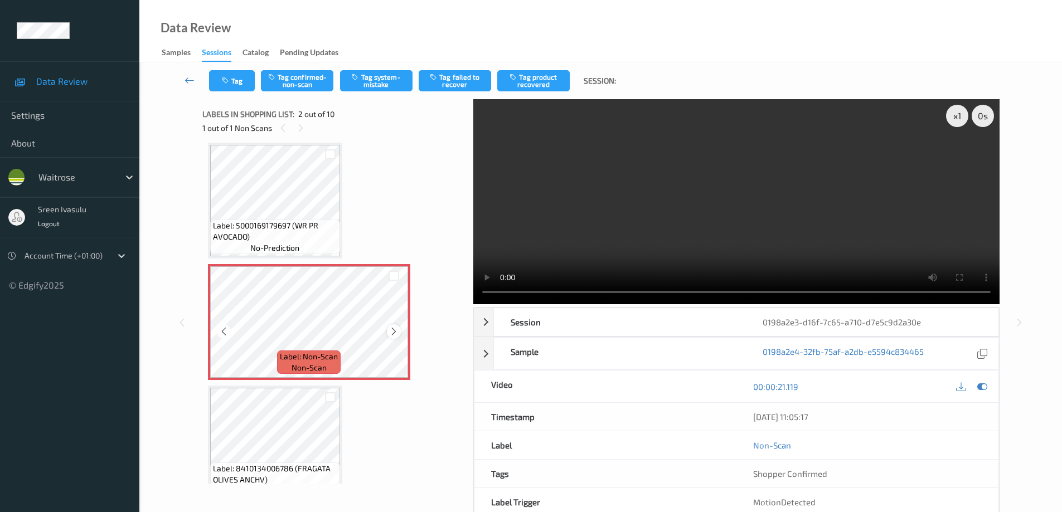
click at [393, 330] on icon at bounding box center [393, 332] width 9 height 10
click at [396, 331] on icon at bounding box center [393, 332] width 9 height 10
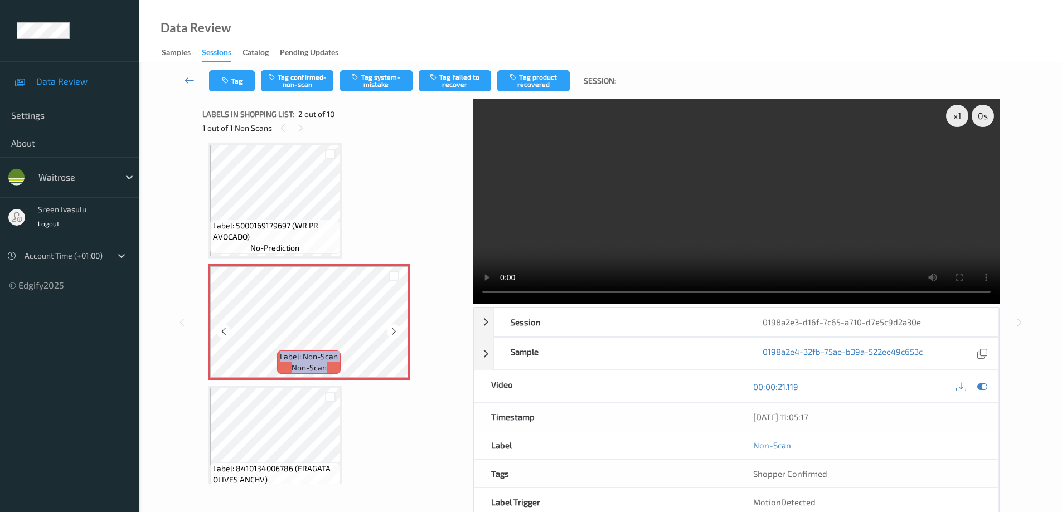
click at [396, 331] on icon at bounding box center [393, 332] width 9 height 10
click at [379, 90] on button "Tag system-mistake" at bounding box center [376, 80] width 72 height 21
click at [242, 84] on button "Tag" at bounding box center [232, 80] width 46 height 21
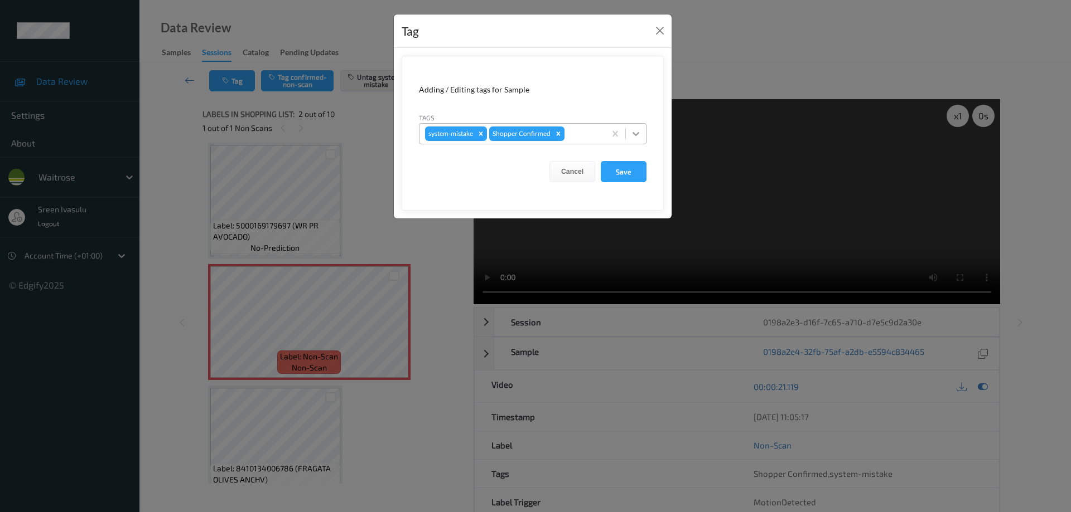
click at [637, 135] on icon at bounding box center [635, 133] width 11 height 11
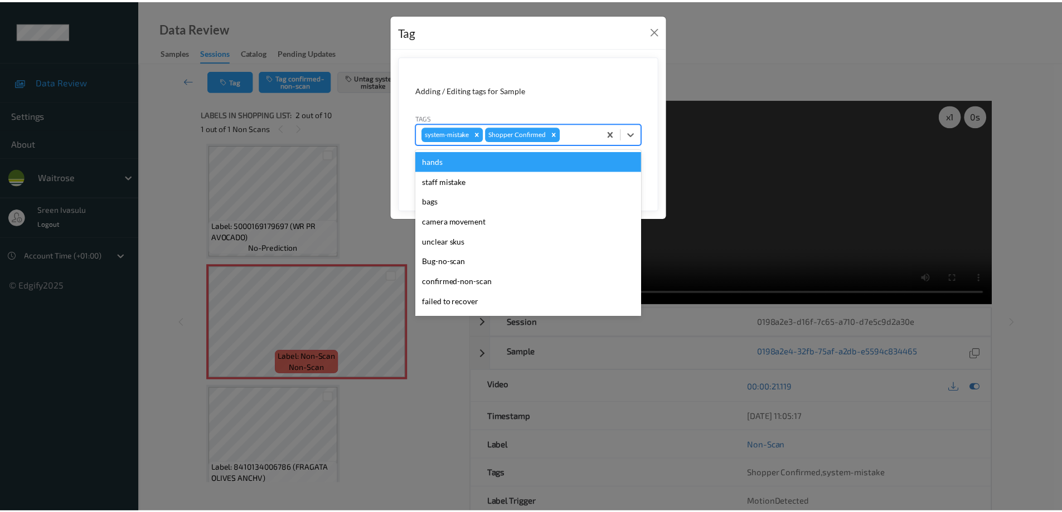
scroll to position [219, 0]
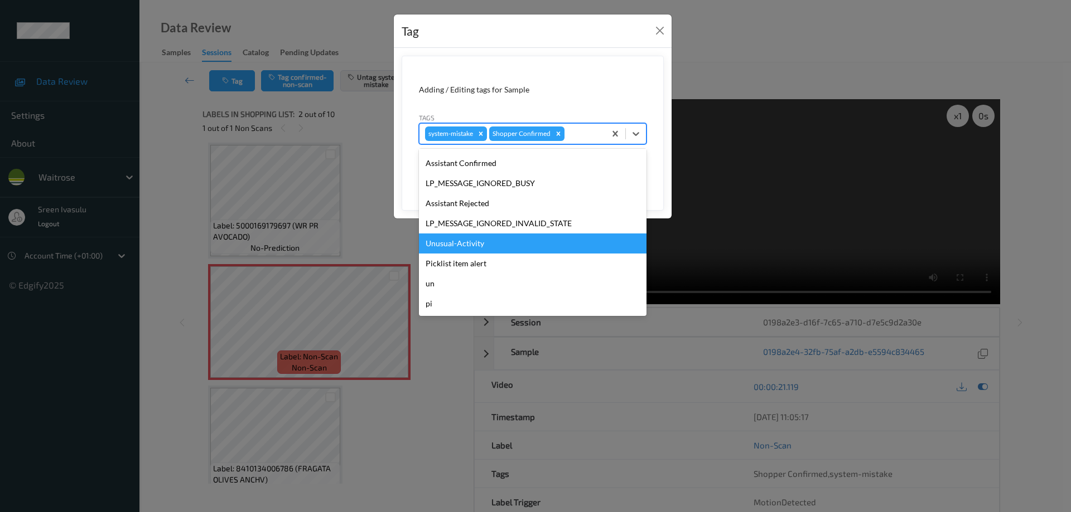
click at [453, 244] on div "Unusual-Activity" at bounding box center [533, 244] width 228 height 20
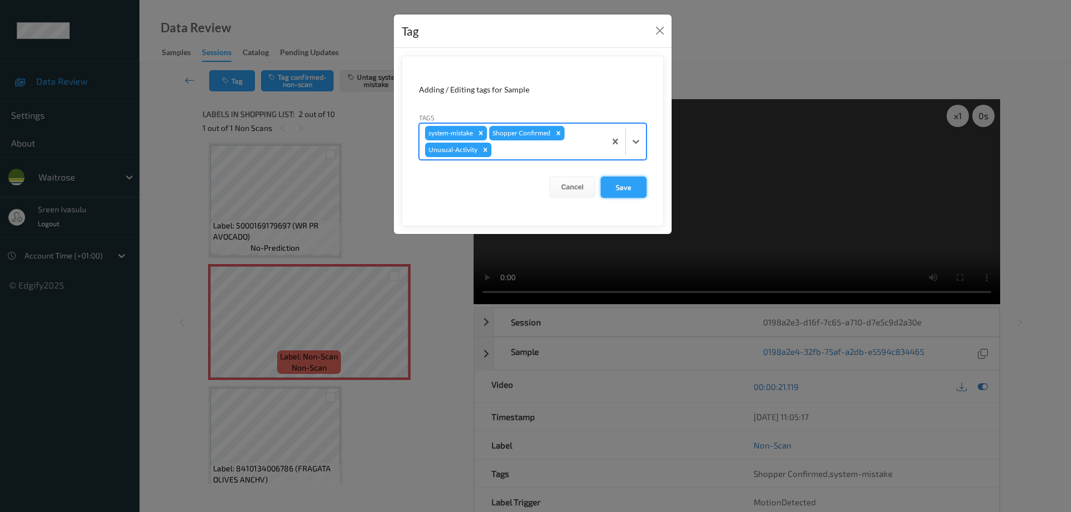
click at [626, 187] on button "Save" at bounding box center [624, 187] width 46 height 21
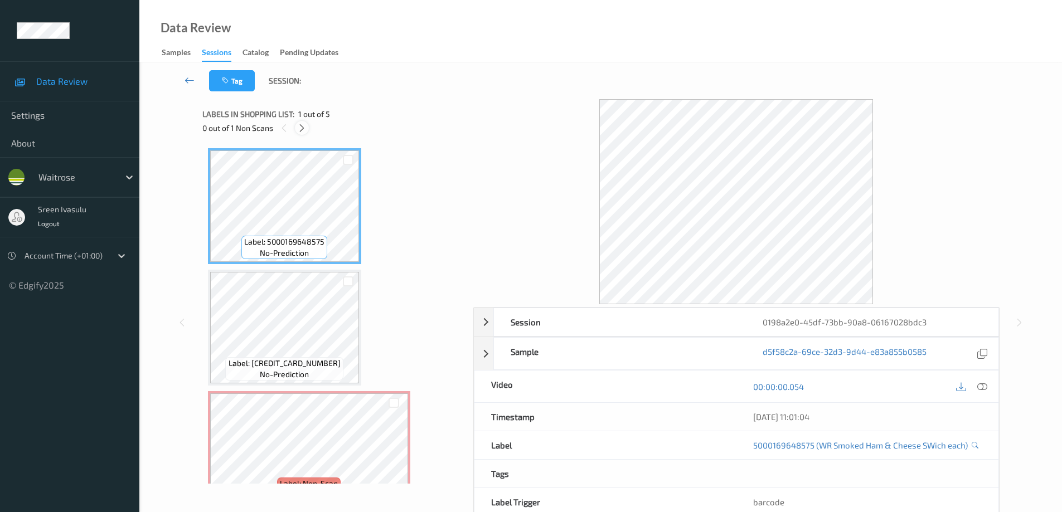
click at [296, 128] on div at bounding box center [302, 128] width 14 height 14
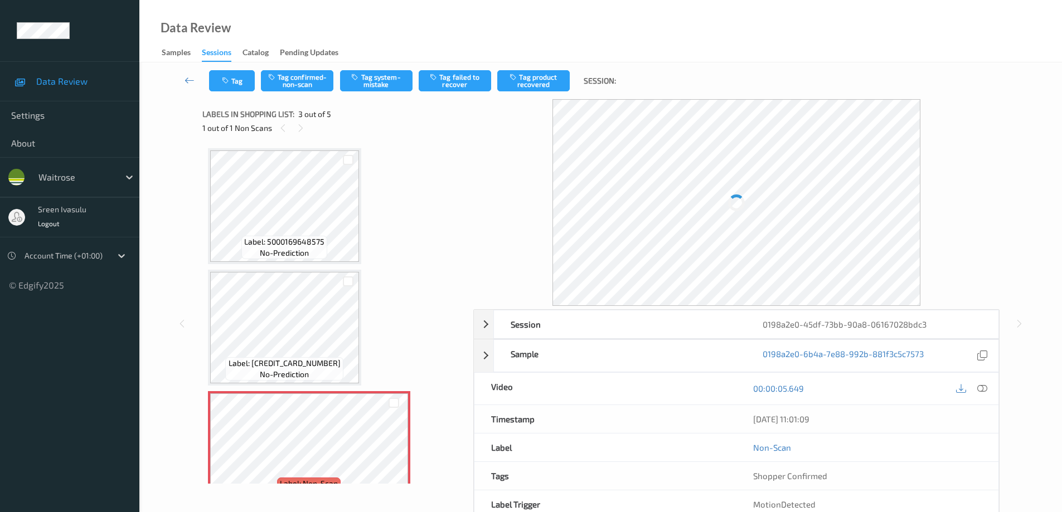
scroll to position [127, 0]
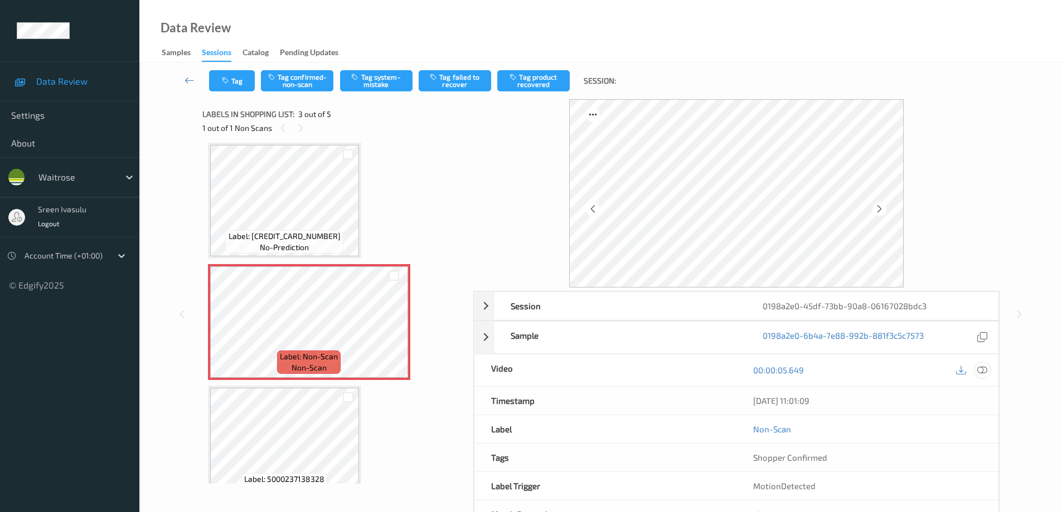
click at [977, 384] on div "00:00:05.649" at bounding box center [868, 371] width 262 height 32
click at [985, 371] on icon at bounding box center [982, 370] width 10 height 10
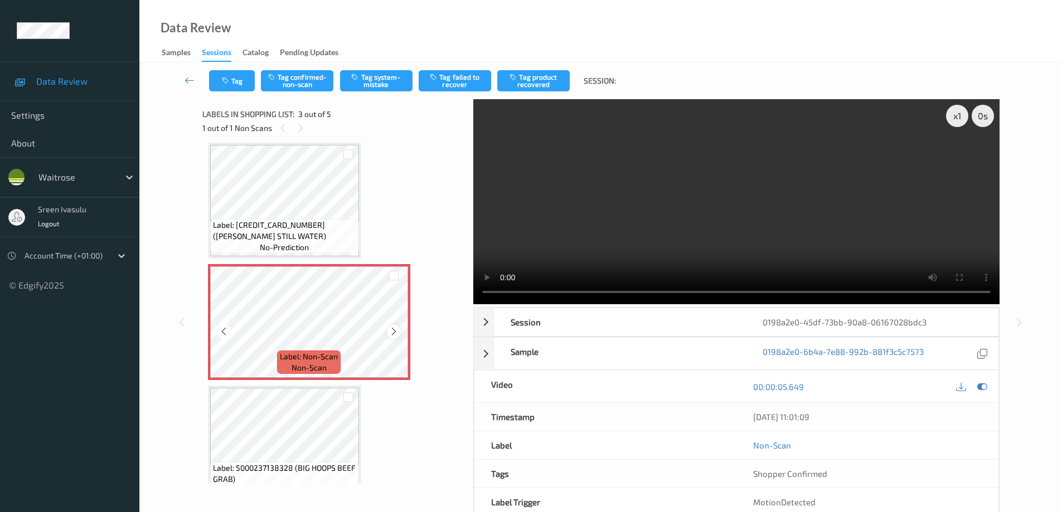
click at [390, 335] on icon at bounding box center [393, 332] width 9 height 10
click at [399, 328] on div at bounding box center [394, 332] width 14 height 14
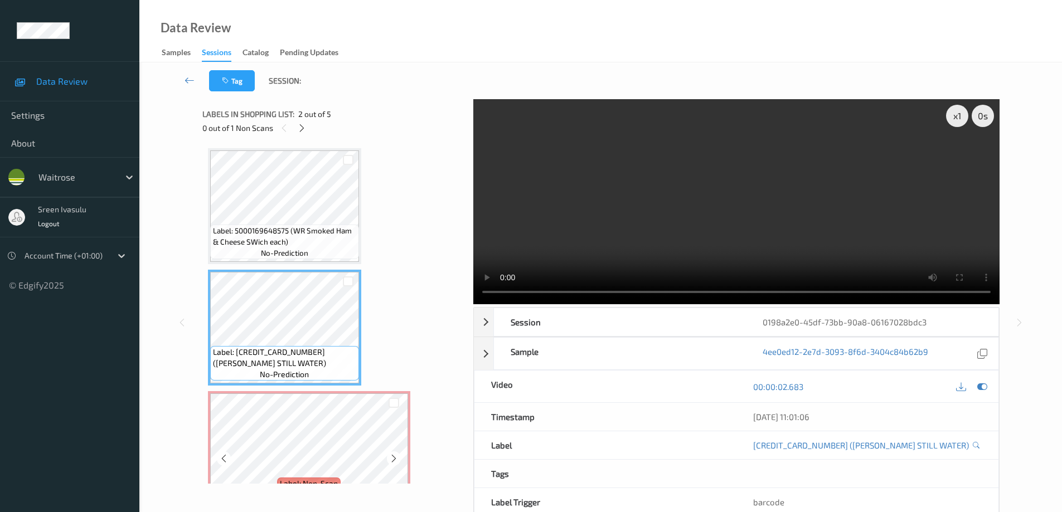
scroll to position [223, 0]
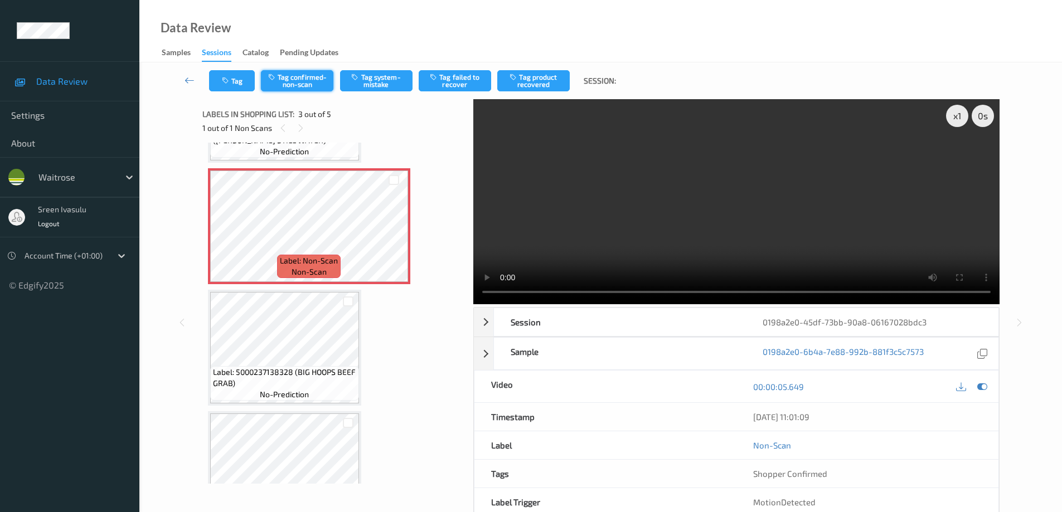
click at [302, 89] on button "Tag confirmed-non-scan" at bounding box center [297, 80] width 72 height 21
click at [529, 81] on button "Tag product recovered" at bounding box center [533, 80] width 72 height 21
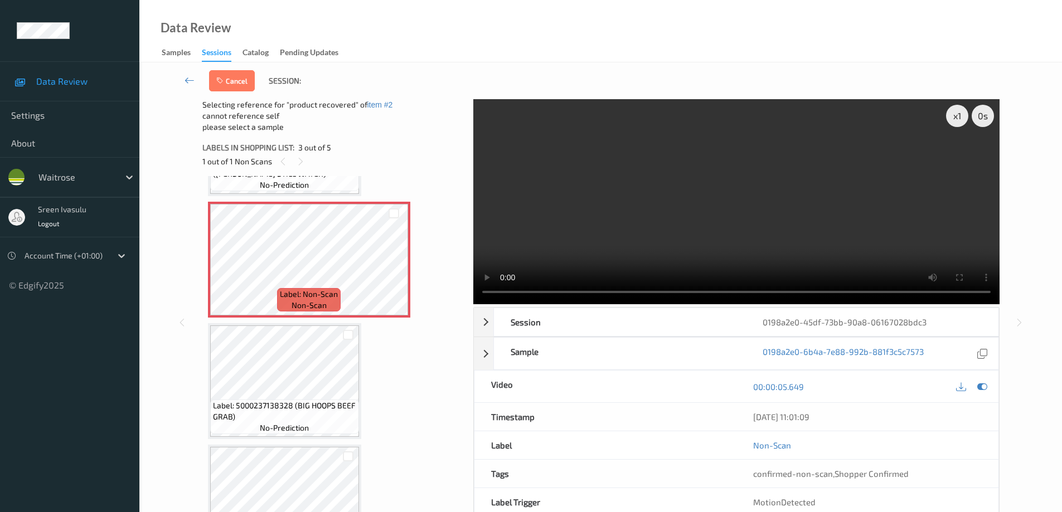
click at [354, 338] on div at bounding box center [347, 335] width 21 height 18
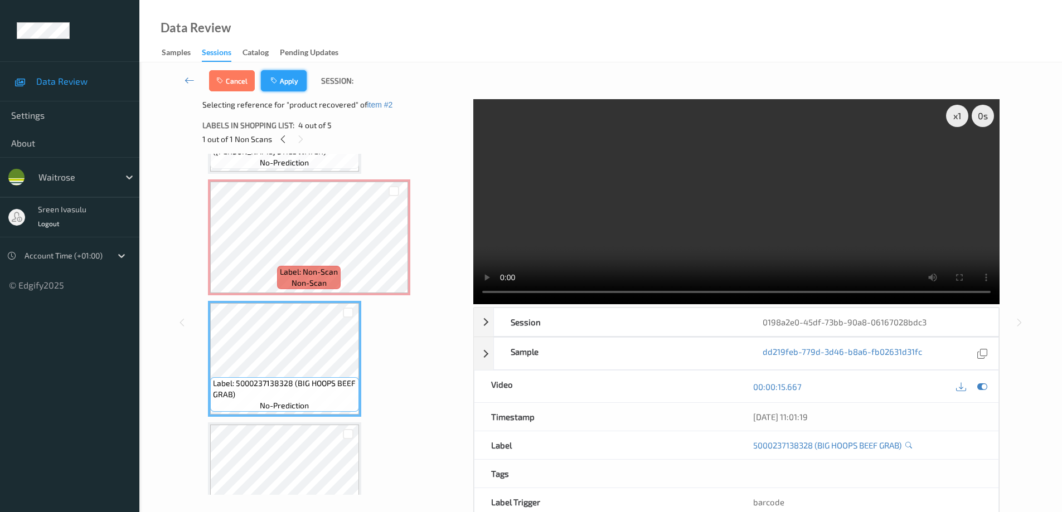
click at [288, 69] on div "Cancel Apply Session:" at bounding box center [600, 80] width 877 height 37
click at [298, 84] on button "Apply" at bounding box center [284, 80] width 46 height 21
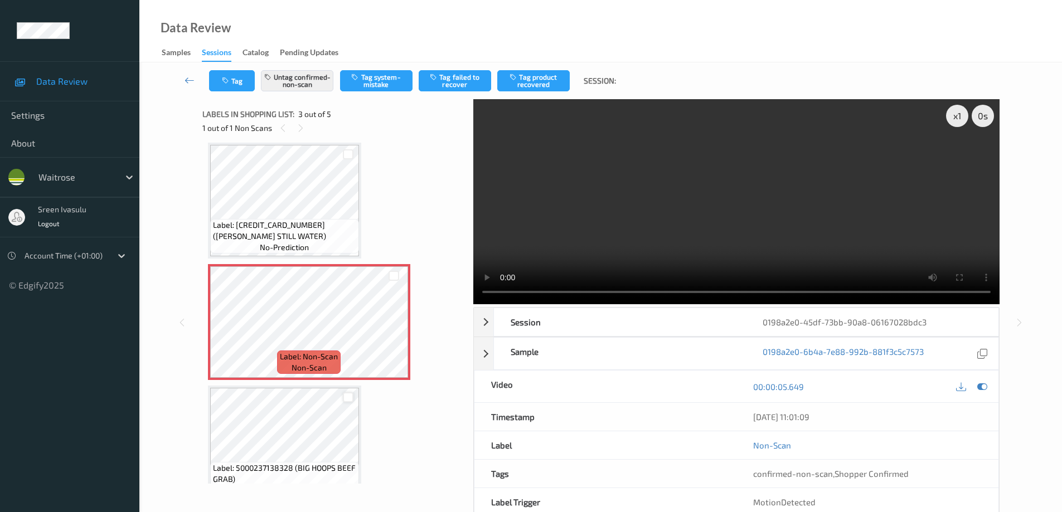
click at [349, 396] on div at bounding box center [348, 398] width 11 height 11
click at [347, 399] on div at bounding box center [348, 398] width 11 height 11
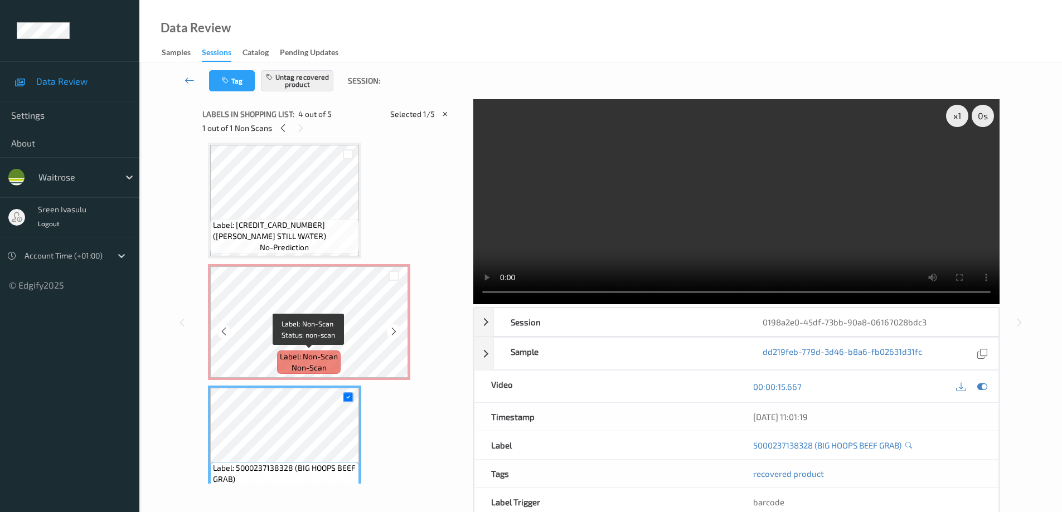
click at [334, 357] on span "Label: Non-Scan" at bounding box center [309, 356] width 58 height 11
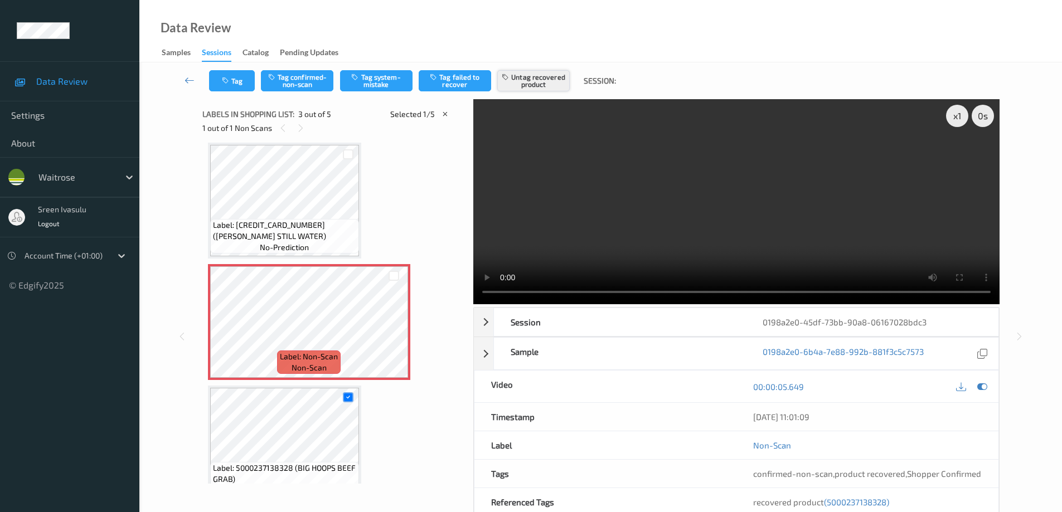
click at [553, 83] on button "Untag recovered product" at bounding box center [533, 80] width 72 height 21
click at [533, 76] on button "Untag product recovered" at bounding box center [533, 80] width 72 height 21
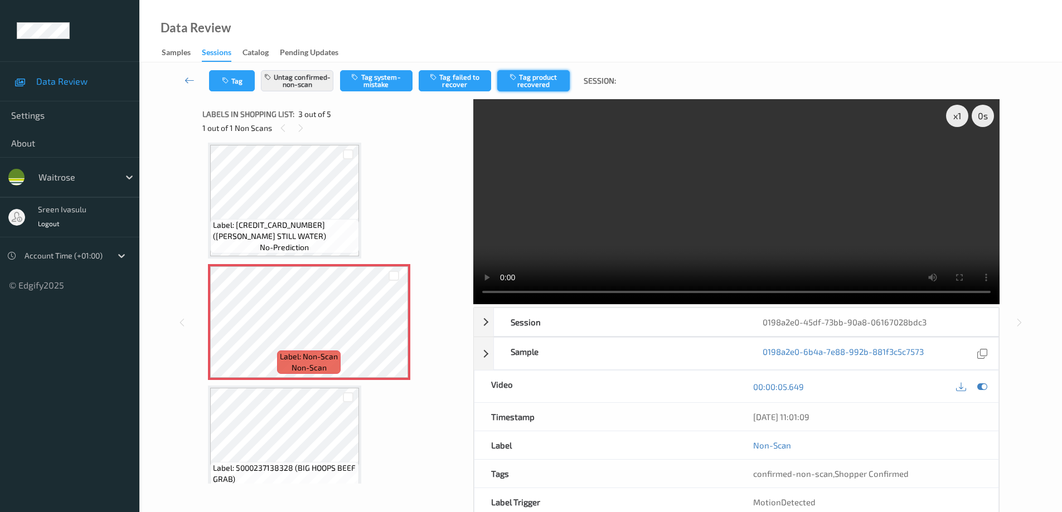
click at [536, 77] on button "Tag product recovered" at bounding box center [533, 80] width 72 height 21
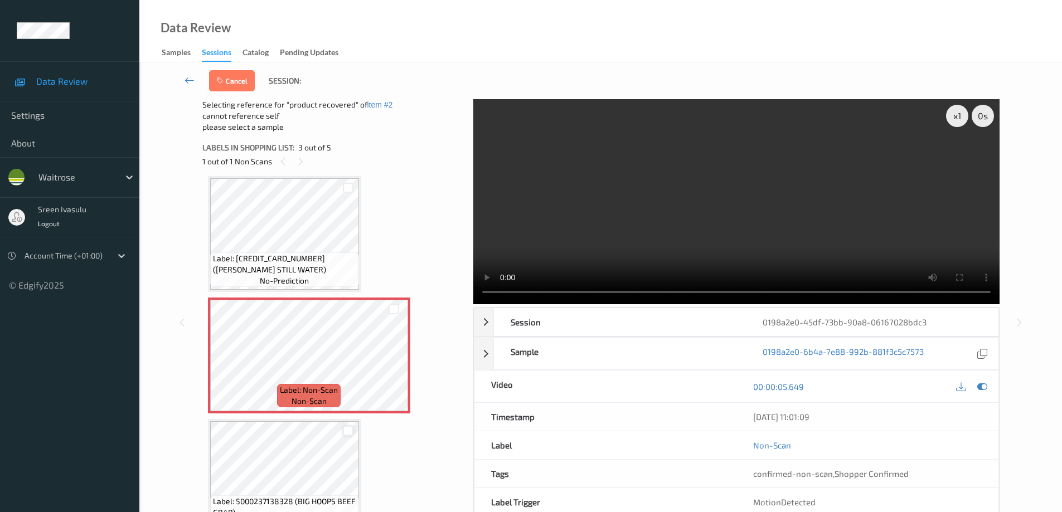
click at [346, 432] on div at bounding box center [348, 431] width 11 height 11
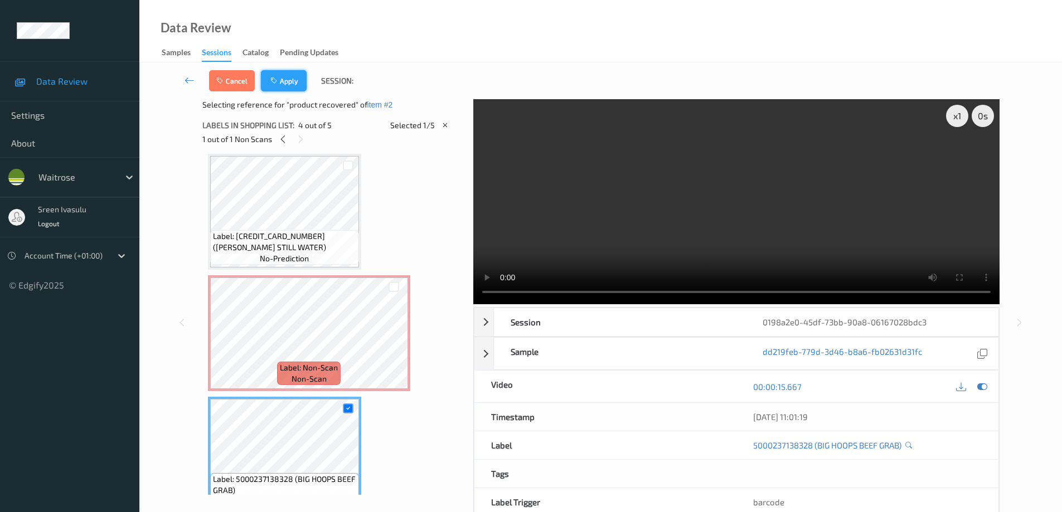
click at [296, 80] on button "Apply" at bounding box center [284, 80] width 46 height 21
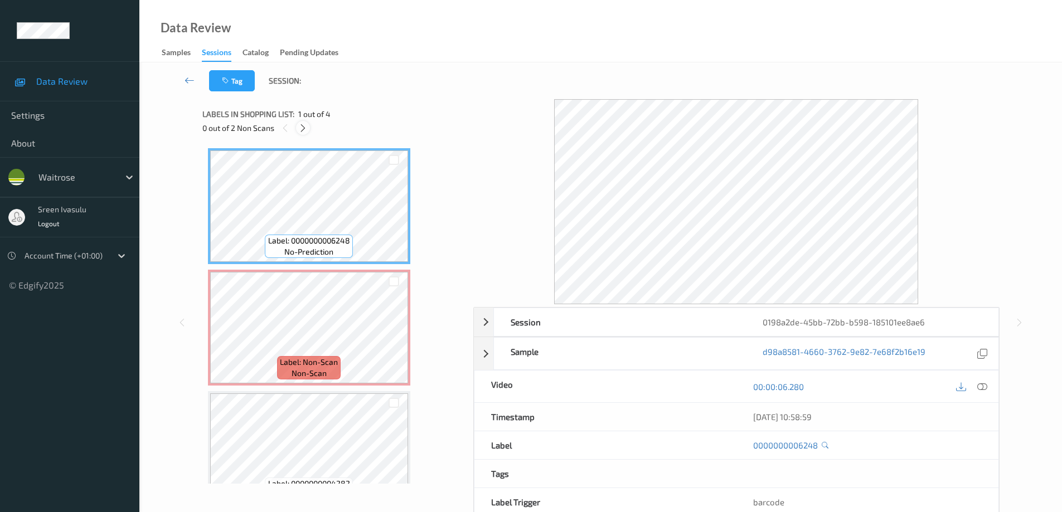
click at [298, 130] on div at bounding box center [303, 128] width 14 height 14
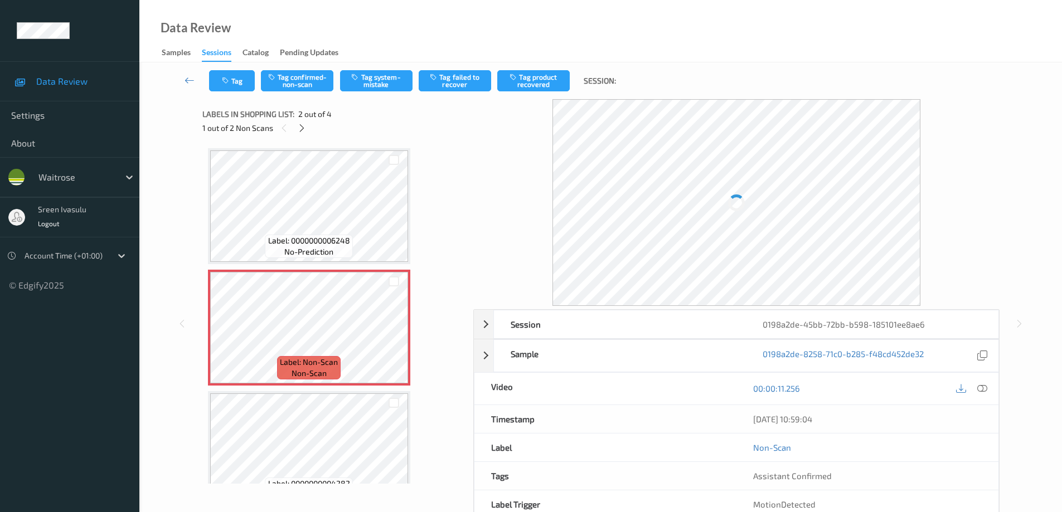
scroll to position [6, 0]
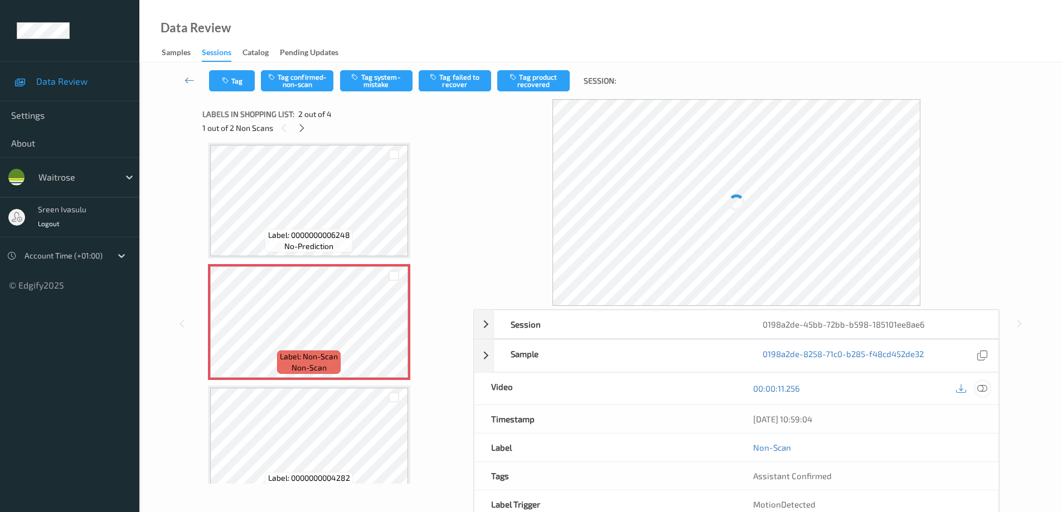
click at [981, 390] on icon at bounding box center [982, 389] width 10 height 10
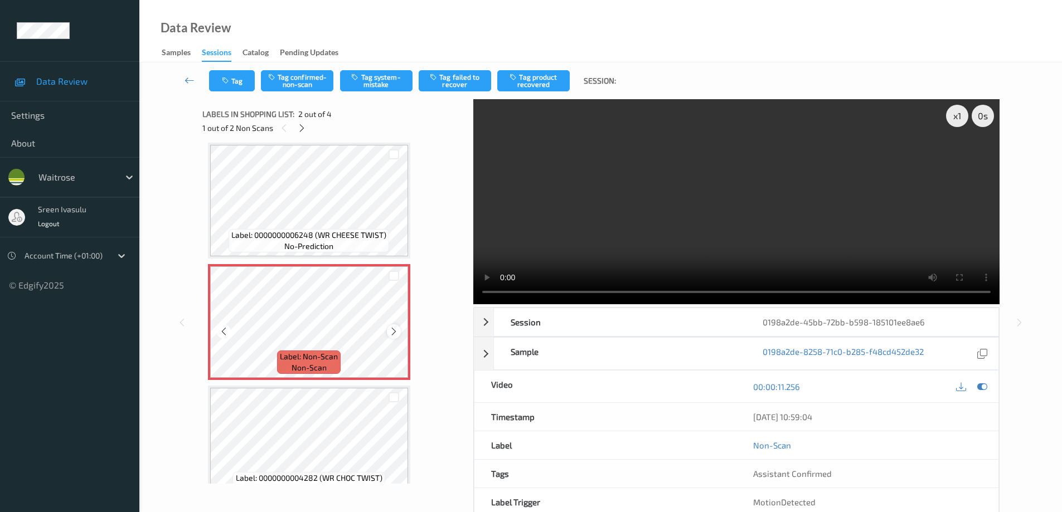
click at [397, 334] on icon at bounding box center [393, 332] width 9 height 10
click at [392, 333] on icon at bounding box center [393, 332] width 9 height 10
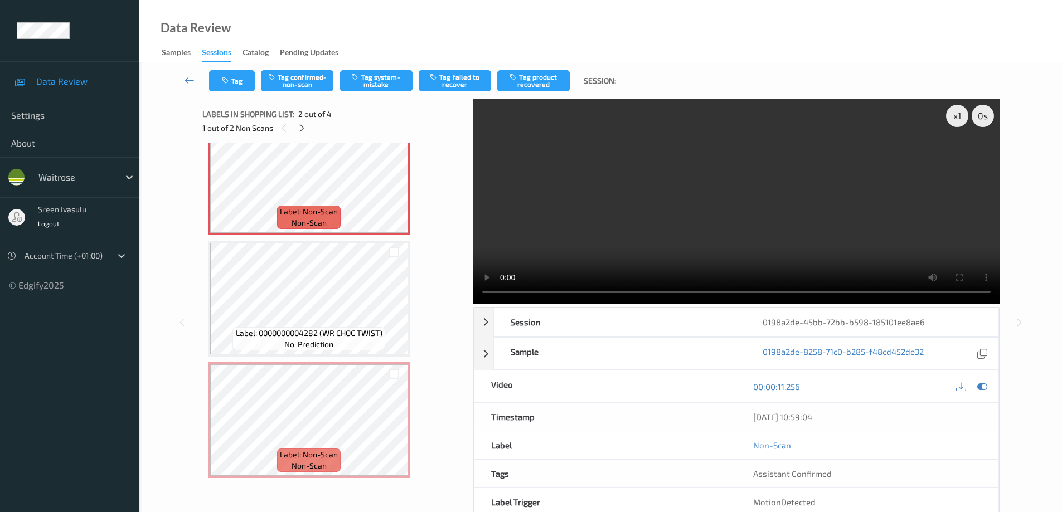
scroll to position [0, 0]
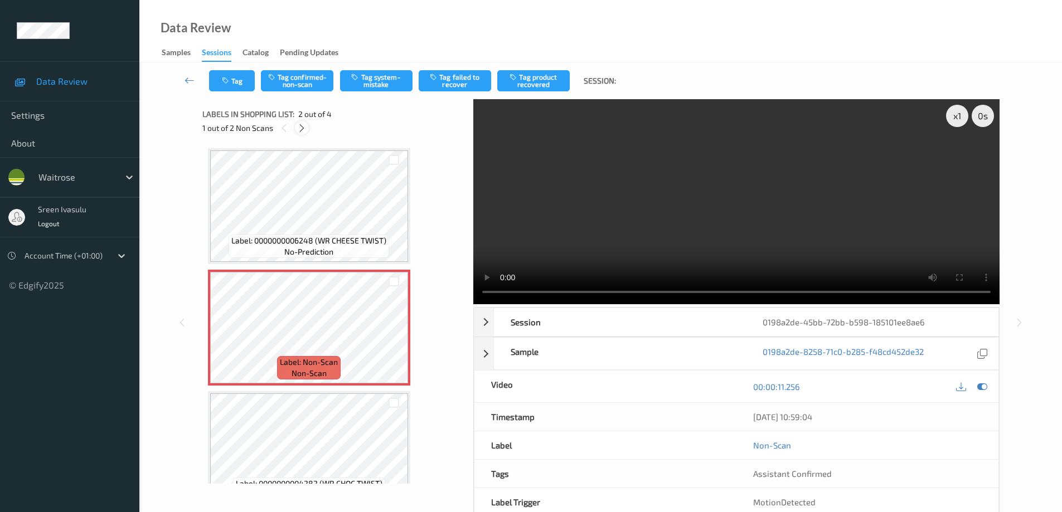
click at [301, 130] on icon at bounding box center [301, 128] width 9 height 10
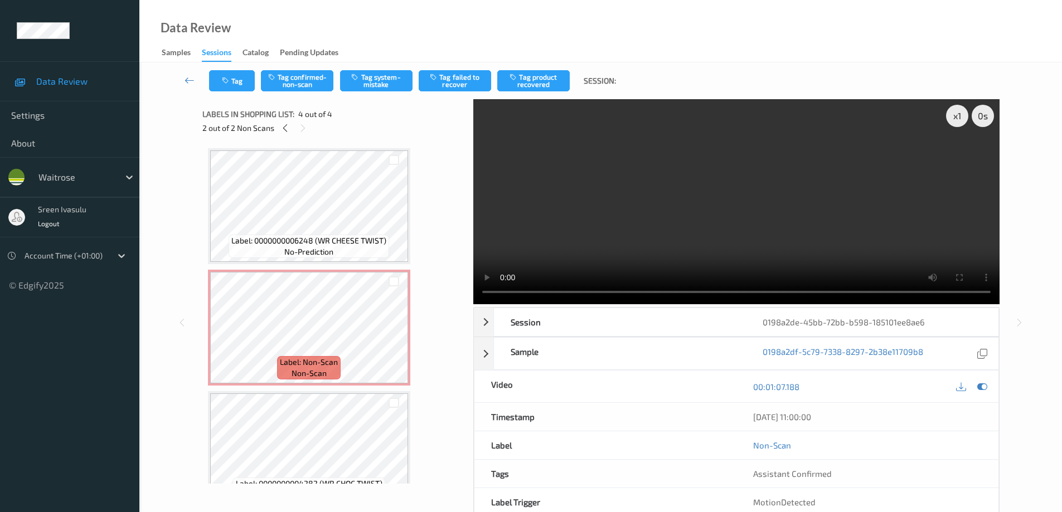
scroll to position [151, 0]
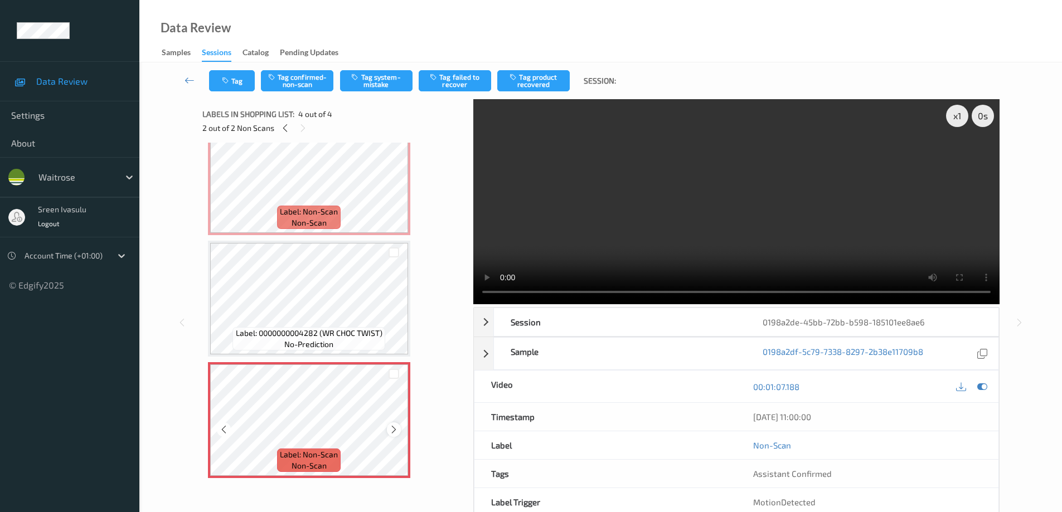
click at [393, 435] on div at bounding box center [394, 430] width 14 height 14
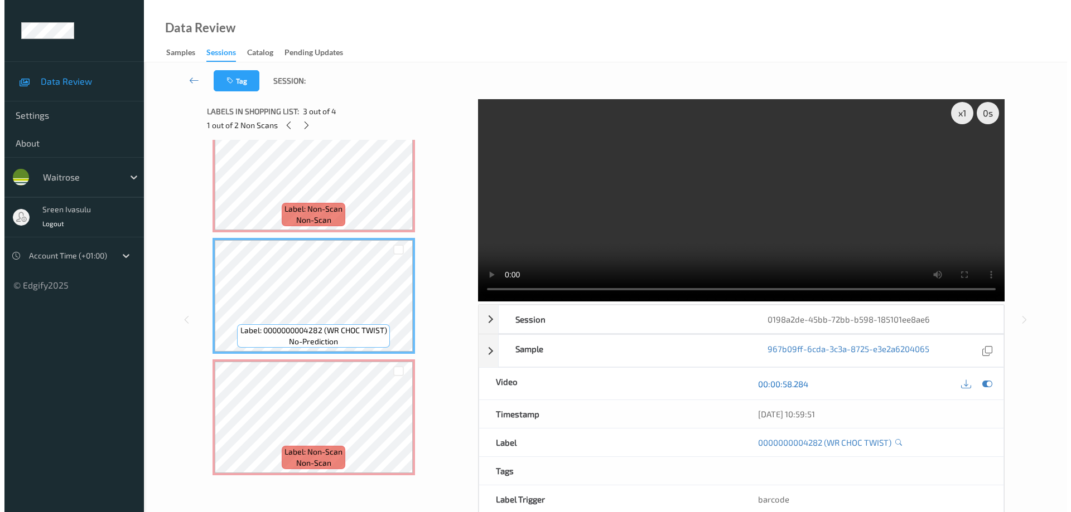
scroll to position [0, 0]
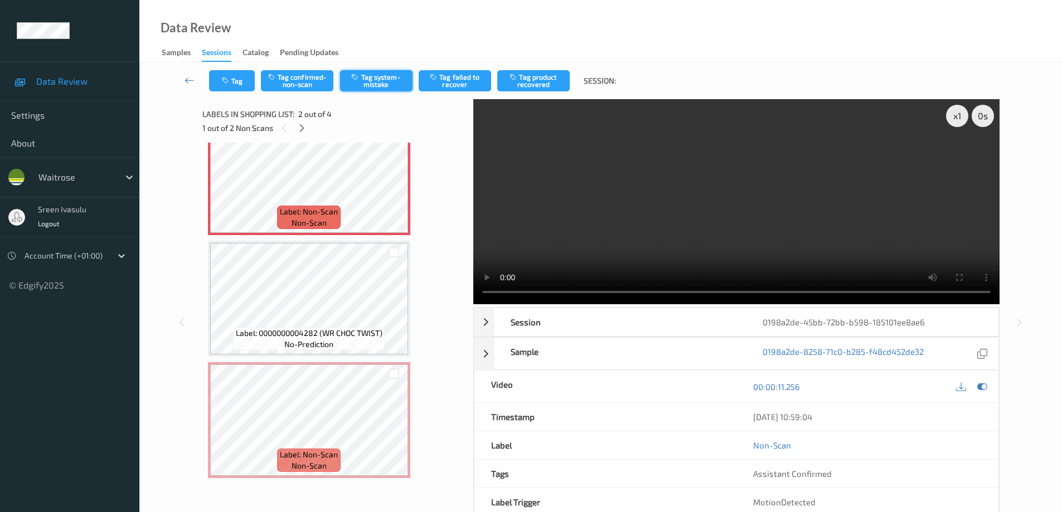
click at [374, 81] on button "Tag system-mistake" at bounding box center [376, 80] width 72 height 21
click at [238, 83] on button "Tag" at bounding box center [232, 80] width 46 height 21
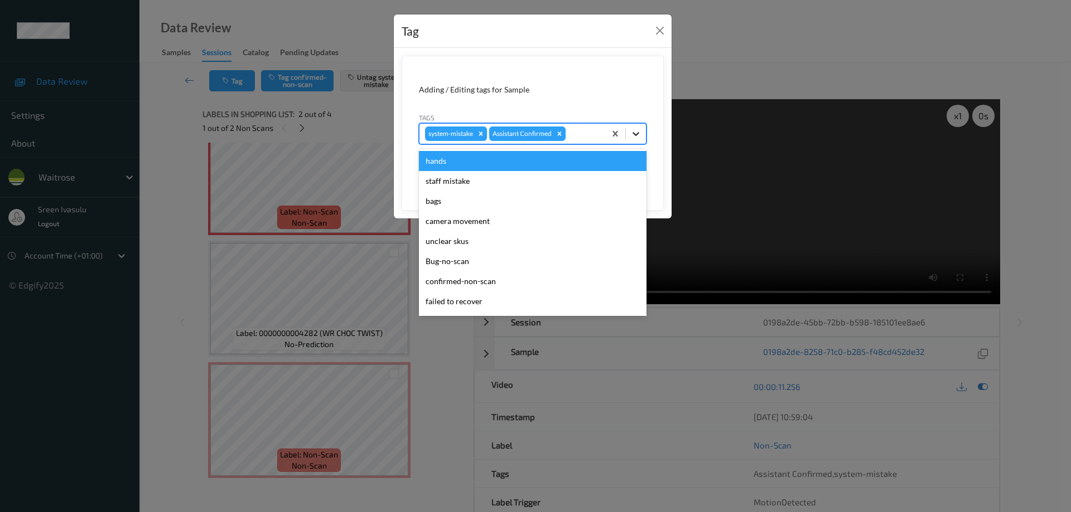
click at [642, 136] on div at bounding box center [636, 134] width 20 height 20
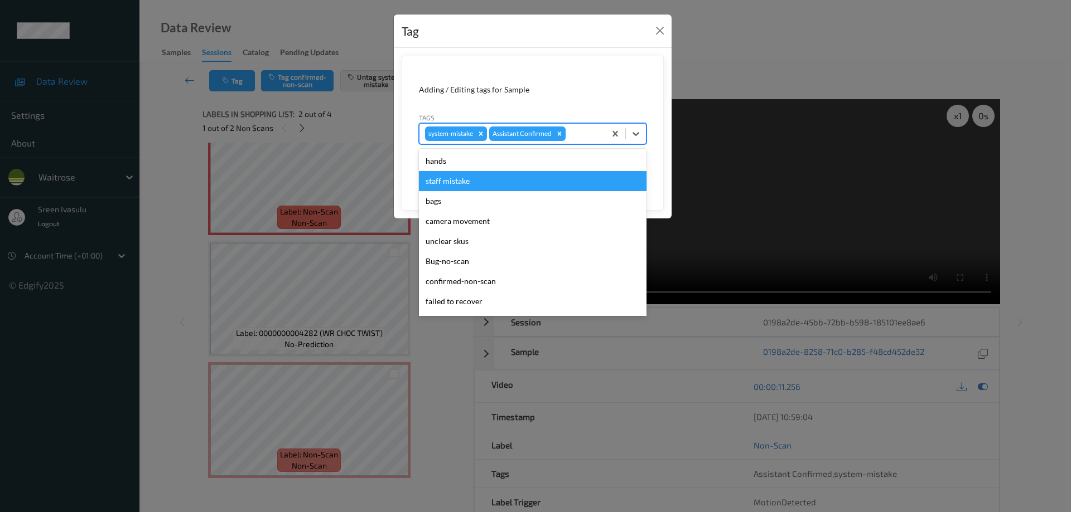
scroll to position [219, 0]
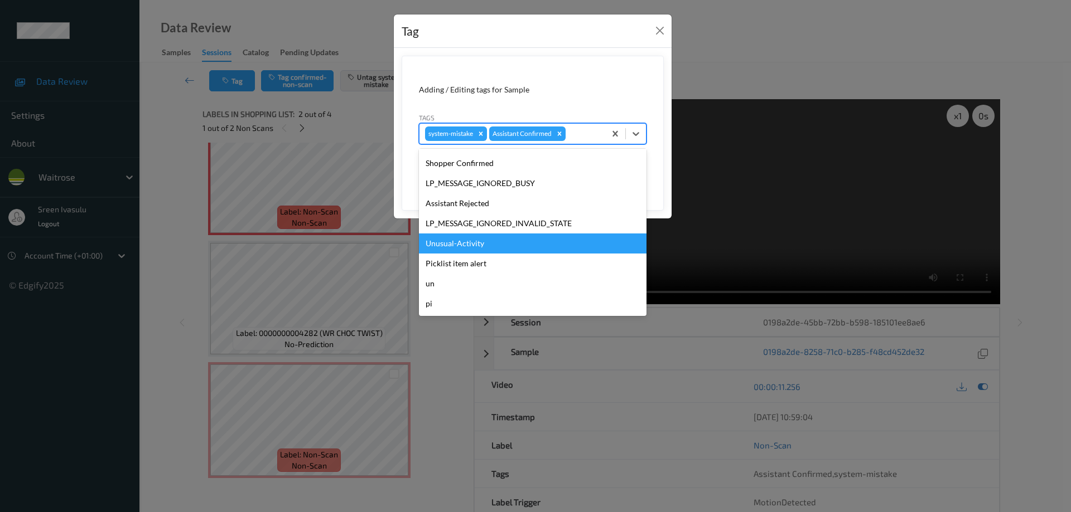
click at [471, 241] on div "Unusual-Activity" at bounding box center [533, 244] width 228 height 20
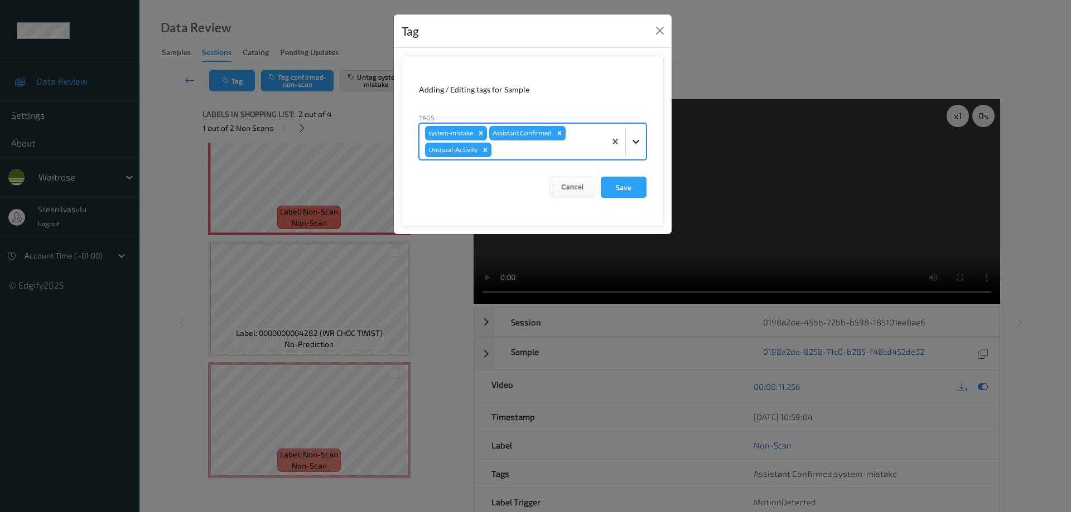
click at [641, 146] on div at bounding box center [636, 142] width 20 height 20
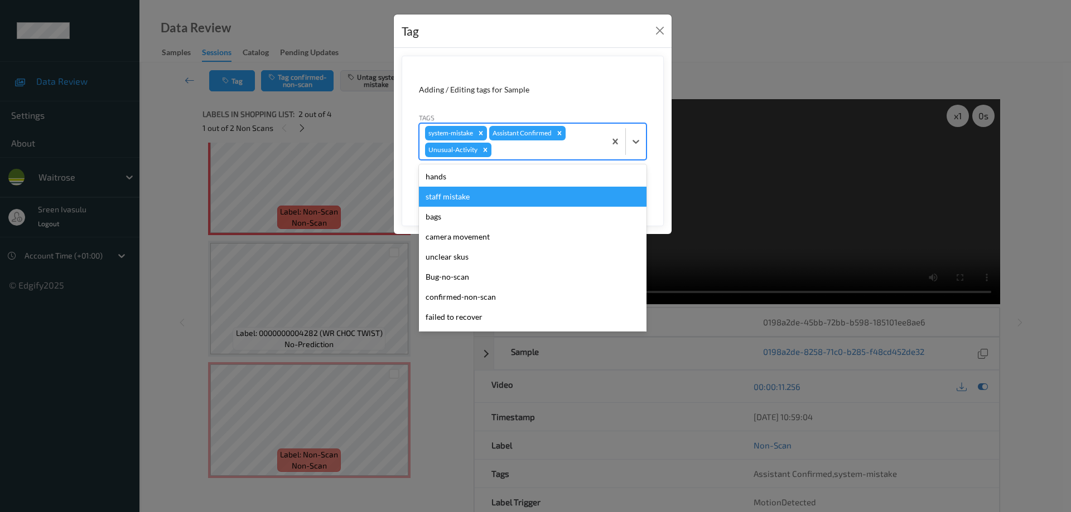
scroll to position [199, 0]
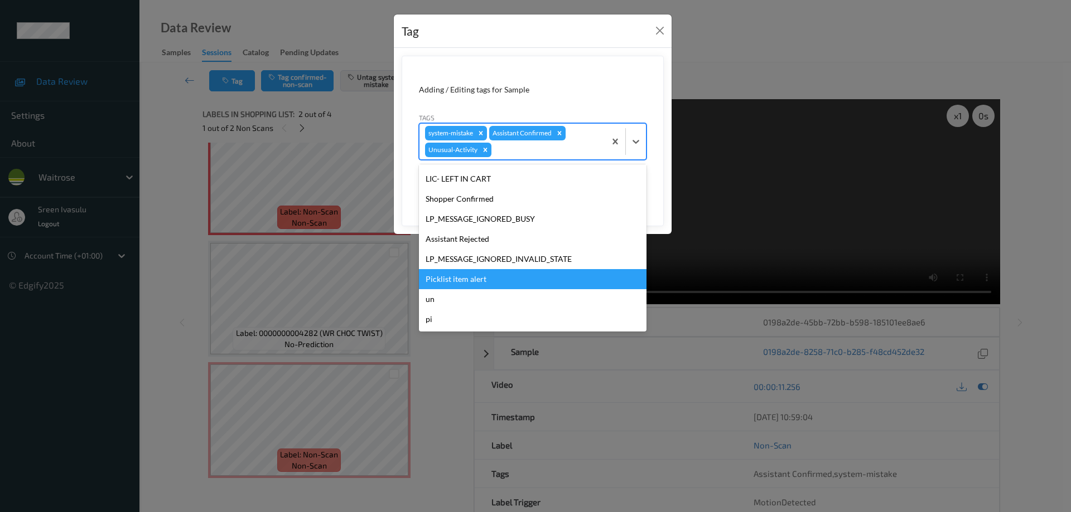
click at [478, 283] on div "Picklist item alert" at bounding box center [533, 279] width 228 height 20
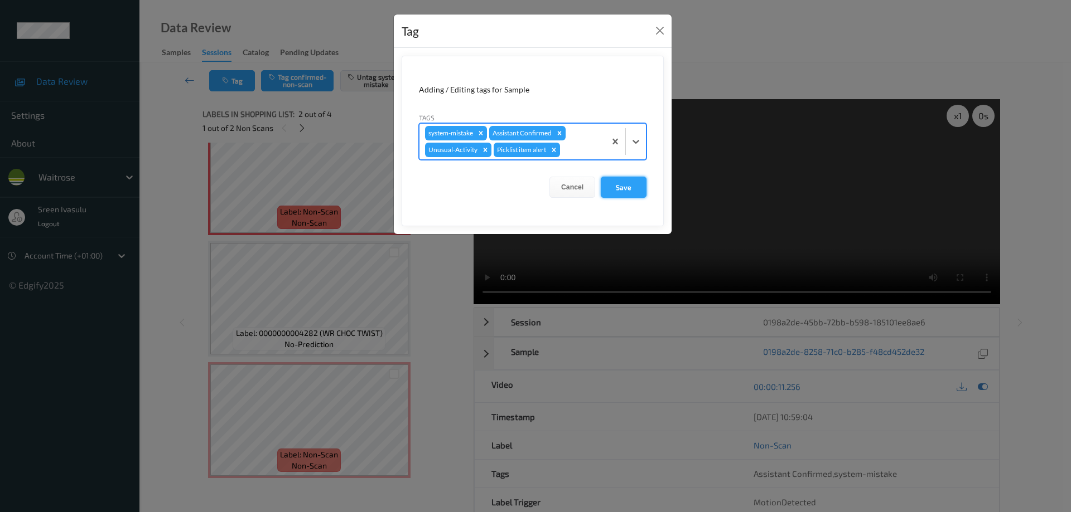
click at [618, 187] on button "Save" at bounding box center [624, 187] width 46 height 21
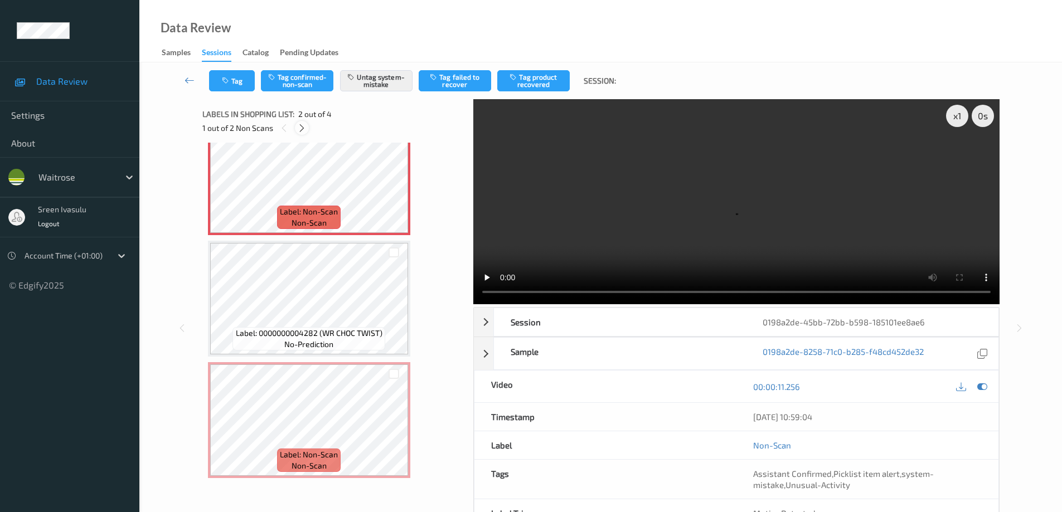
click at [302, 130] on icon at bounding box center [301, 128] width 9 height 10
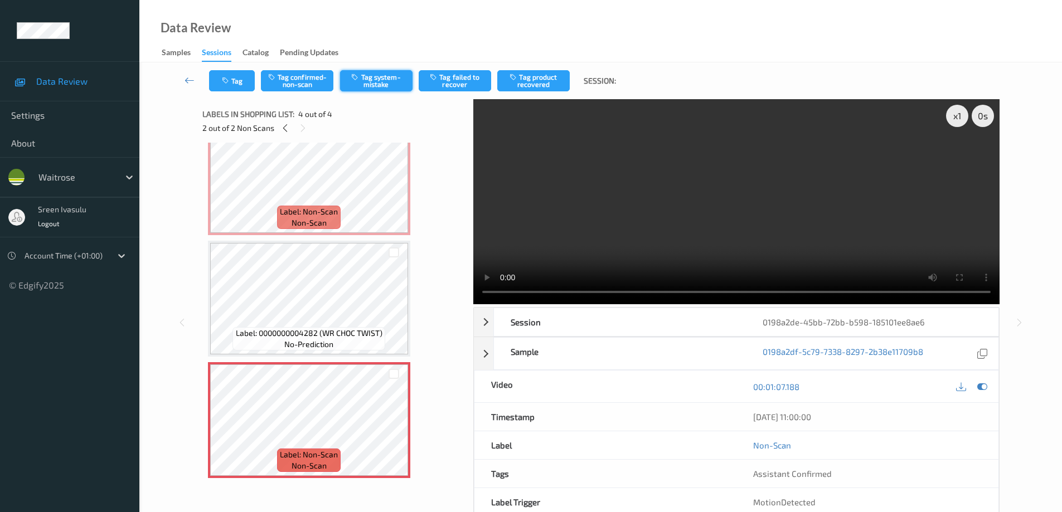
click at [392, 79] on button "Tag system-mistake" at bounding box center [376, 80] width 72 height 21
click at [236, 74] on button "Tag" at bounding box center [232, 80] width 46 height 21
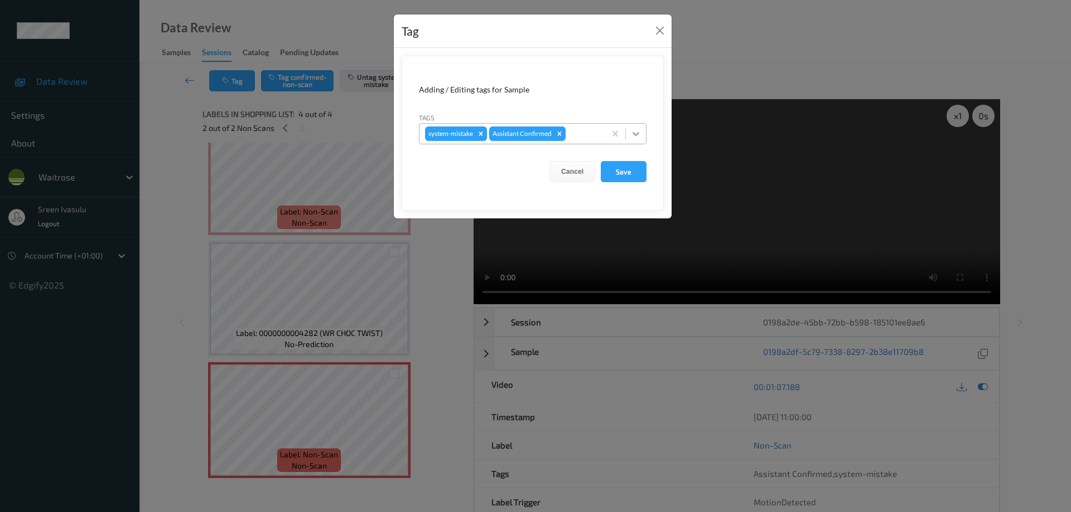
click at [634, 137] on icon at bounding box center [635, 133] width 11 height 11
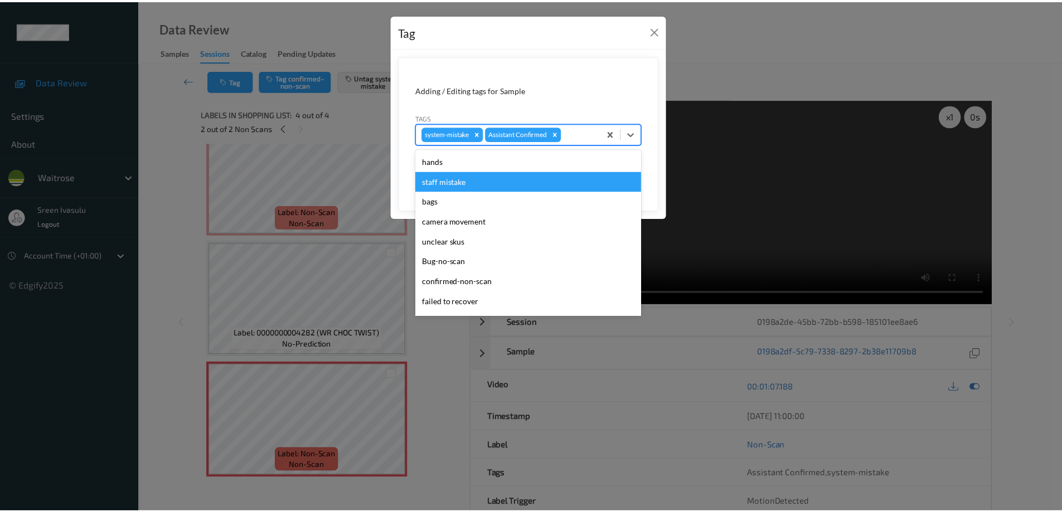
scroll to position [219, 0]
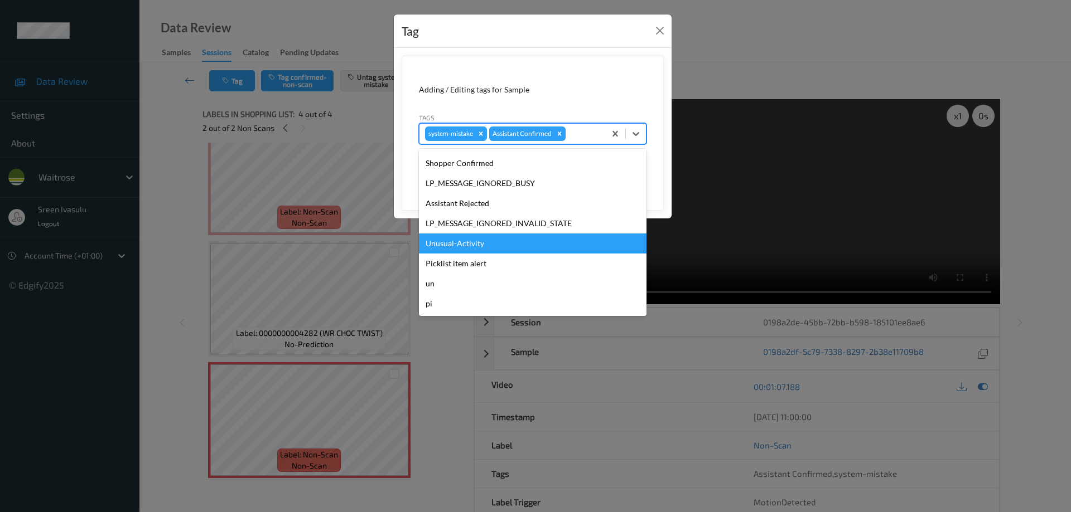
click at [456, 246] on div "Unusual-Activity" at bounding box center [533, 244] width 228 height 20
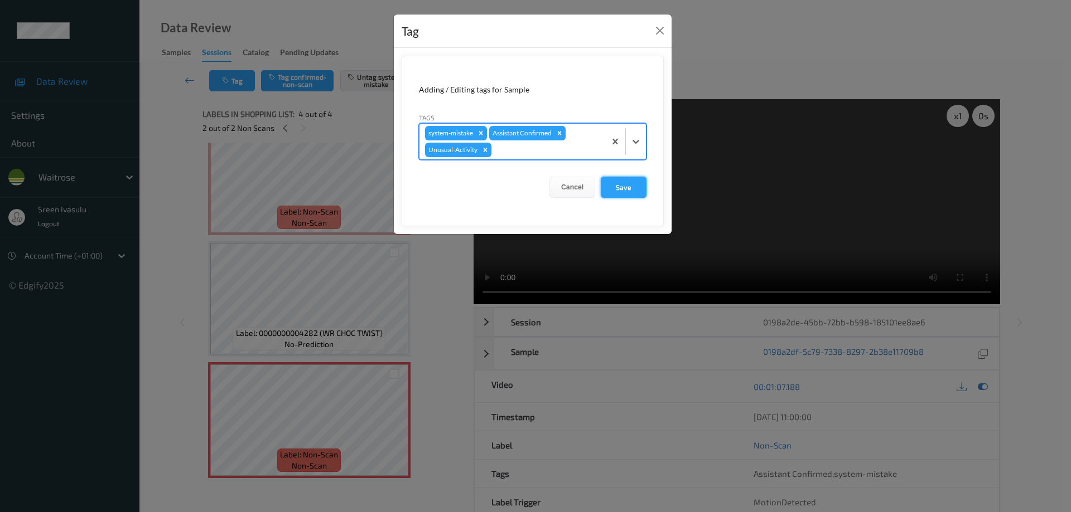
click at [629, 197] on button "Save" at bounding box center [624, 187] width 46 height 21
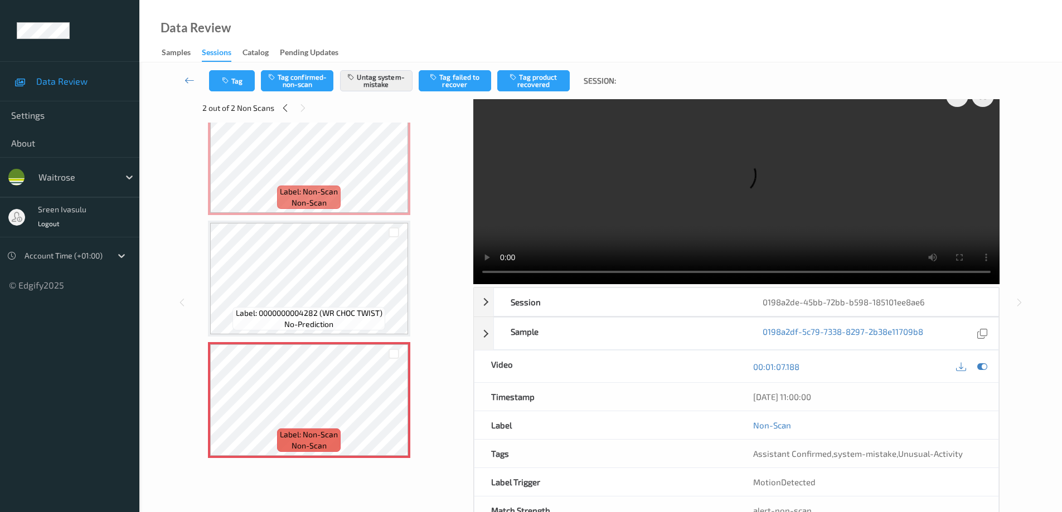
scroll to position [0, 0]
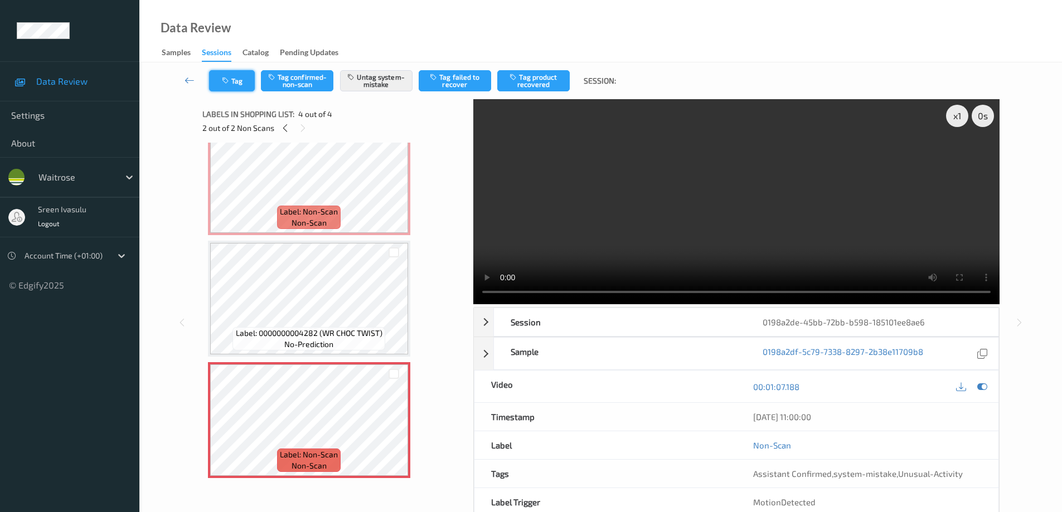
click at [236, 86] on button "Tag" at bounding box center [232, 80] width 46 height 21
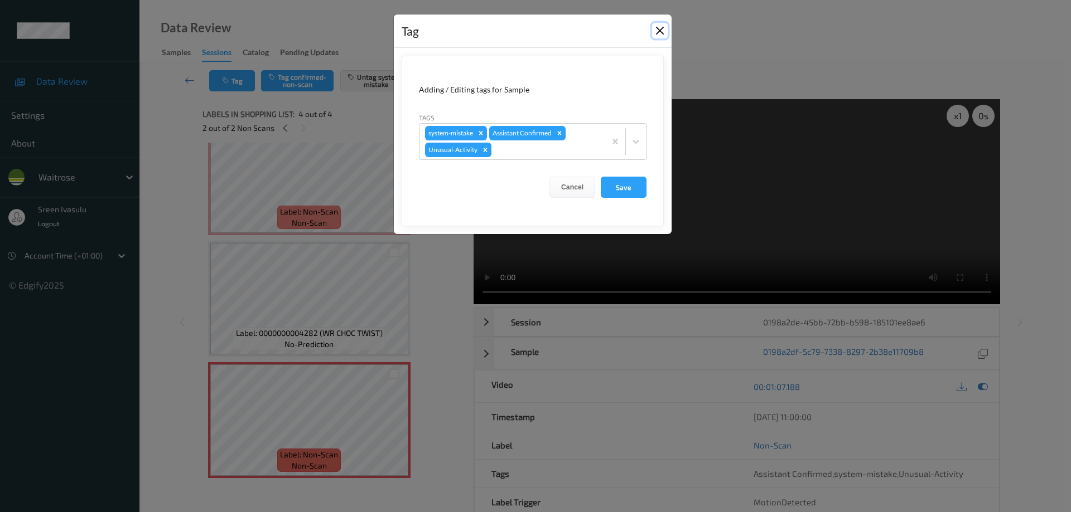
click at [659, 31] on button "Close" at bounding box center [660, 31] width 16 height 16
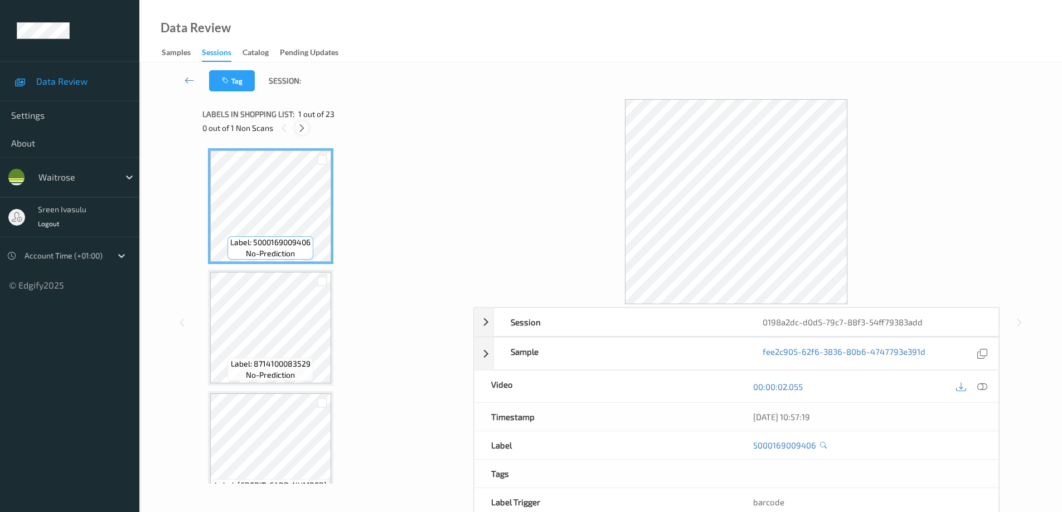
click at [297, 131] on div at bounding box center [302, 128] width 14 height 14
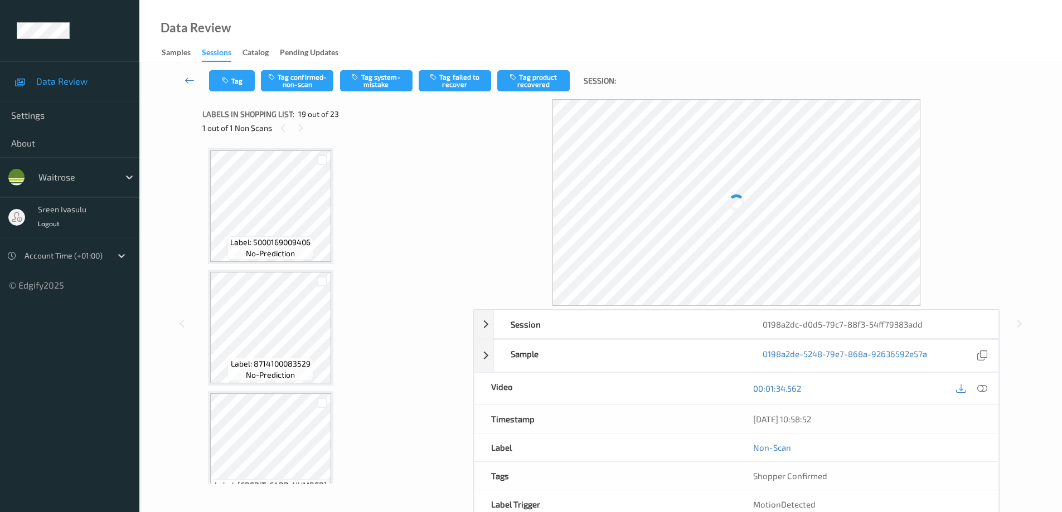
scroll to position [2072, 0]
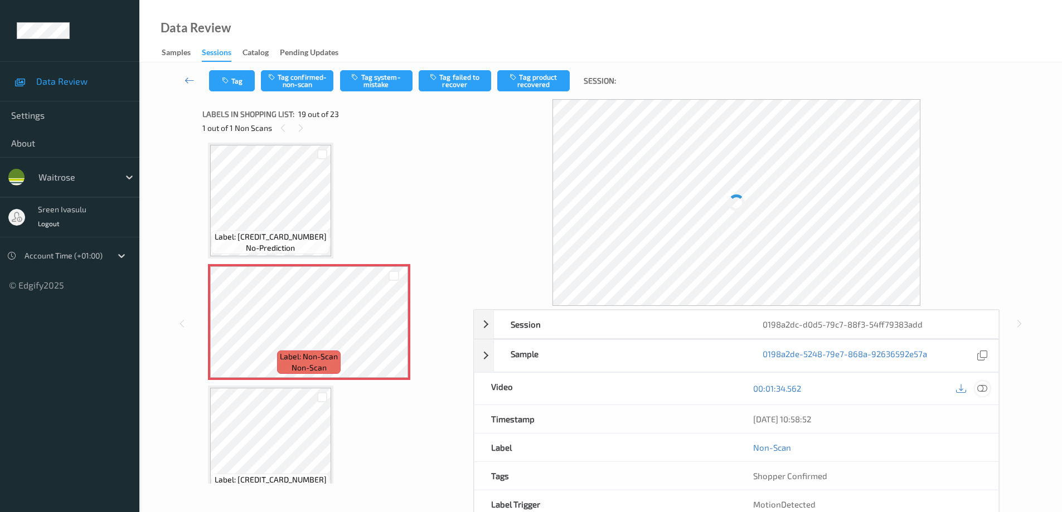
click at [978, 382] on div at bounding box center [972, 388] width 36 height 15
click at [985, 389] on icon at bounding box center [982, 389] width 10 height 10
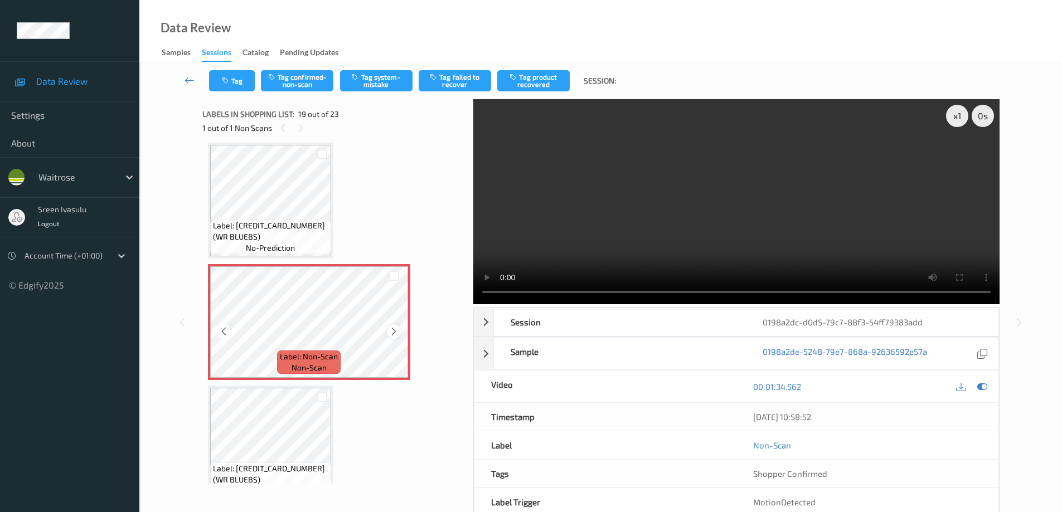
click at [389, 334] on icon at bounding box center [393, 332] width 9 height 10
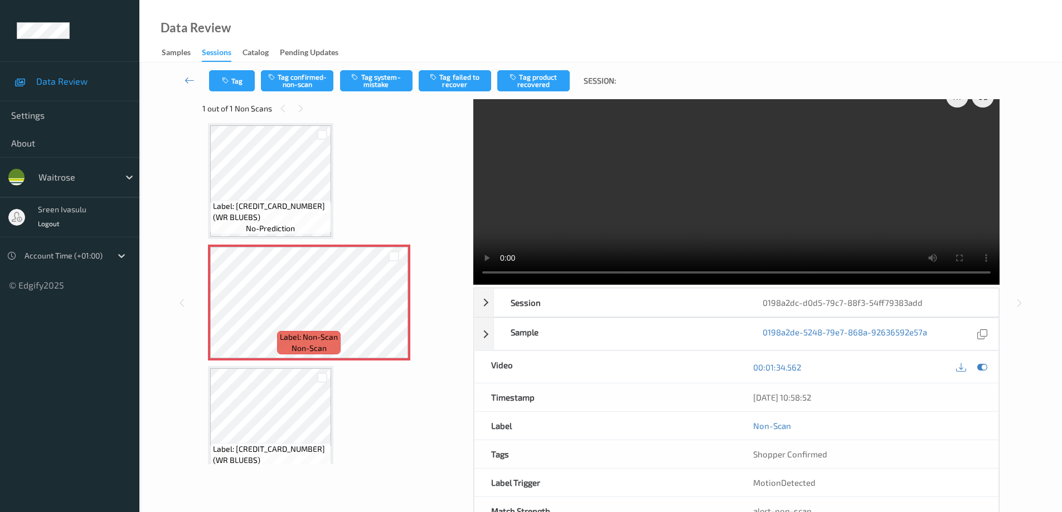
scroll to position [0, 0]
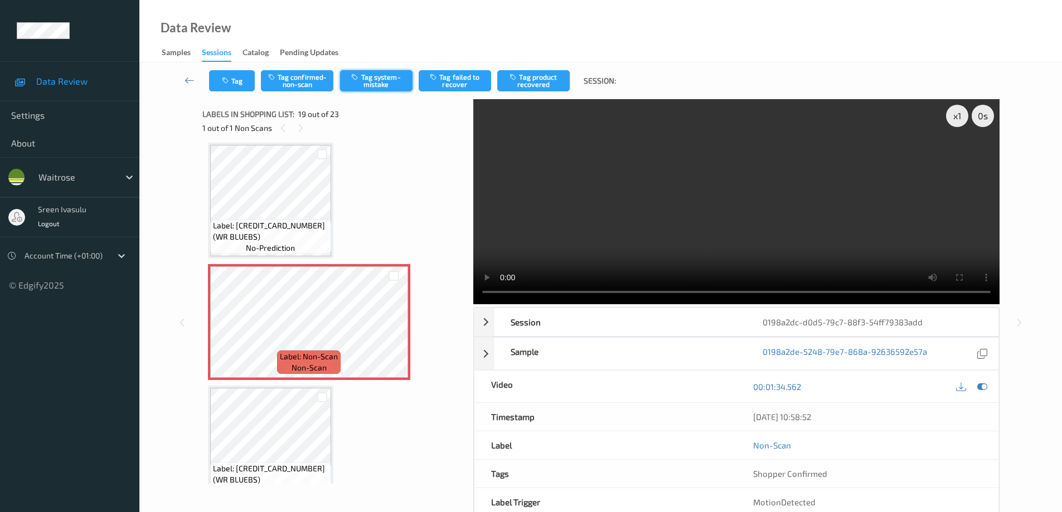
click at [385, 85] on button "Tag system-mistake" at bounding box center [376, 80] width 72 height 21
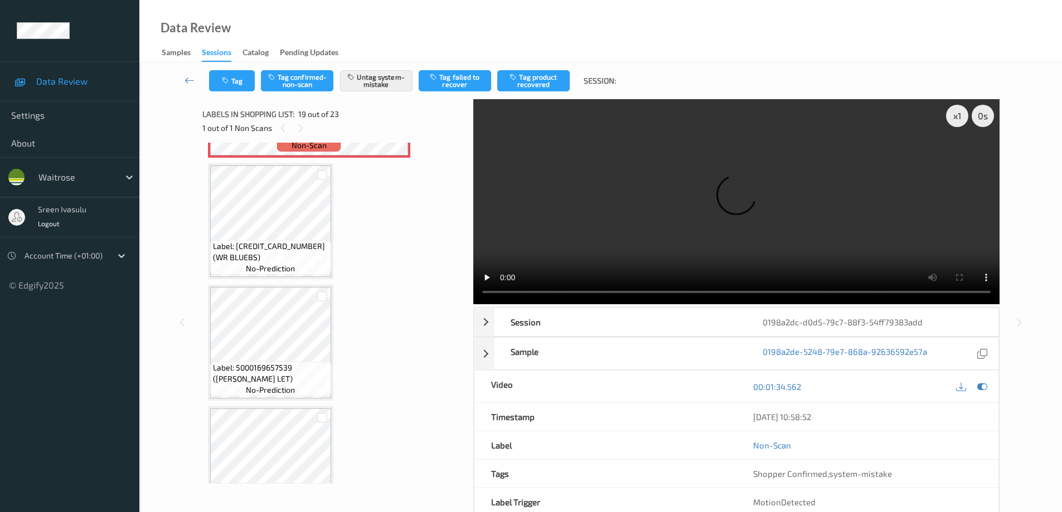
scroll to position [2295, 0]
click at [237, 85] on button "Tag" at bounding box center [232, 80] width 46 height 21
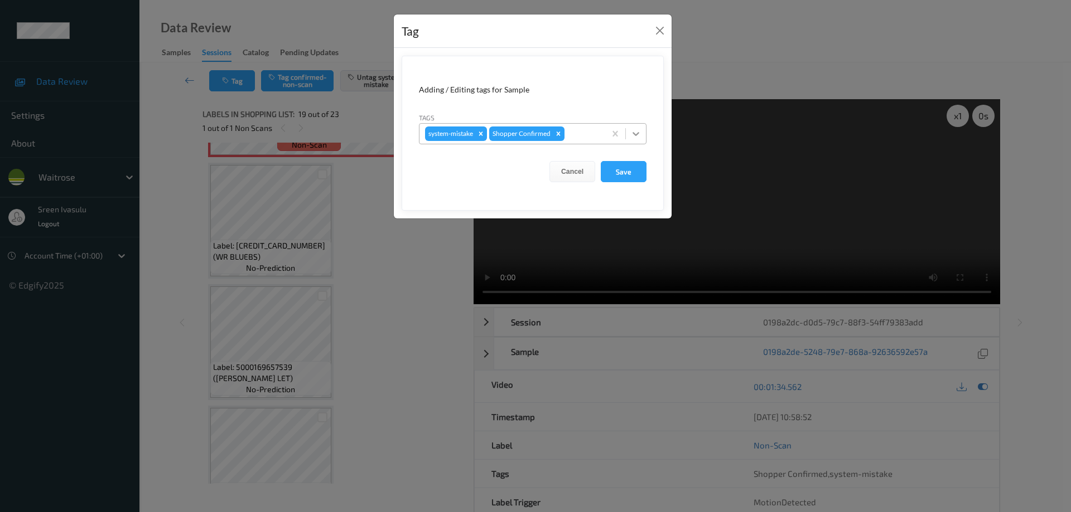
click at [640, 139] on div at bounding box center [636, 134] width 20 height 20
click at [638, 134] on icon at bounding box center [635, 133] width 11 height 11
click at [661, 27] on button "Close" at bounding box center [660, 31] width 16 height 16
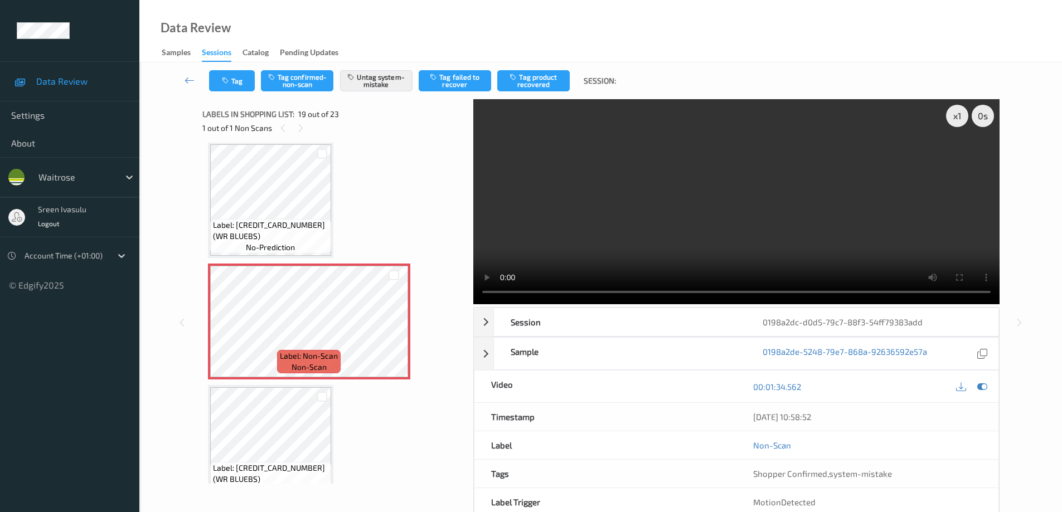
scroll to position [2072, 0]
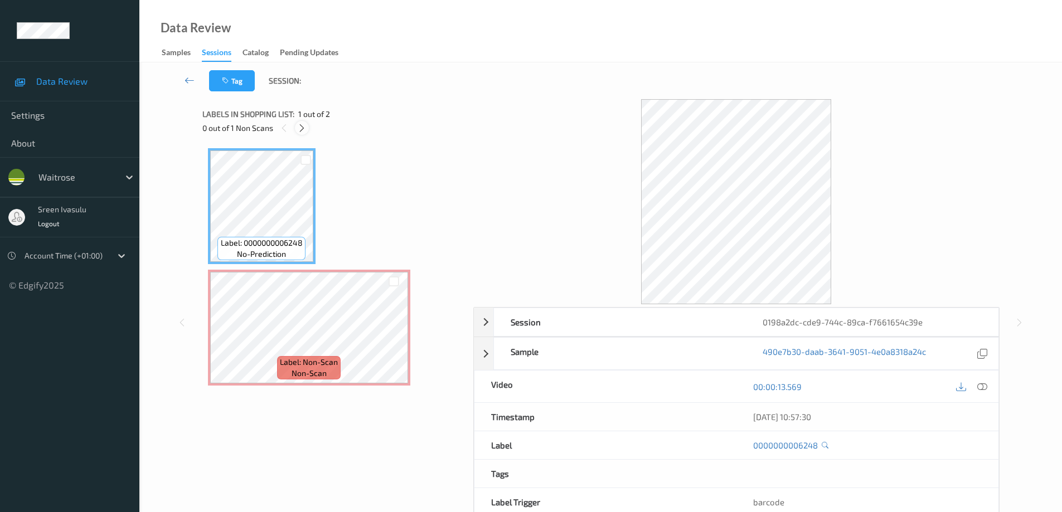
click at [301, 131] on icon at bounding box center [301, 128] width 9 height 10
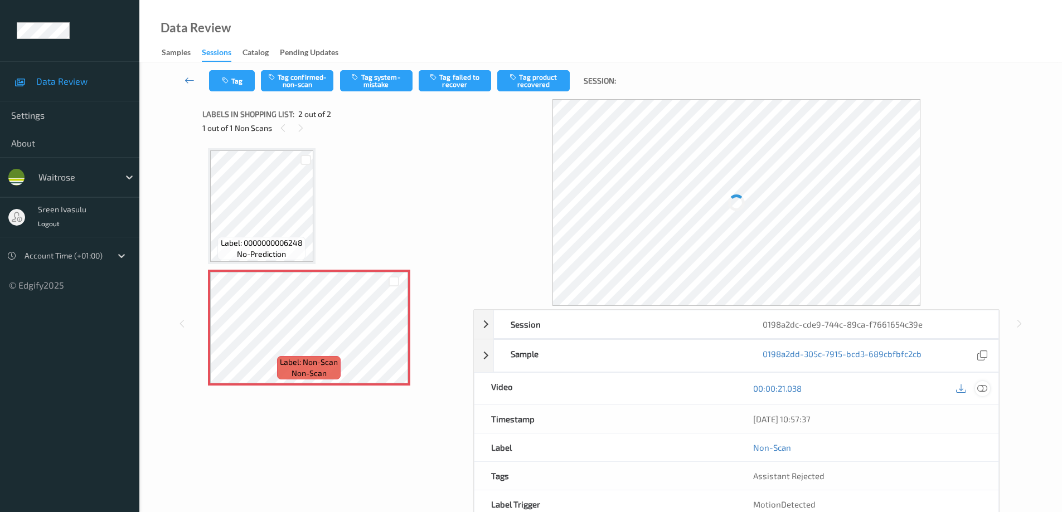
click at [980, 393] on icon at bounding box center [982, 389] width 10 height 10
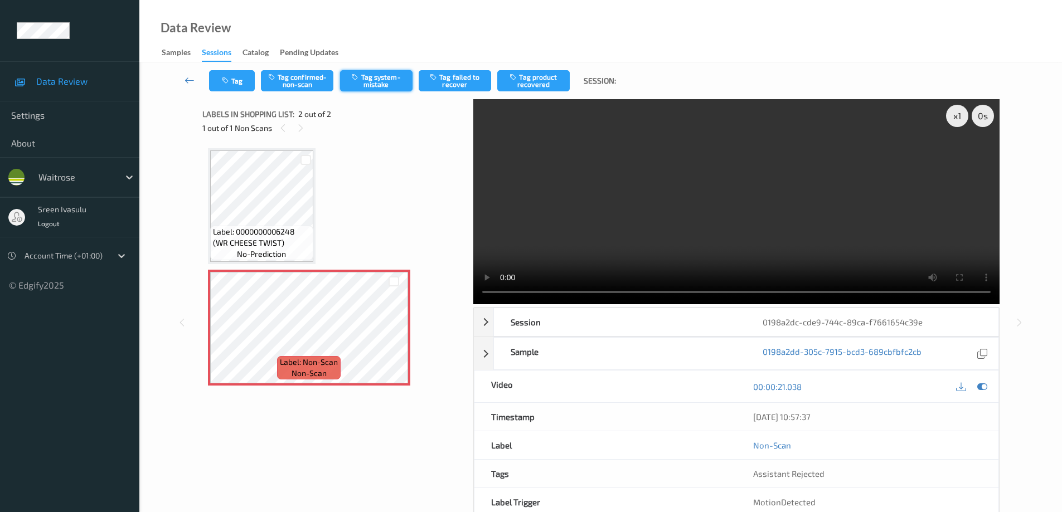
click at [394, 78] on button "Tag system-mistake" at bounding box center [376, 80] width 72 height 21
click at [235, 87] on button "Tag" at bounding box center [232, 80] width 46 height 21
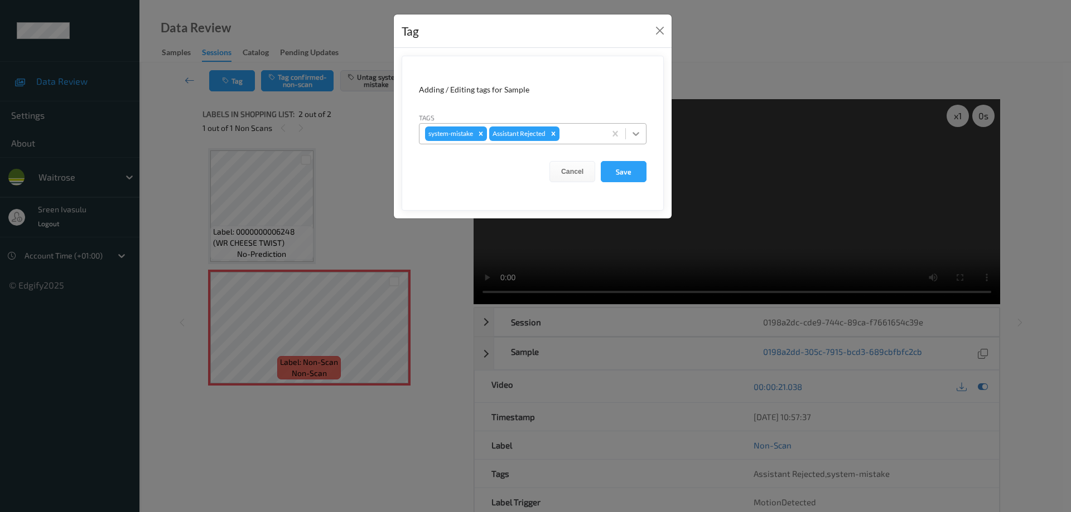
click at [634, 138] on icon at bounding box center [635, 133] width 11 height 11
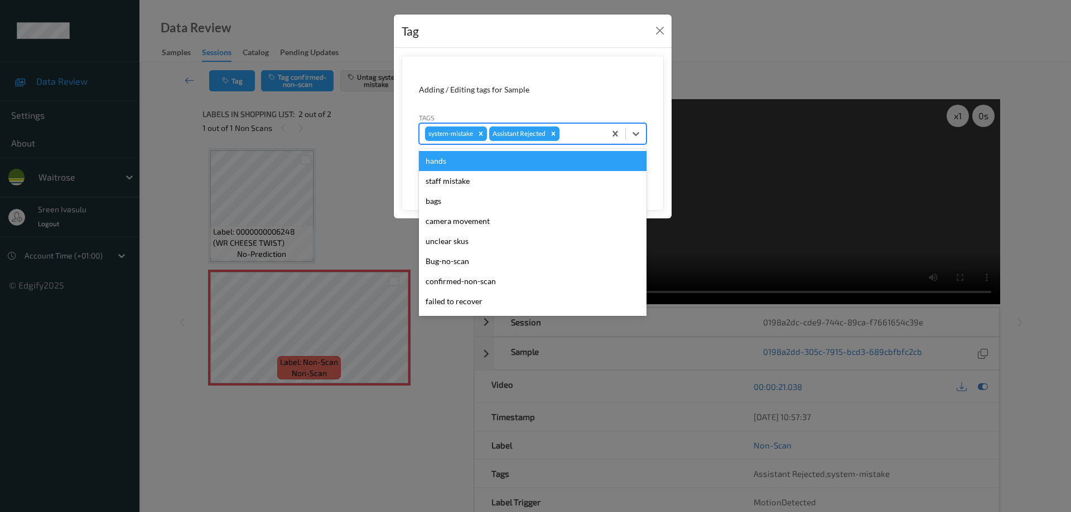
scroll to position [219, 0]
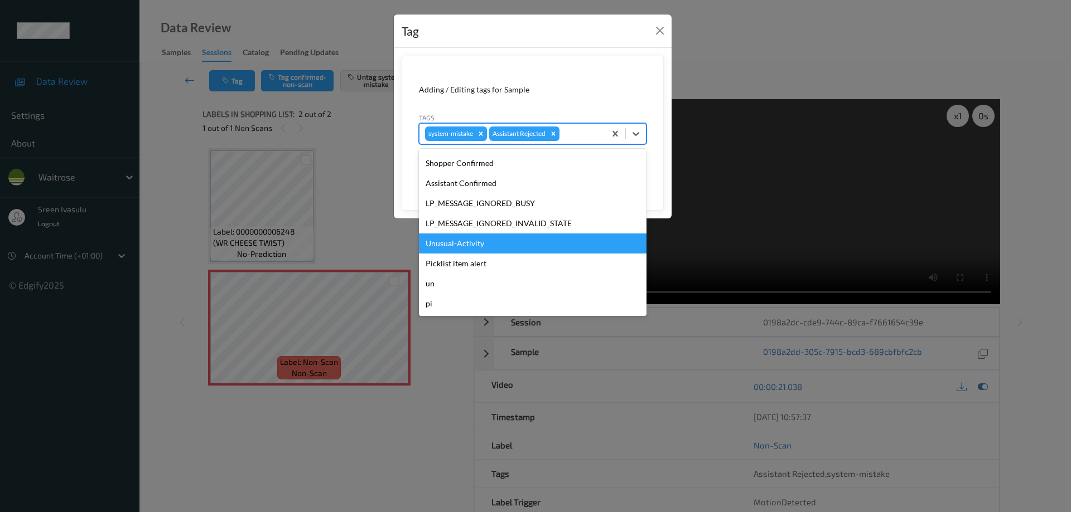
drag, startPoint x: 473, startPoint y: 243, endPoint x: 517, endPoint y: 217, distance: 50.5
click at [473, 244] on div "Unusual-Activity" at bounding box center [533, 244] width 228 height 20
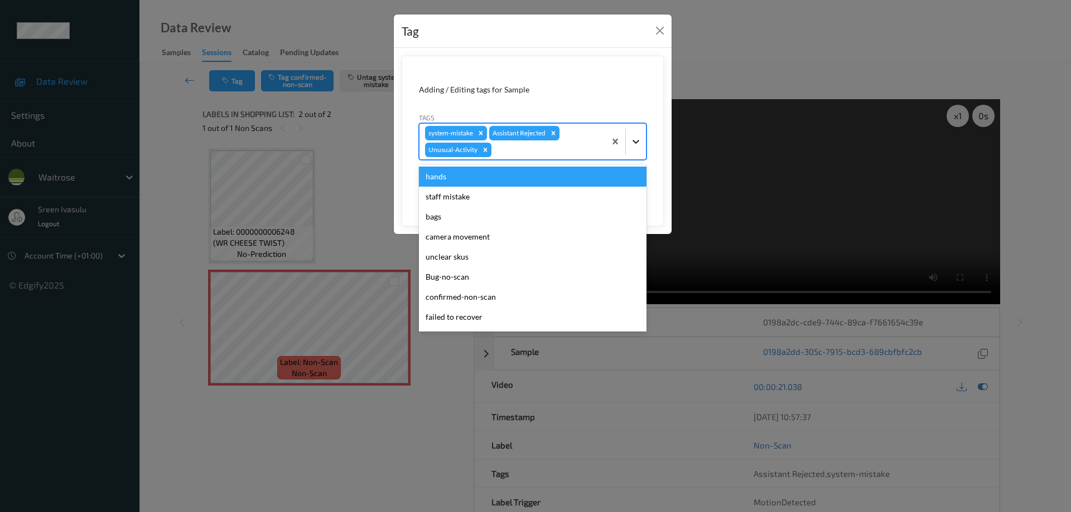
click at [632, 145] on icon at bounding box center [635, 141] width 11 height 11
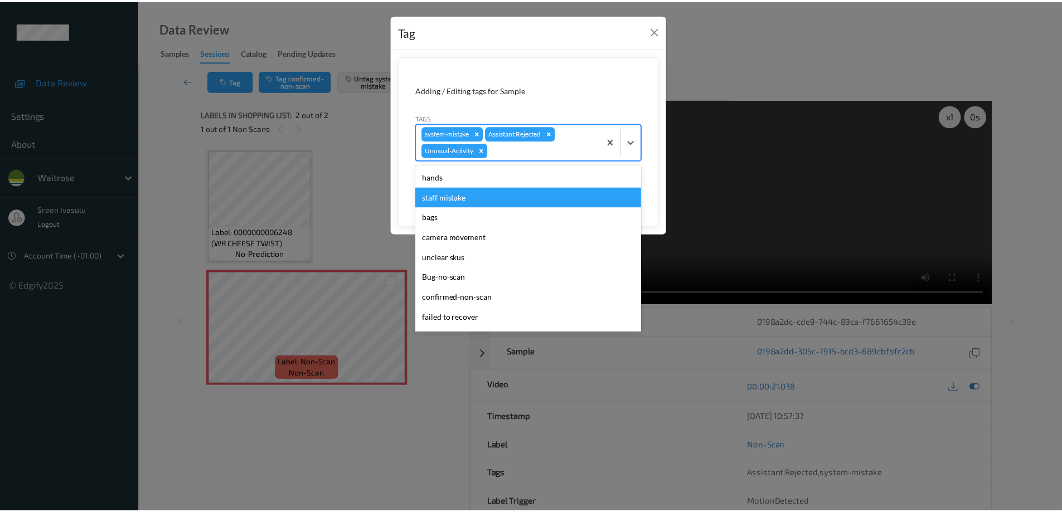
scroll to position [199, 0]
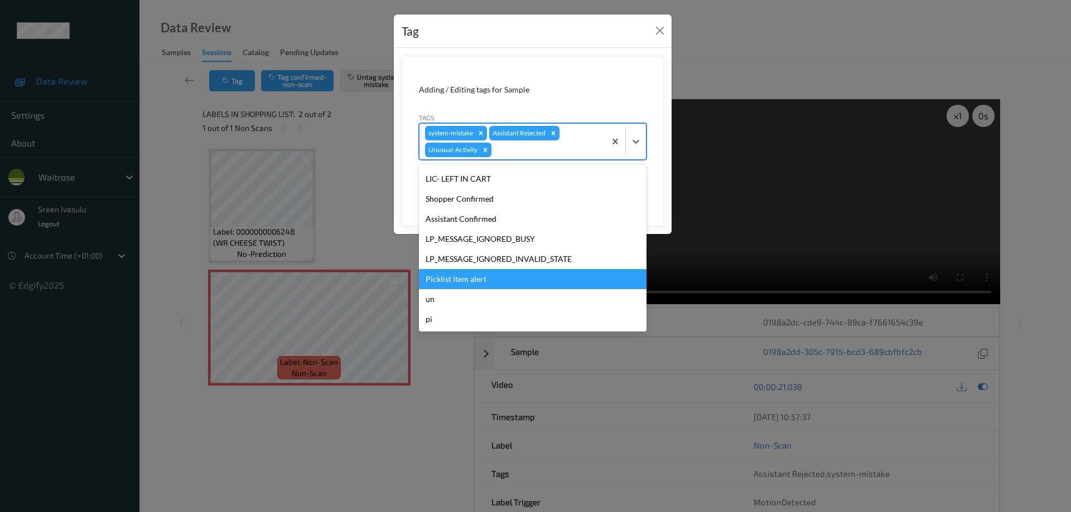
click at [464, 278] on div "Picklist item alert" at bounding box center [533, 279] width 228 height 20
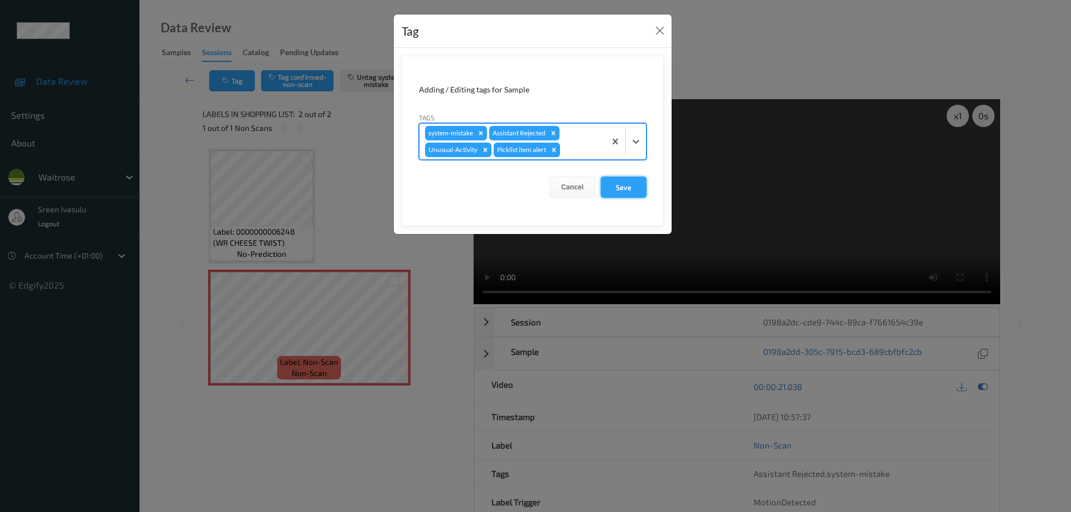
click at [621, 191] on button "Save" at bounding box center [624, 187] width 46 height 21
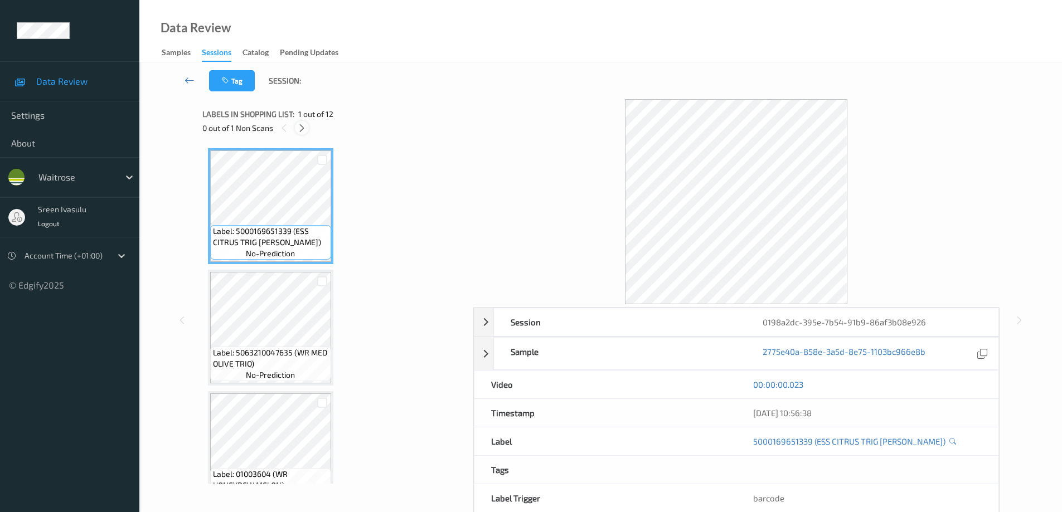
click at [301, 130] on icon at bounding box center [301, 128] width 9 height 10
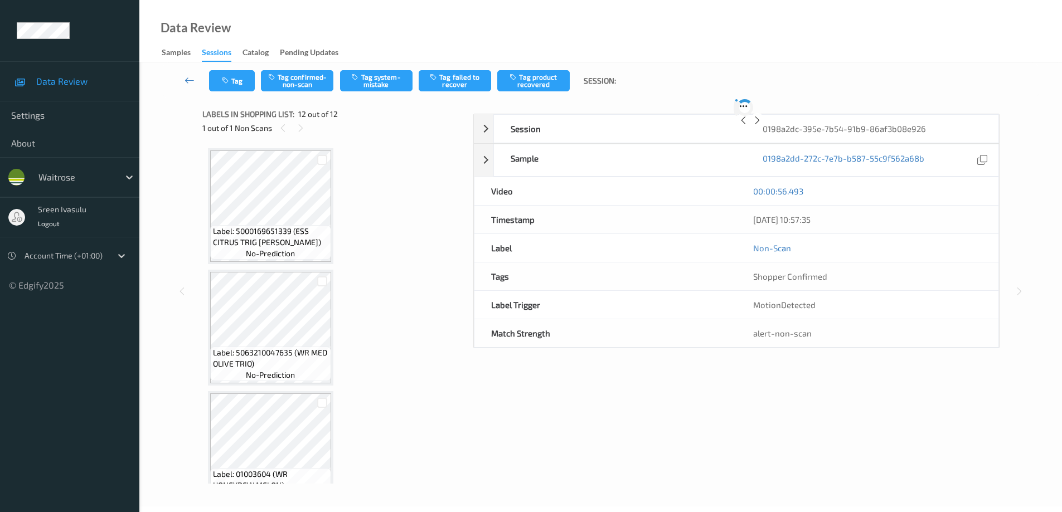
scroll to position [1123, 0]
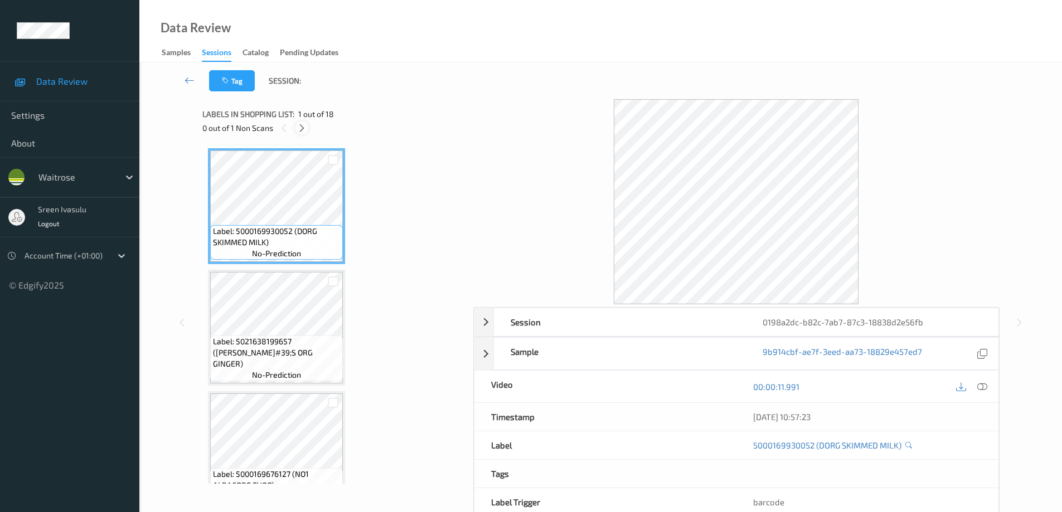
click at [302, 131] on icon at bounding box center [301, 128] width 9 height 10
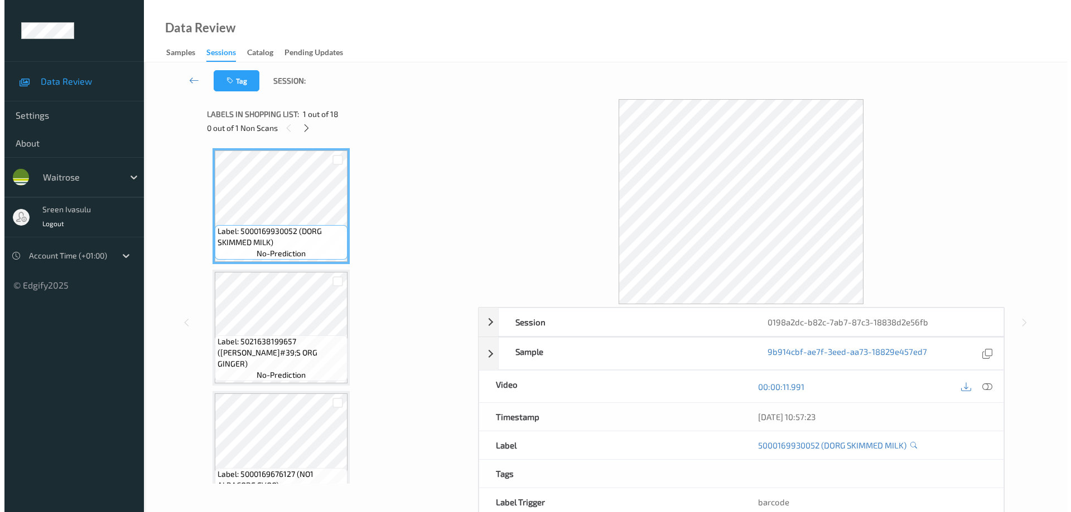
scroll to position [1852, 0]
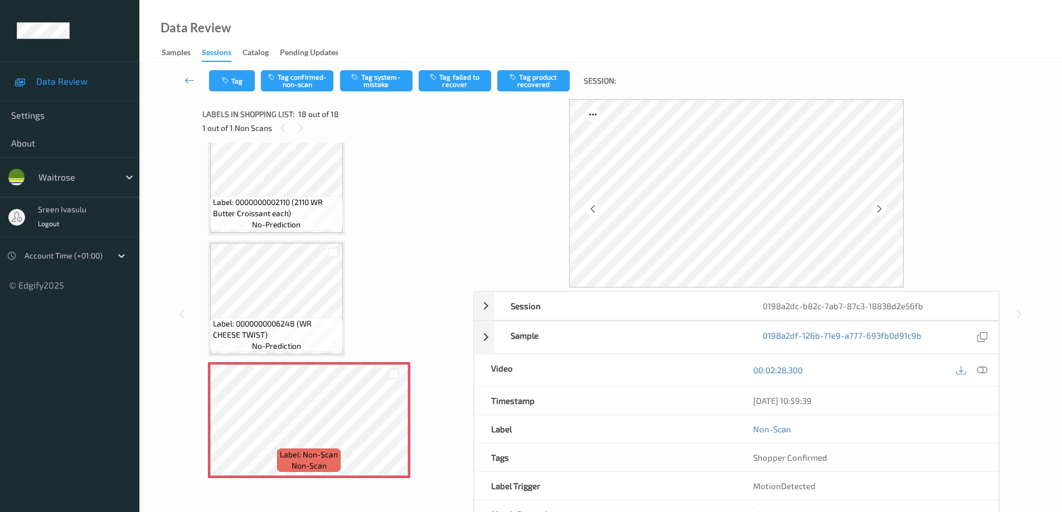
drag, startPoint x: 984, startPoint y: 388, endPoint x: 962, endPoint y: 374, distance: 25.1
click at [984, 388] on div "13/08/2025 10:59:39" at bounding box center [868, 401] width 262 height 28
click at [985, 370] on icon at bounding box center [982, 370] width 10 height 10
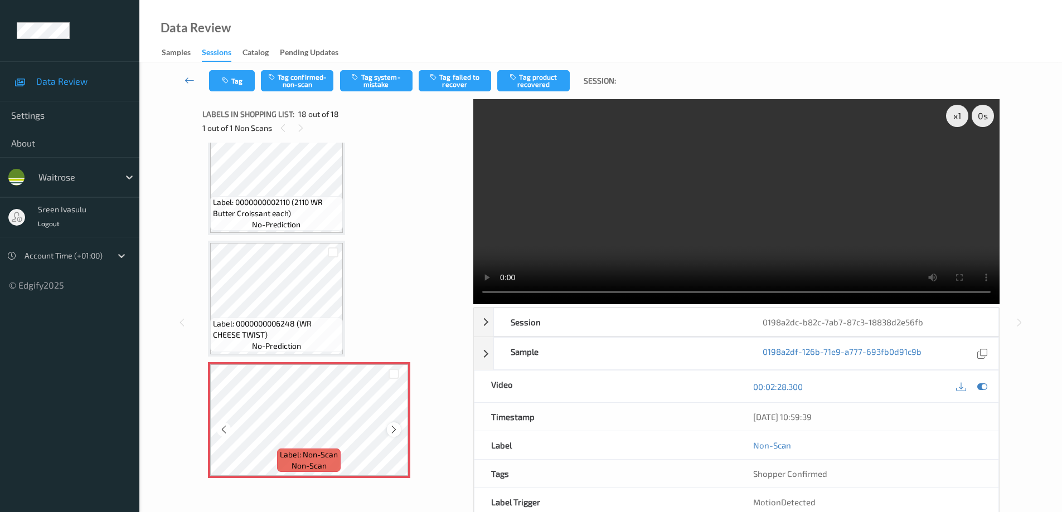
click at [394, 431] on icon at bounding box center [393, 430] width 9 height 10
click at [377, 75] on button "Tag system-mistake" at bounding box center [376, 80] width 72 height 21
click at [235, 81] on button "Tag" at bounding box center [232, 80] width 46 height 21
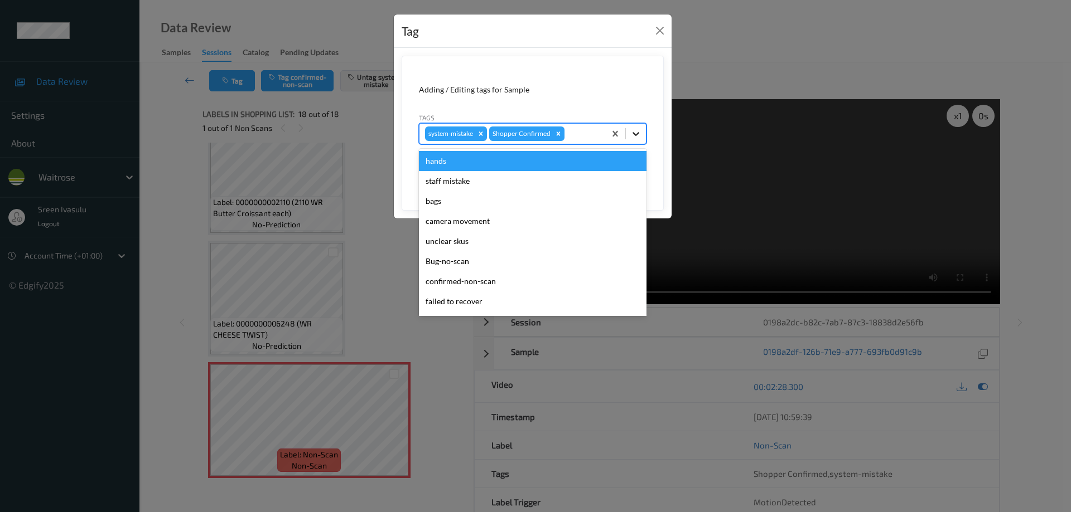
click at [645, 129] on div at bounding box center [636, 134] width 20 height 20
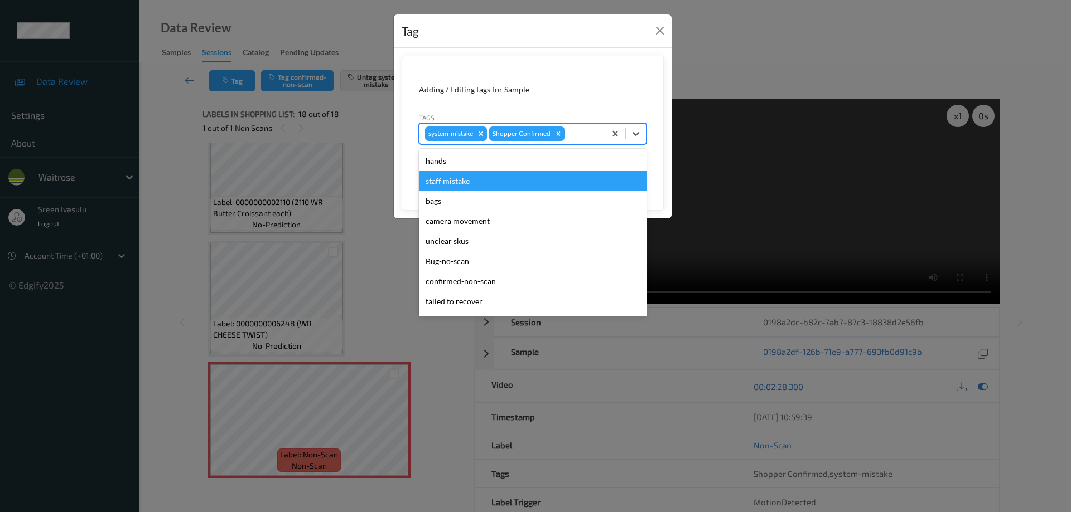
scroll to position [219, 0]
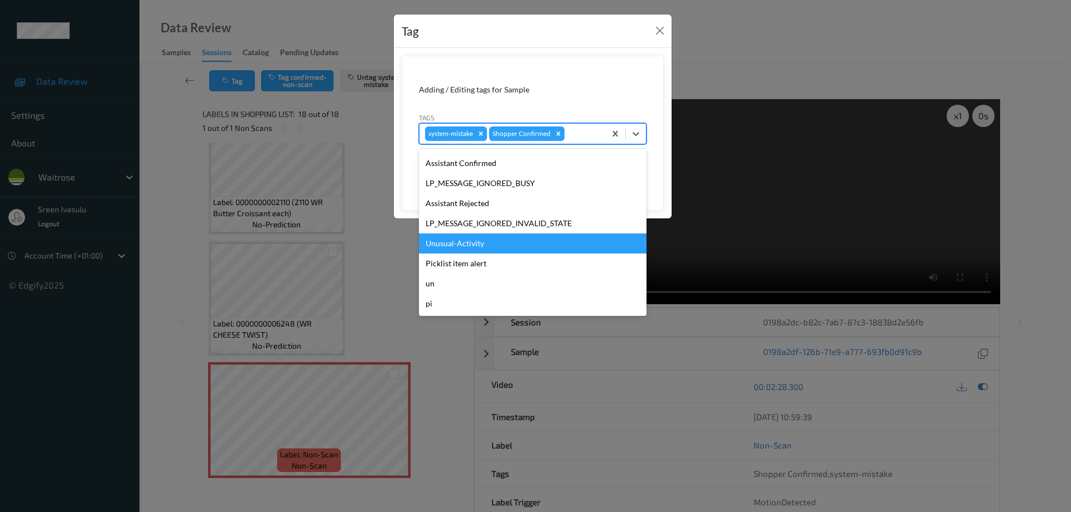
click at [473, 241] on div "Unusual-Activity" at bounding box center [533, 244] width 228 height 20
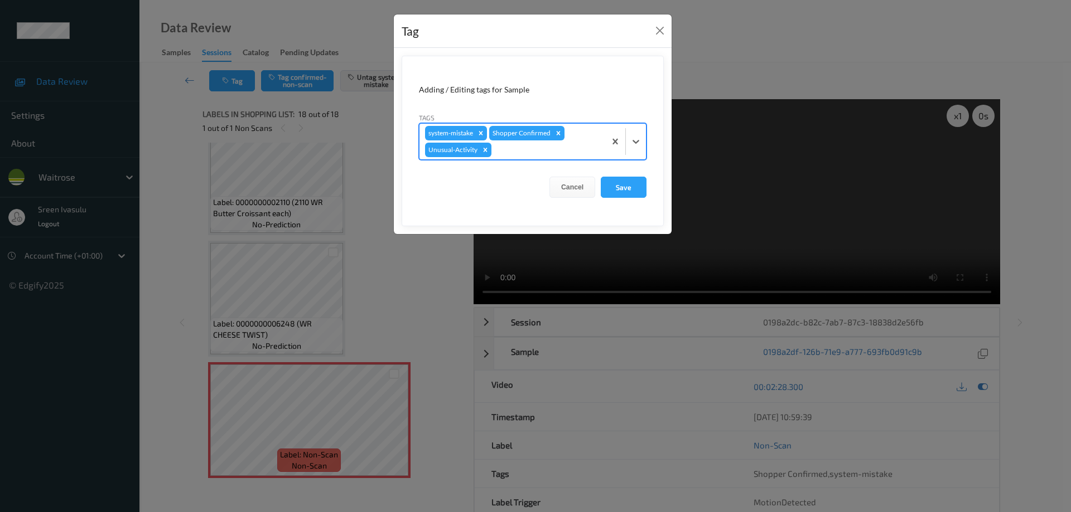
drag, startPoint x: 641, startPoint y: 150, endPoint x: 631, endPoint y: 159, distance: 13.8
click at [641, 149] on div at bounding box center [636, 142] width 20 height 20
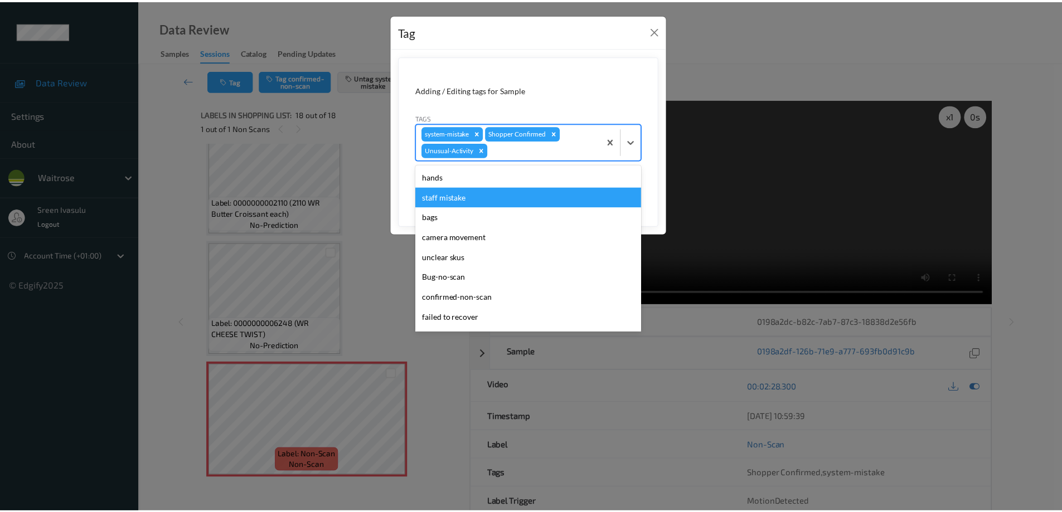
scroll to position [199, 0]
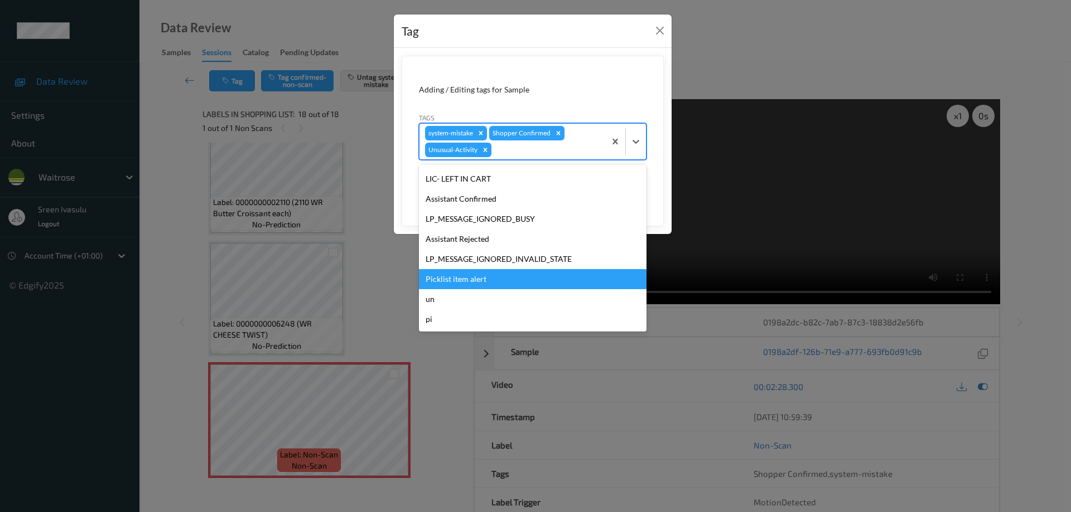
click at [479, 278] on div "Picklist item alert" at bounding box center [533, 279] width 228 height 20
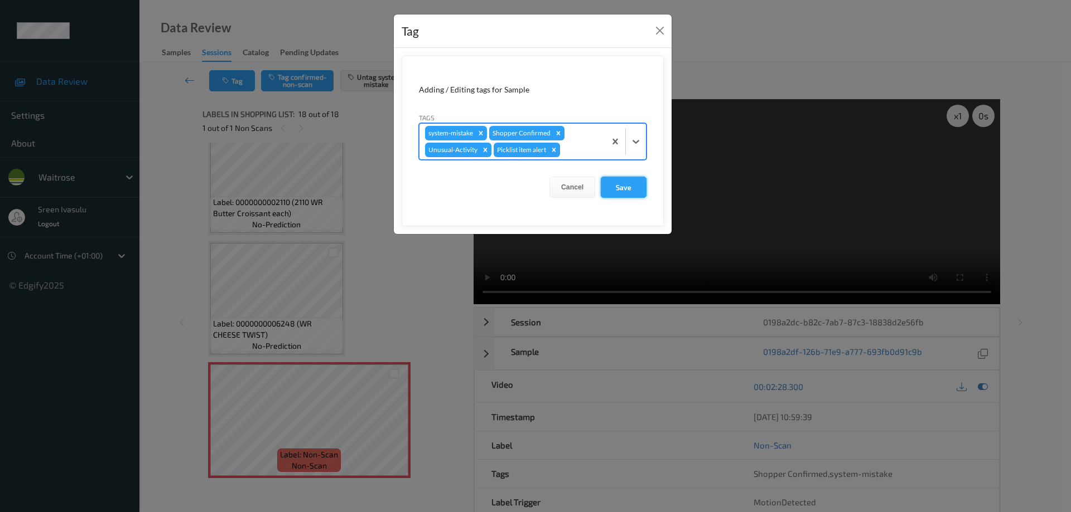
click at [628, 190] on button "Save" at bounding box center [624, 187] width 46 height 21
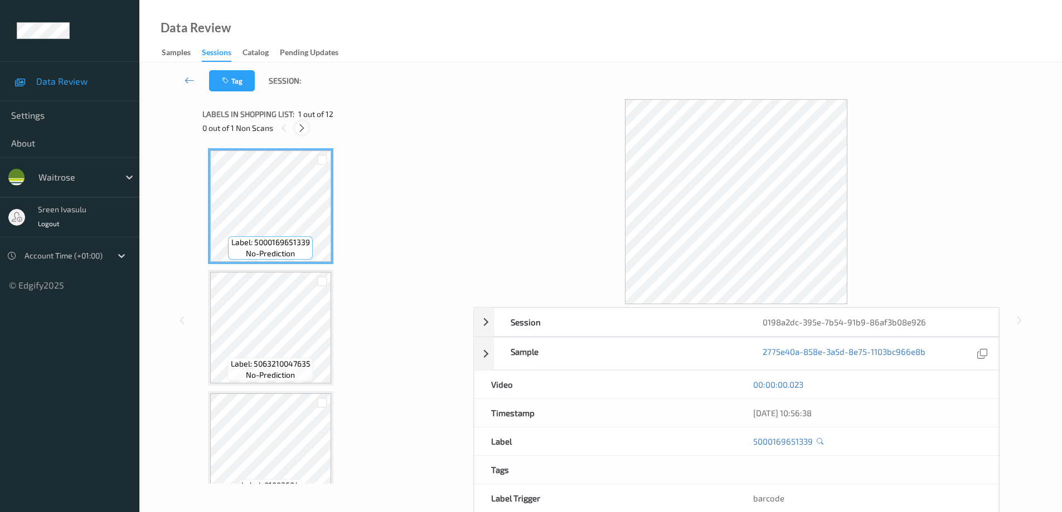
click at [300, 129] on icon at bounding box center [301, 128] width 9 height 10
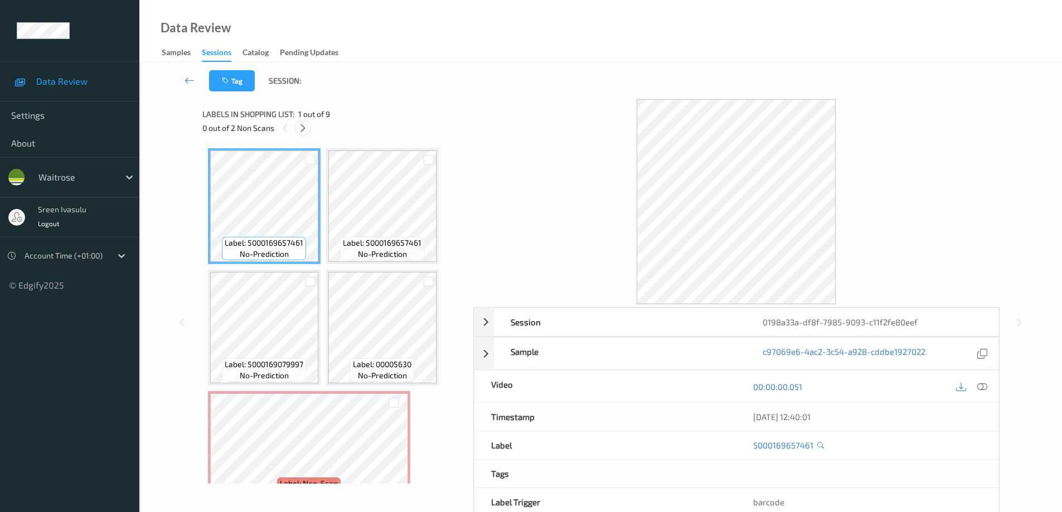
click at [302, 129] on icon at bounding box center [302, 128] width 9 height 10
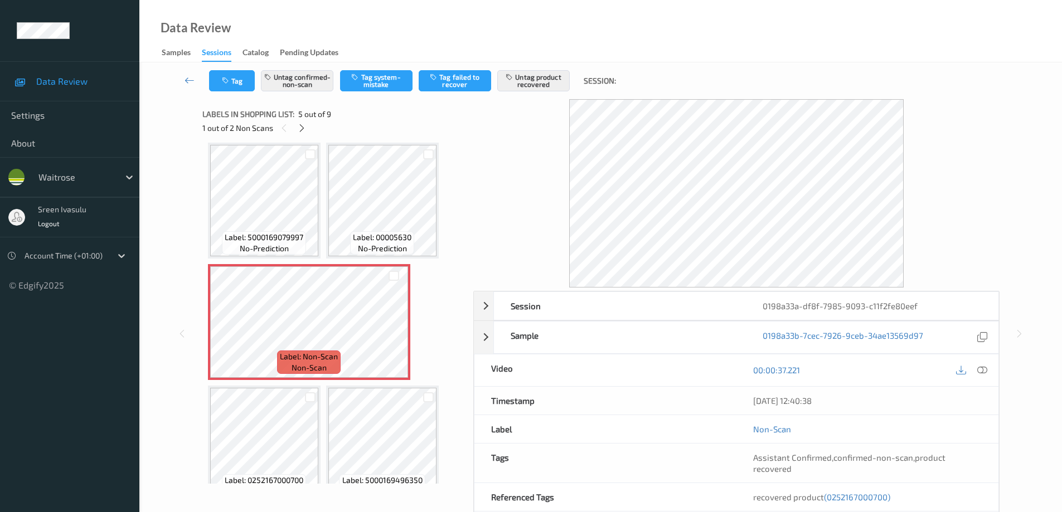
click at [982, 362] on div "00:00:37.221" at bounding box center [868, 371] width 262 height 32
click at [985, 370] on icon at bounding box center [982, 370] width 10 height 10
